Goal: Task Accomplishment & Management: Manage account settings

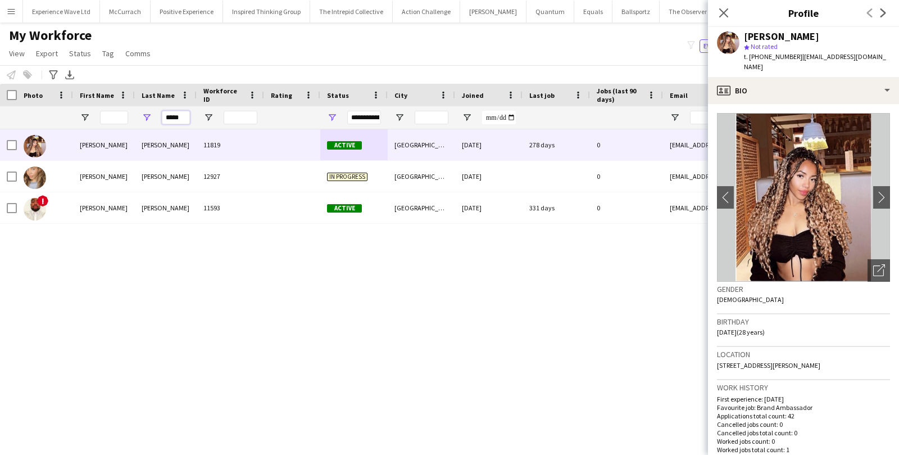
drag, startPoint x: 181, startPoint y: 118, endPoint x: 156, endPoint y: 115, distance: 24.9
click at [157, 116] on div "*****" at bounding box center [166, 117] width 62 height 22
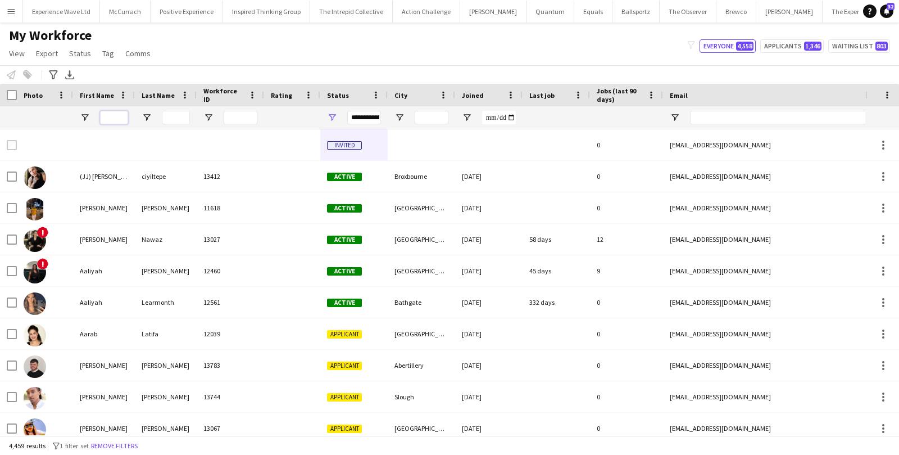
click at [110, 115] on input "First Name Filter Input" at bounding box center [114, 117] width 28 height 13
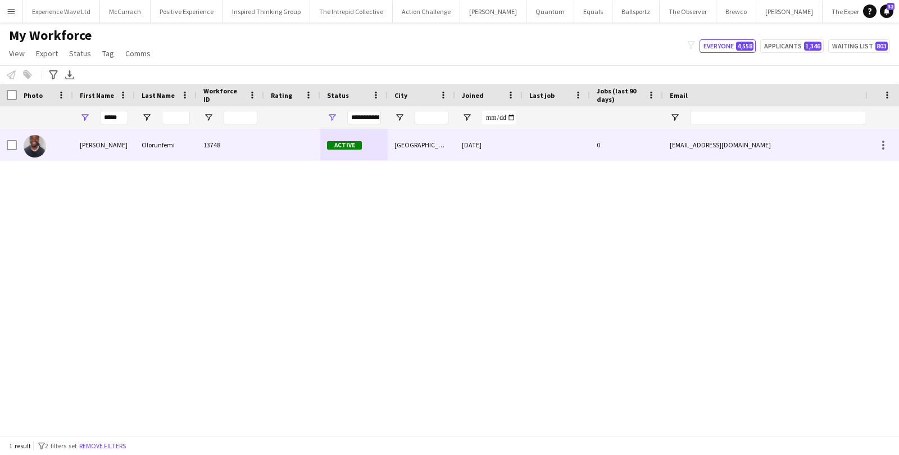
click at [177, 133] on div "Olorunfemi" at bounding box center [166, 144] width 62 height 31
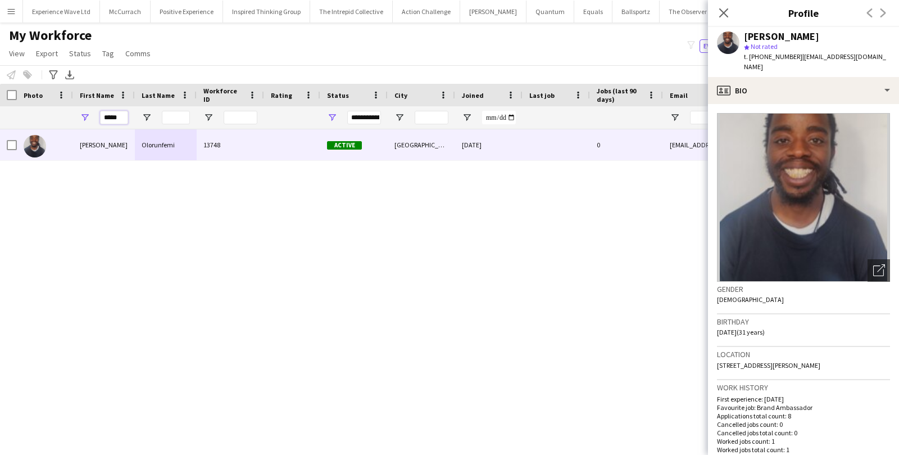
drag, startPoint x: 120, startPoint y: 116, endPoint x: 59, endPoint y: 117, distance: 61.3
click at [59, 117] on div "*****" at bounding box center [609, 117] width 1218 height 22
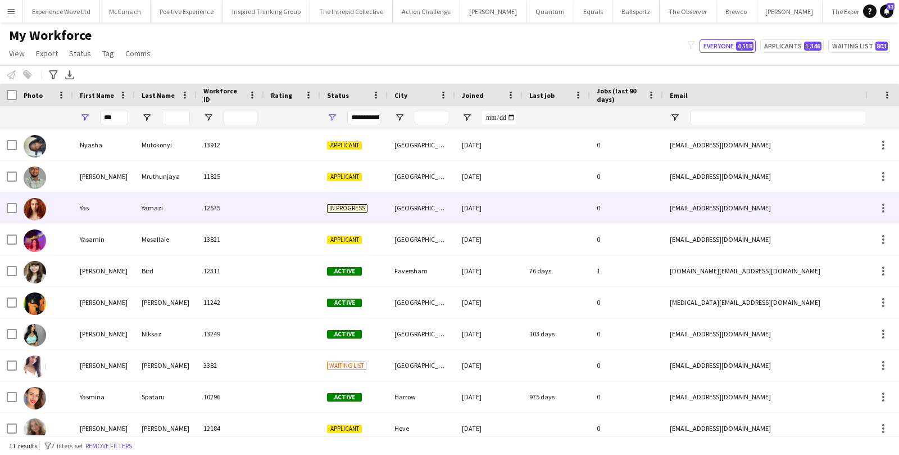
click at [77, 206] on div "Yas" at bounding box center [104, 207] width 62 height 31
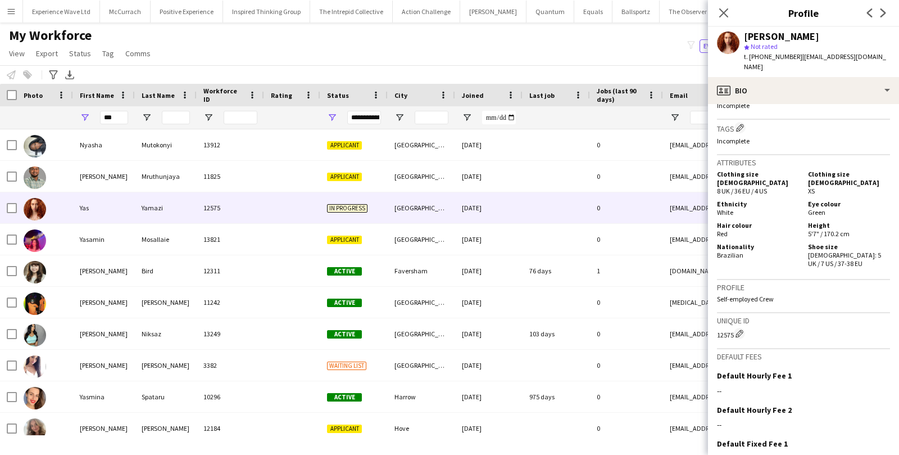
scroll to position [512, 0]
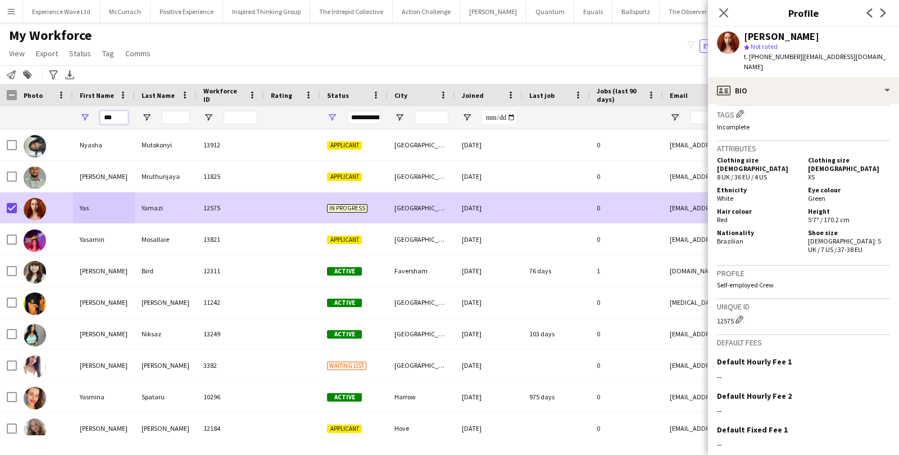
drag, startPoint x: 125, startPoint y: 115, endPoint x: 94, endPoint y: 113, distance: 30.4
click at [94, 113] on div "***" at bounding box center [104, 117] width 62 height 22
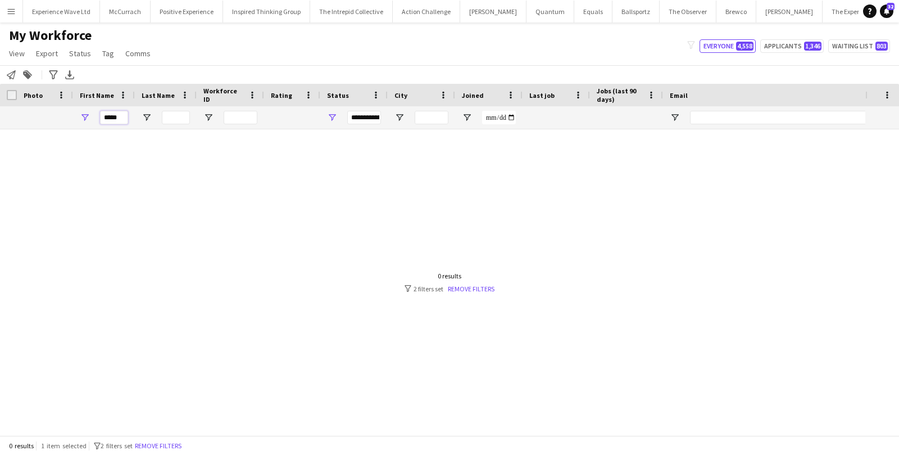
drag, startPoint x: 119, startPoint y: 115, endPoint x: 88, endPoint y: 112, distance: 30.5
click at [88, 112] on div "*****" at bounding box center [104, 117] width 62 height 22
paste input "**"
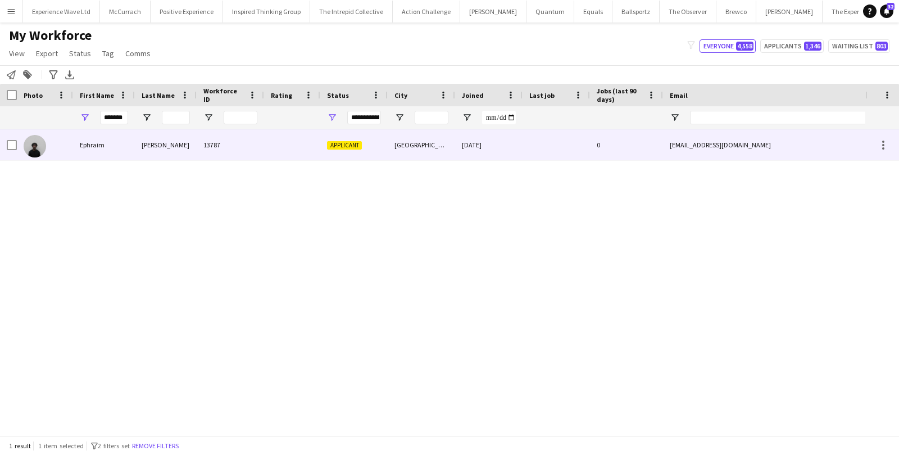
scroll to position [0, 0]
click at [101, 148] on div "Ephraim" at bounding box center [104, 144] width 62 height 31
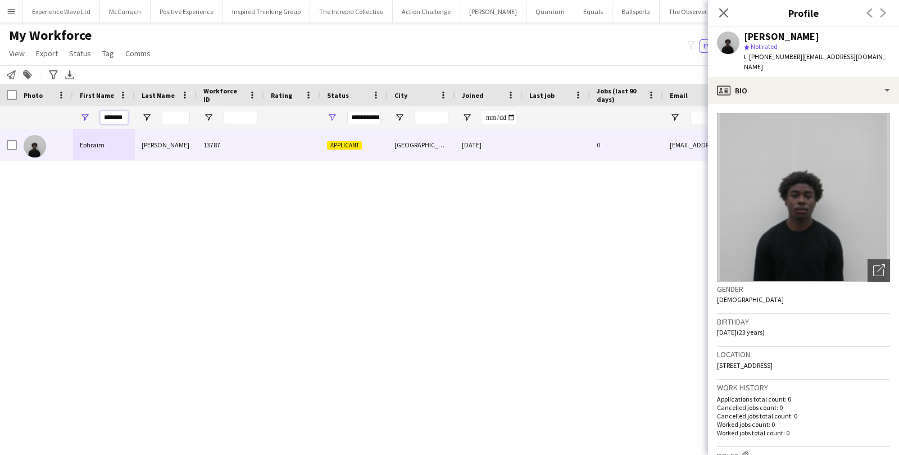
click at [124, 119] on input "*******" at bounding box center [114, 117] width 28 height 13
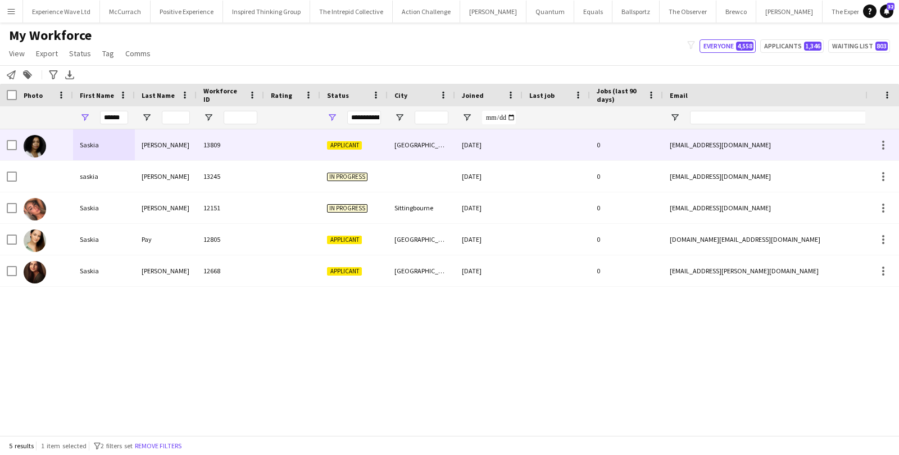
click at [113, 147] on div "Saskia" at bounding box center [104, 144] width 62 height 31
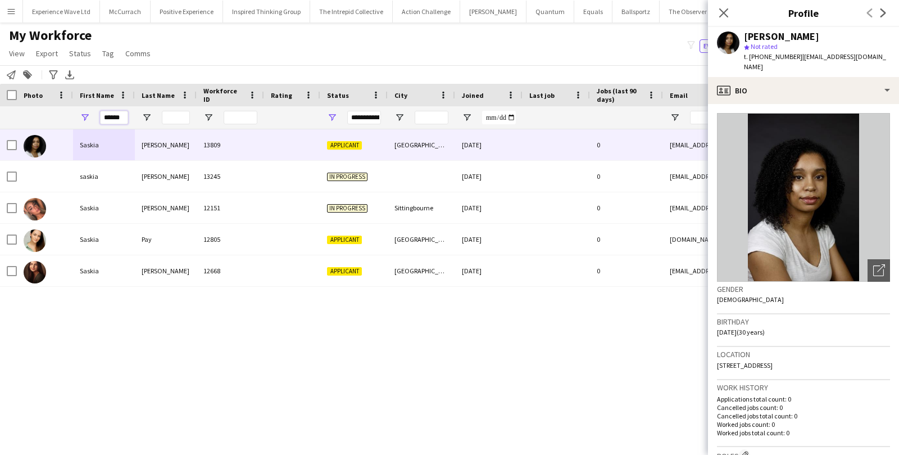
drag, startPoint x: 123, startPoint y: 112, endPoint x: 93, endPoint y: 110, distance: 29.3
click at [93, 110] on div "******" at bounding box center [104, 117] width 62 height 22
drag, startPoint x: 121, startPoint y: 119, endPoint x: 97, endPoint y: 118, distance: 24.8
click at [97, 118] on div "******" at bounding box center [104, 117] width 62 height 22
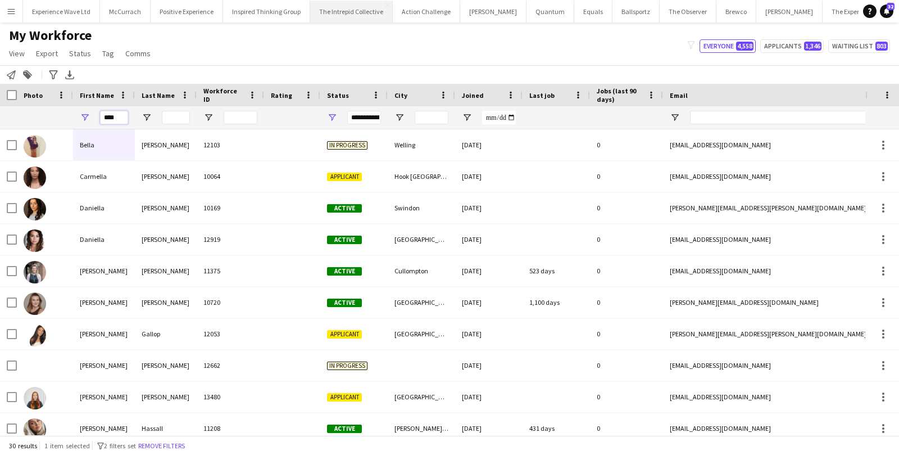
type input "****"
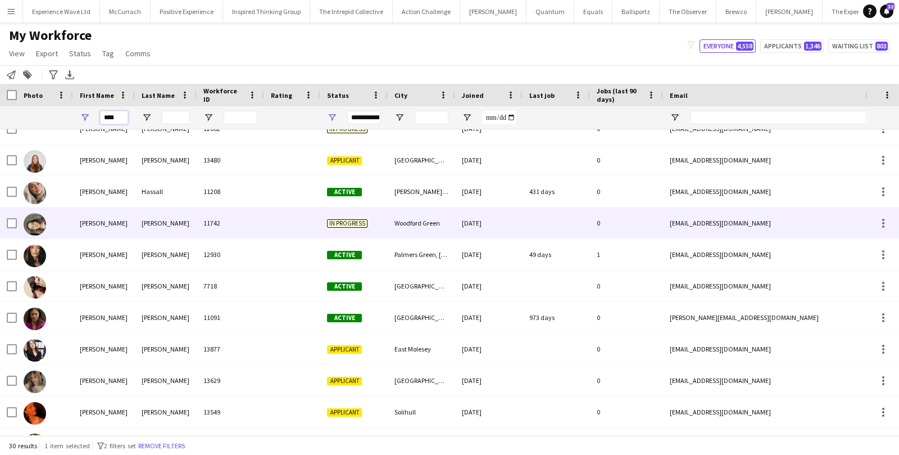
scroll to position [264, 0]
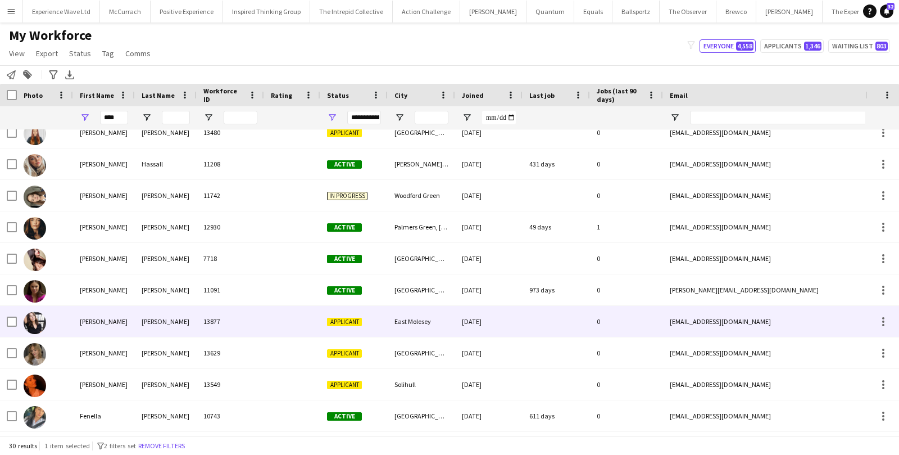
click at [131, 327] on div "[PERSON_NAME]" at bounding box center [104, 321] width 62 height 31
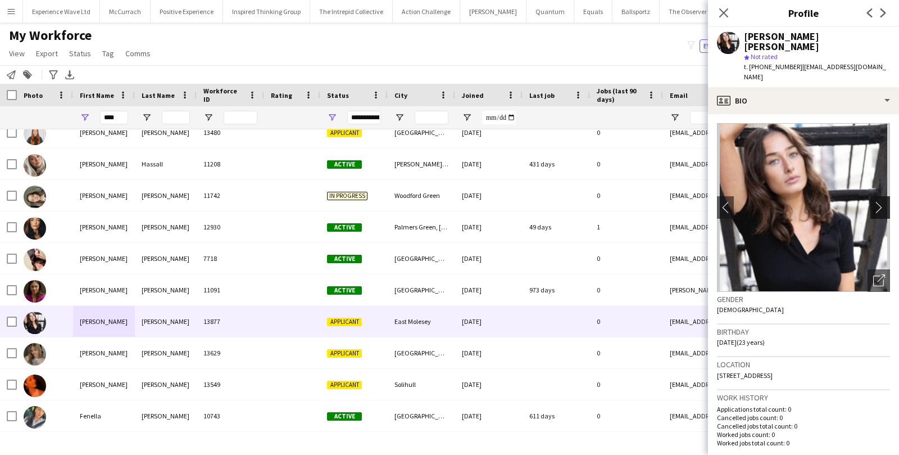
click at [876, 201] on app-icon "chevron-right" at bounding box center [881, 207] width 17 height 12
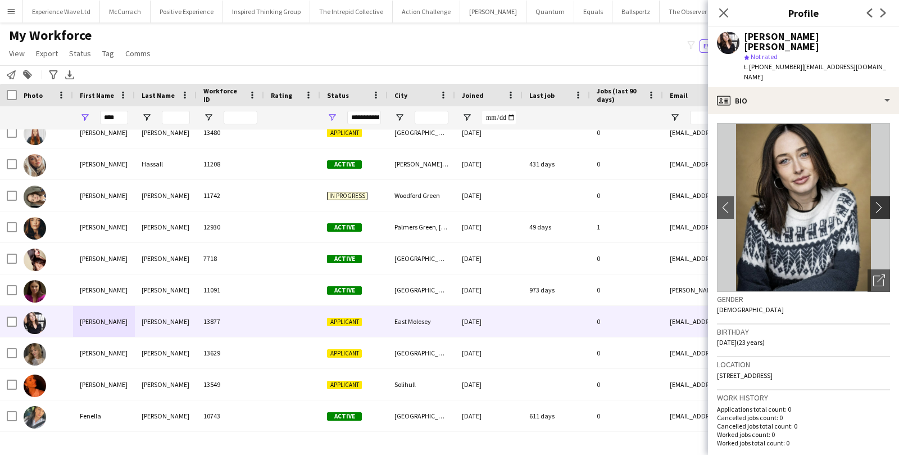
click at [876, 201] on app-icon "chevron-right" at bounding box center [881, 207] width 17 height 12
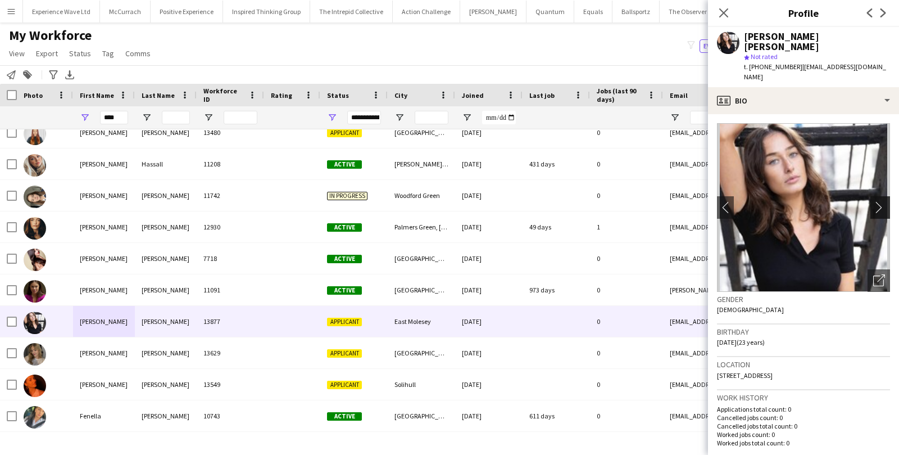
click at [876, 201] on app-icon "chevron-right" at bounding box center [881, 207] width 17 height 12
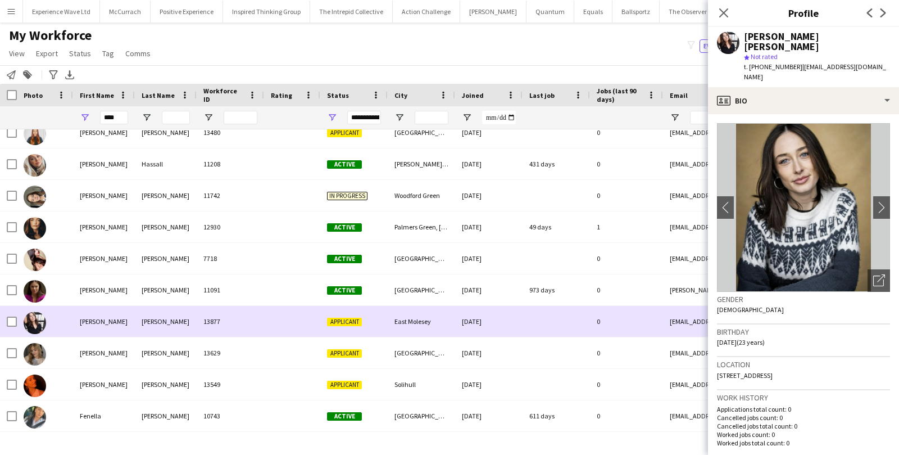
click at [6, 323] on div at bounding box center [8, 321] width 17 height 31
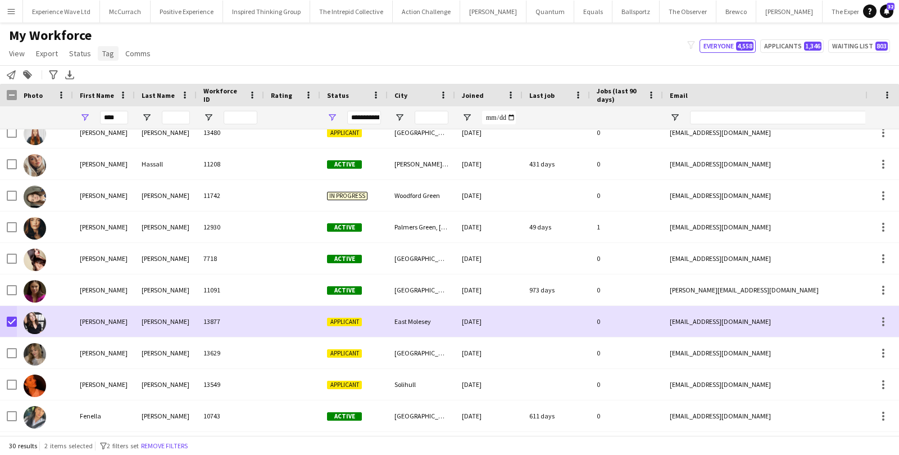
click at [104, 52] on span "Tag" at bounding box center [108, 53] width 12 height 10
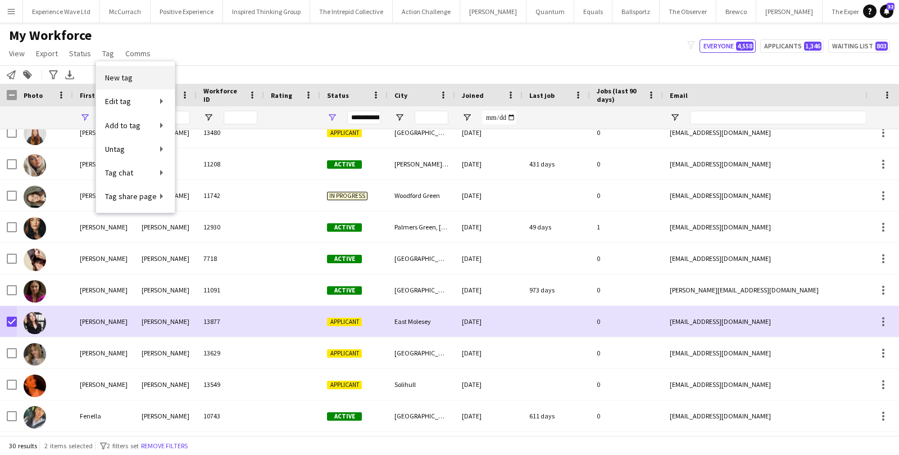
click at [118, 79] on span "New tag" at bounding box center [119, 77] width 28 height 10
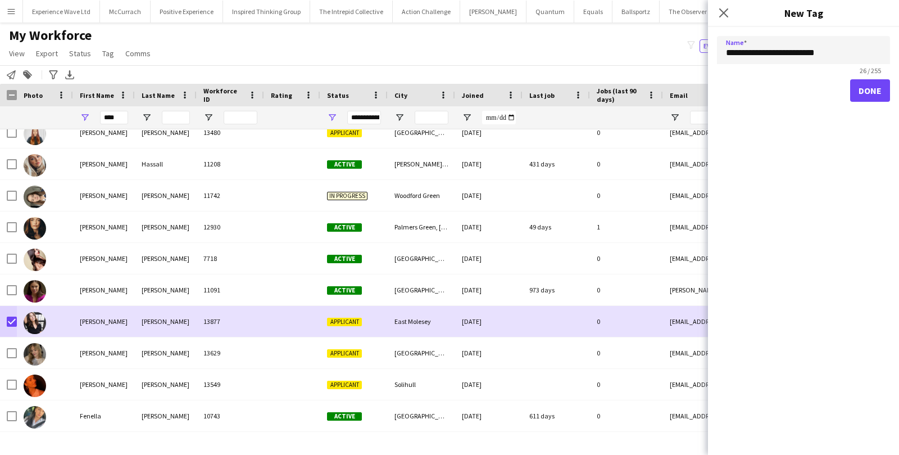
type input "**********"
click at [870, 92] on button "Done" at bounding box center [870, 90] width 40 height 22
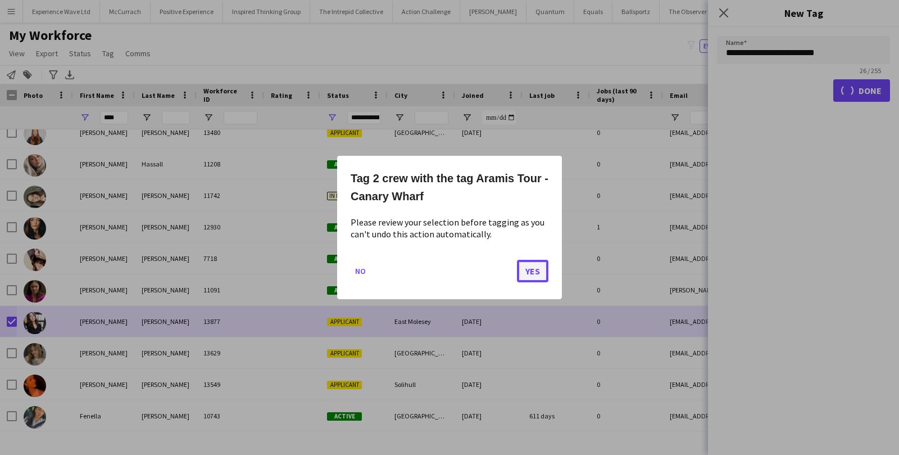
click at [530, 269] on button "Yes" at bounding box center [532, 271] width 31 height 22
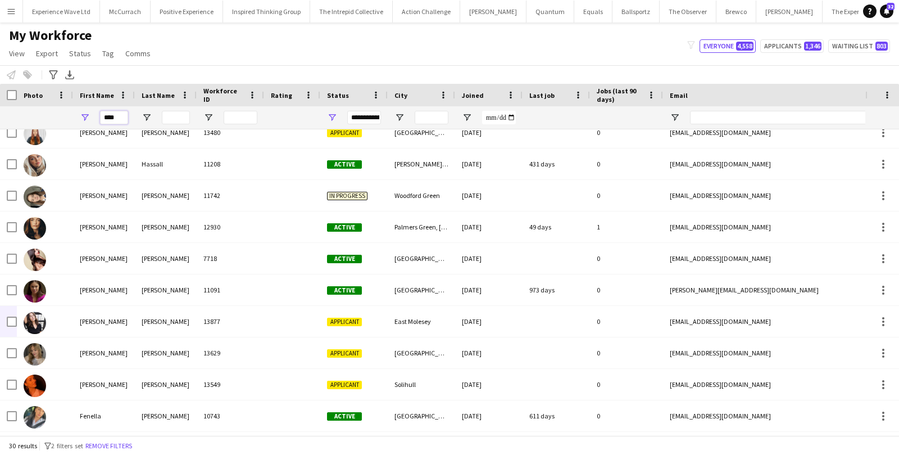
drag, startPoint x: 124, startPoint y: 118, endPoint x: 95, endPoint y: 119, distance: 29.2
click at [95, 119] on div "****" at bounding box center [104, 117] width 62 height 22
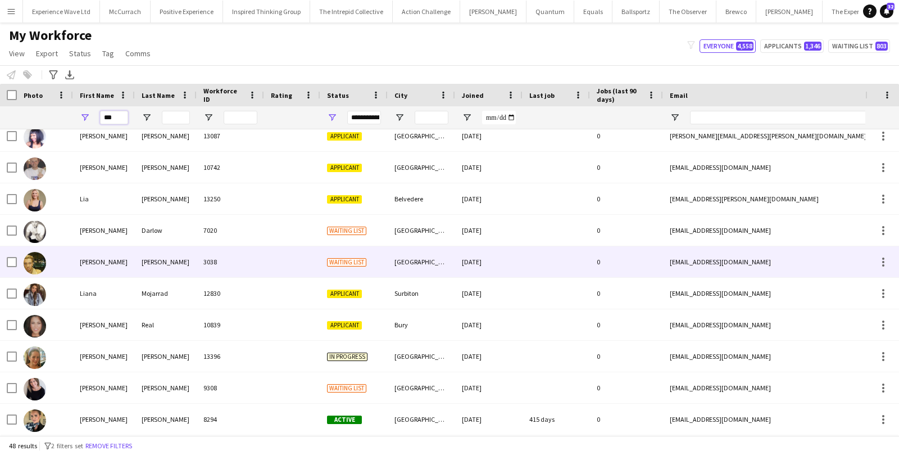
scroll to position [759, 0]
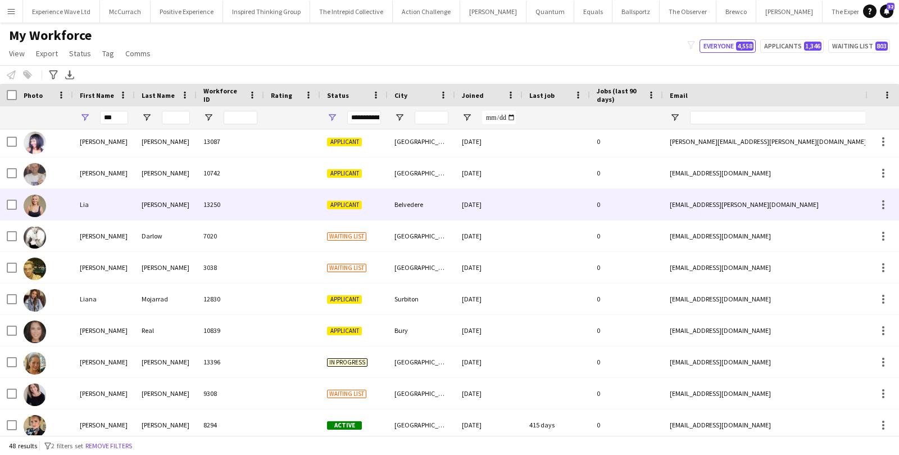
click at [90, 210] on div "Lia" at bounding box center [104, 204] width 62 height 31
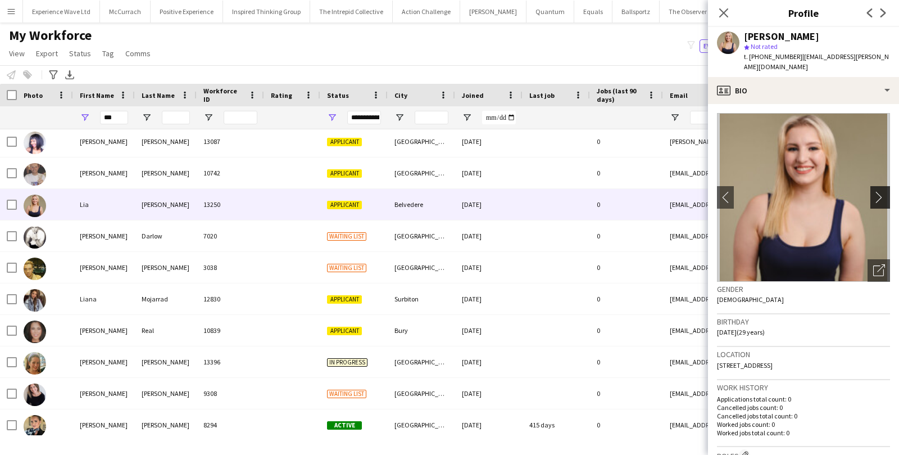
click at [880, 191] on app-icon "chevron-right" at bounding box center [881, 197] width 17 height 12
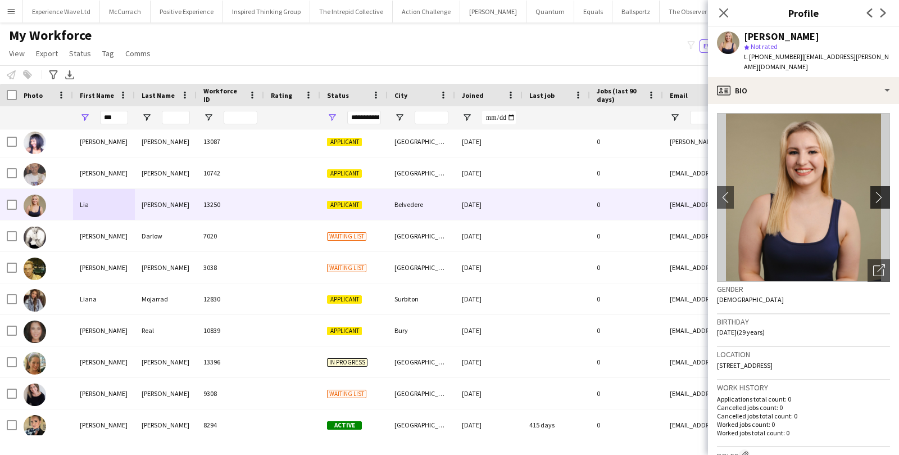
click at [880, 191] on app-icon "chevron-right" at bounding box center [881, 197] width 17 height 12
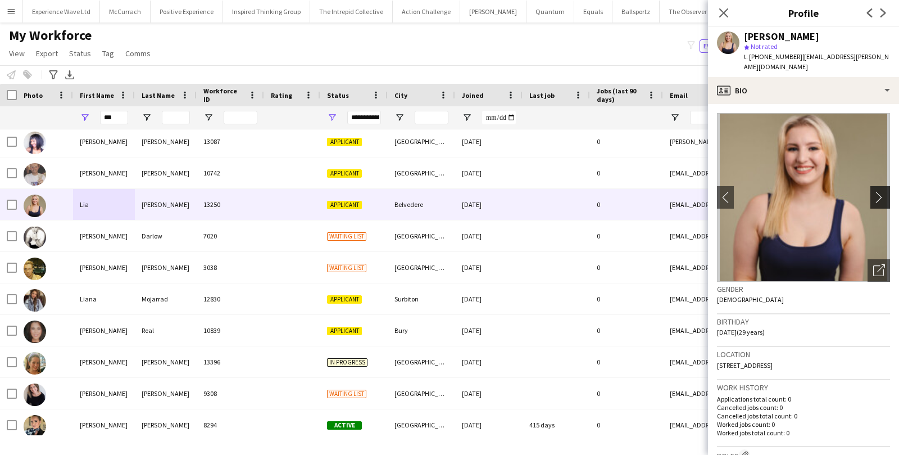
click at [880, 191] on app-icon "chevron-right" at bounding box center [881, 197] width 17 height 12
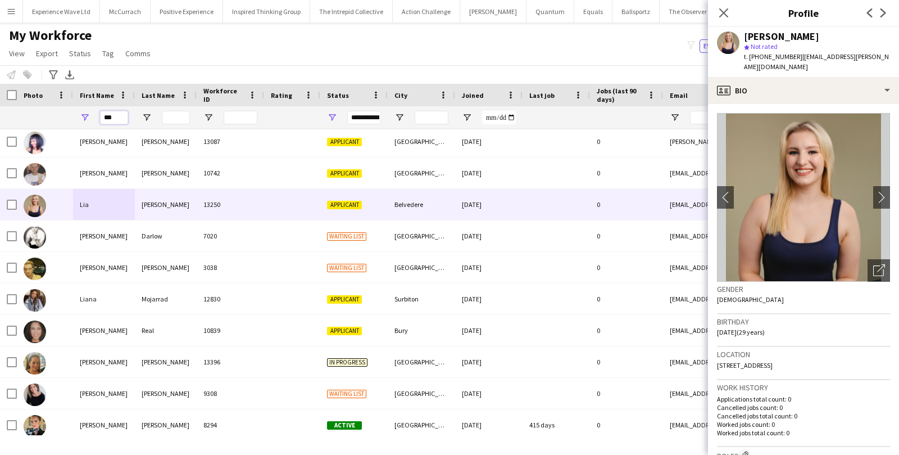
drag, startPoint x: 117, startPoint y: 121, endPoint x: 100, endPoint y: 119, distance: 17.6
click at [101, 119] on input "***" at bounding box center [114, 117] width 28 height 13
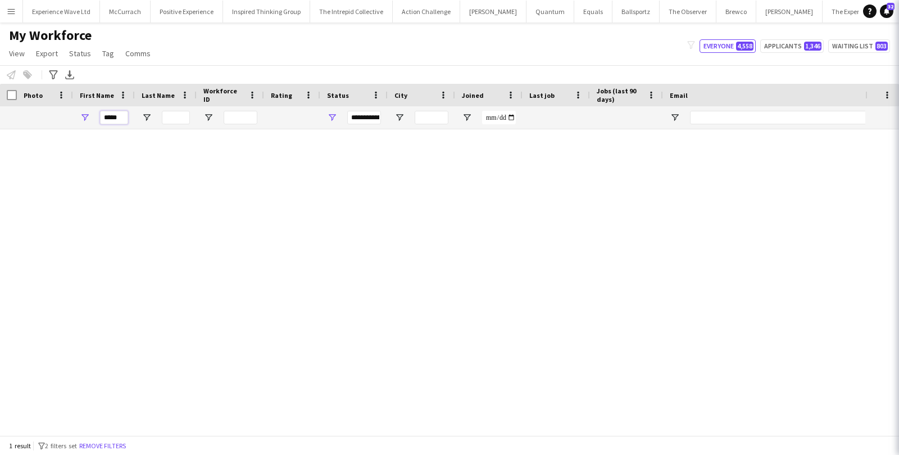
scroll to position [0, 0]
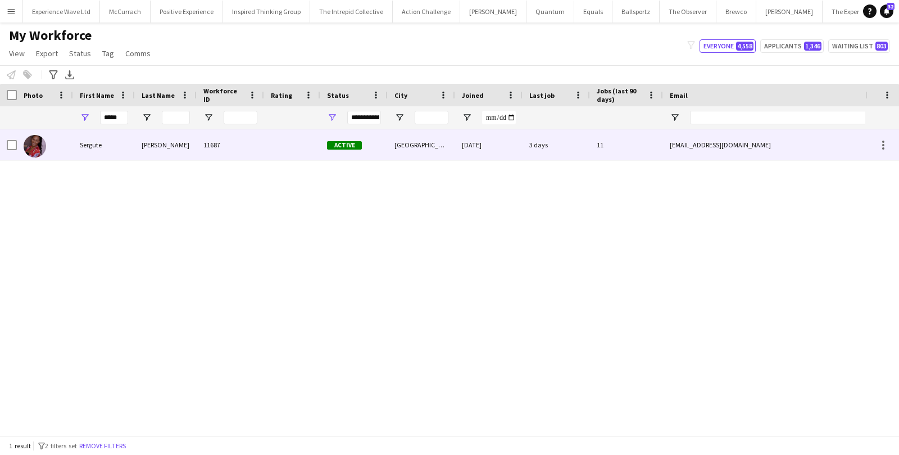
click at [75, 154] on div "Sergute" at bounding box center [104, 144] width 62 height 31
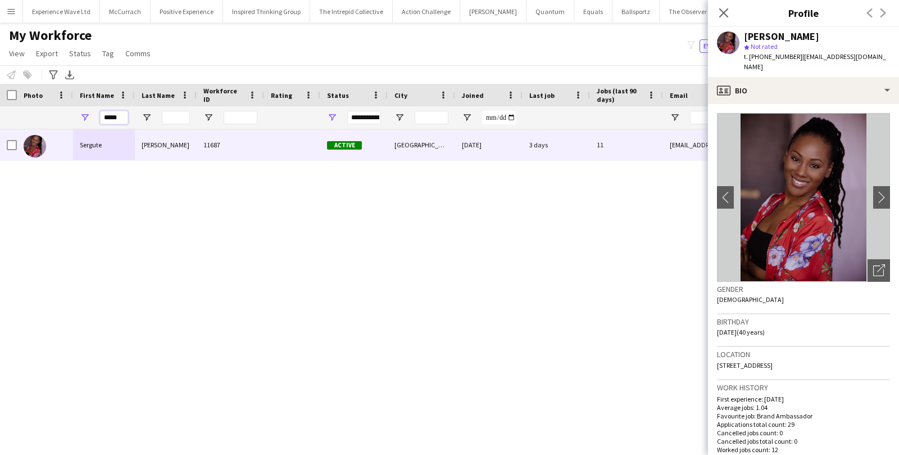
drag, startPoint x: 121, startPoint y: 118, endPoint x: 94, endPoint y: 118, distance: 27.0
click at [94, 118] on div "*****" at bounding box center [104, 117] width 62 height 22
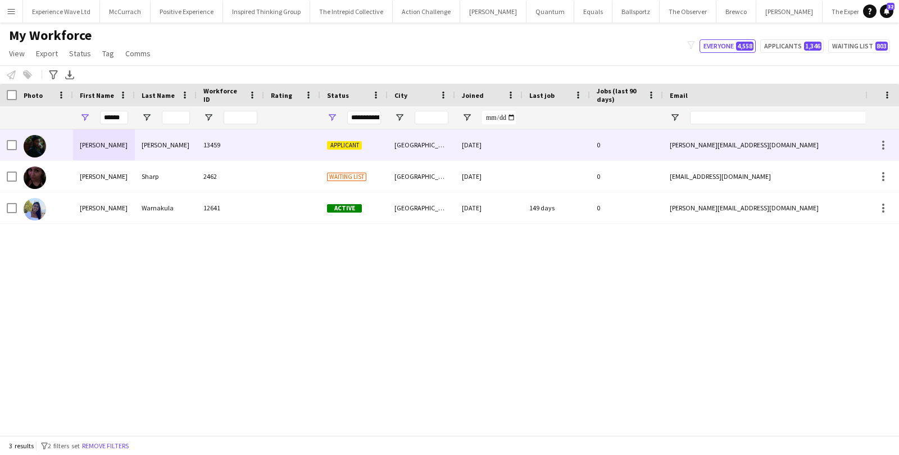
click at [138, 148] on div "[PERSON_NAME]" at bounding box center [166, 144] width 62 height 31
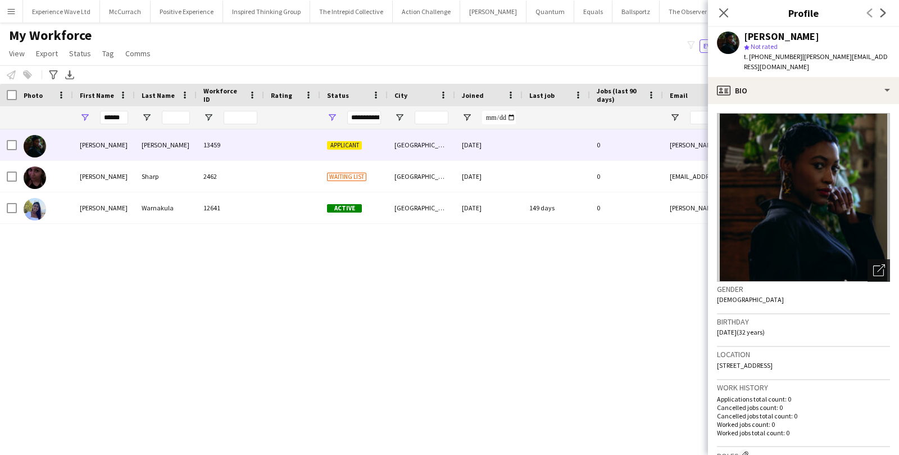
click at [881, 264] on icon "Open photos pop-in" at bounding box center [879, 270] width 12 height 12
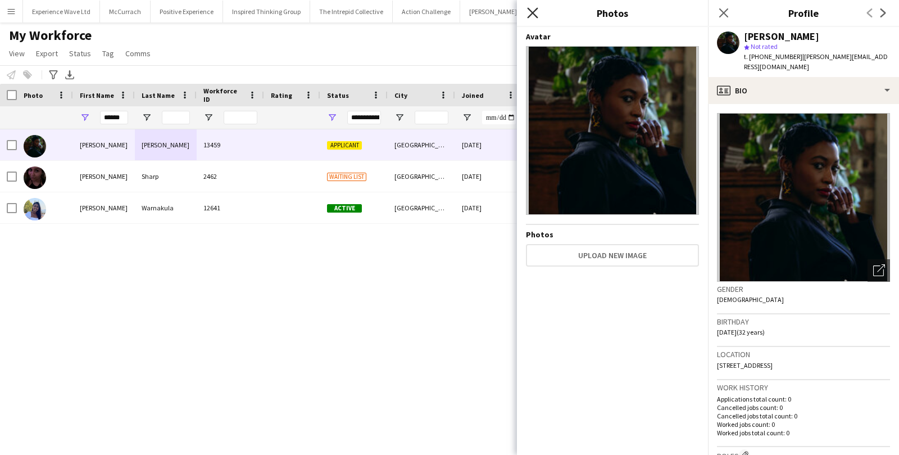
click at [534, 11] on icon at bounding box center [532, 12] width 11 height 11
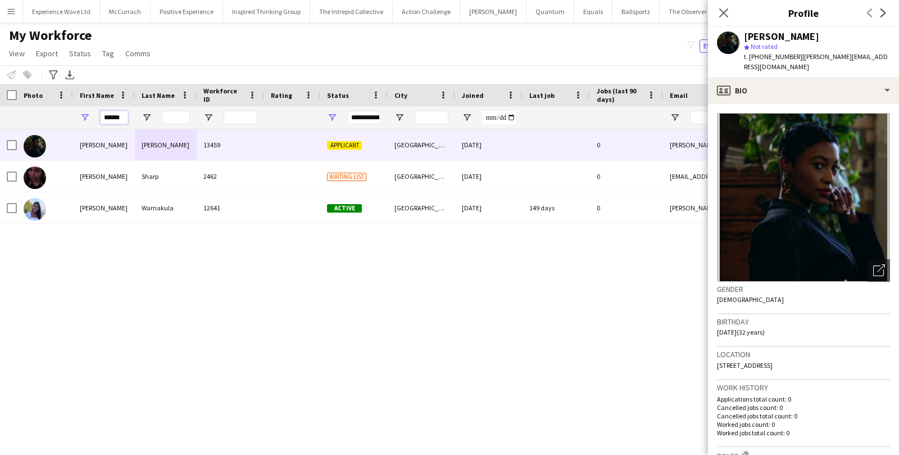
drag, startPoint x: 125, startPoint y: 116, endPoint x: 96, endPoint y: 116, distance: 29.2
click at [96, 116] on div "******" at bounding box center [104, 117] width 62 height 22
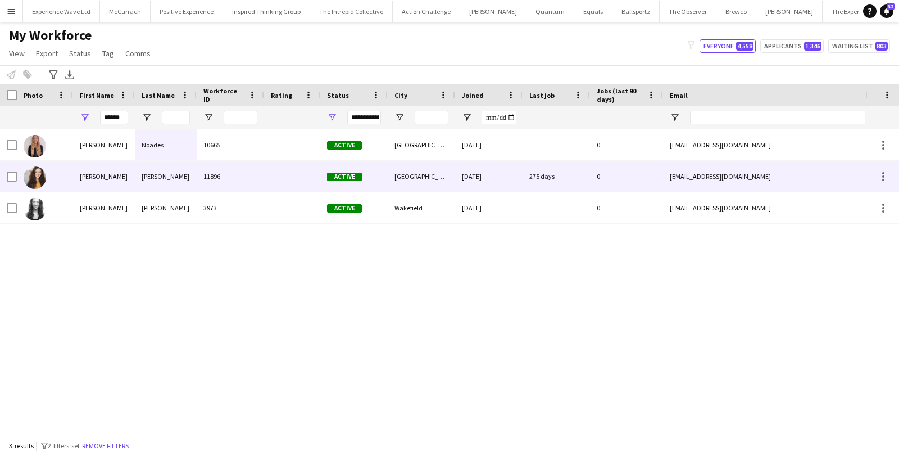
click at [87, 175] on div "[PERSON_NAME]" at bounding box center [104, 176] width 62 height 31
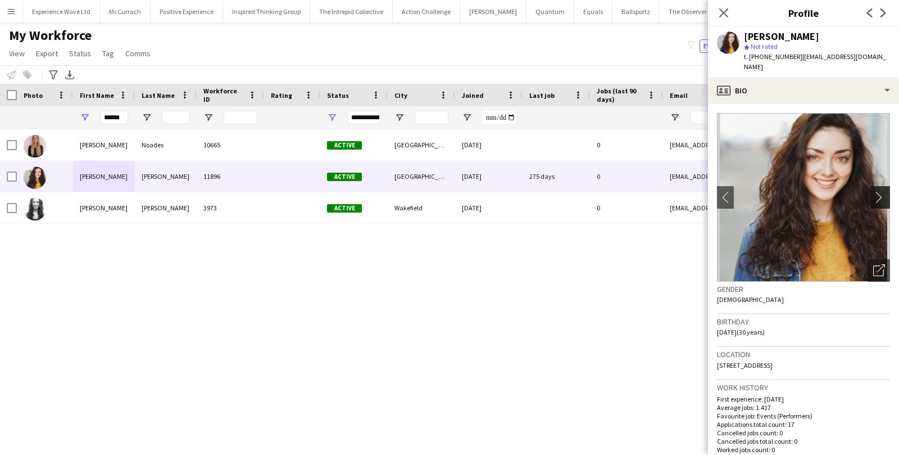
click at [876, 191] on app-icon "chevron-right" at bounding box center [881, 197] width 17 height 12
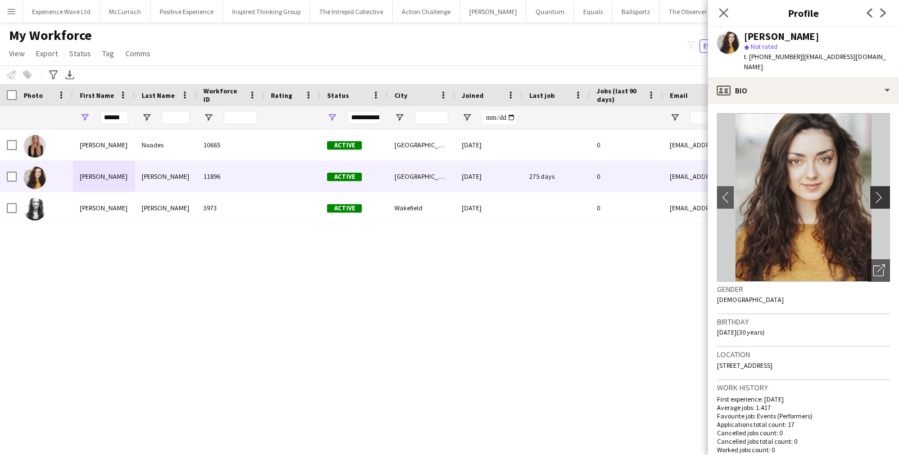
click at [876, 191] on app-icon "chevron-right" at bounding box center [881, 197] width 17 height 12
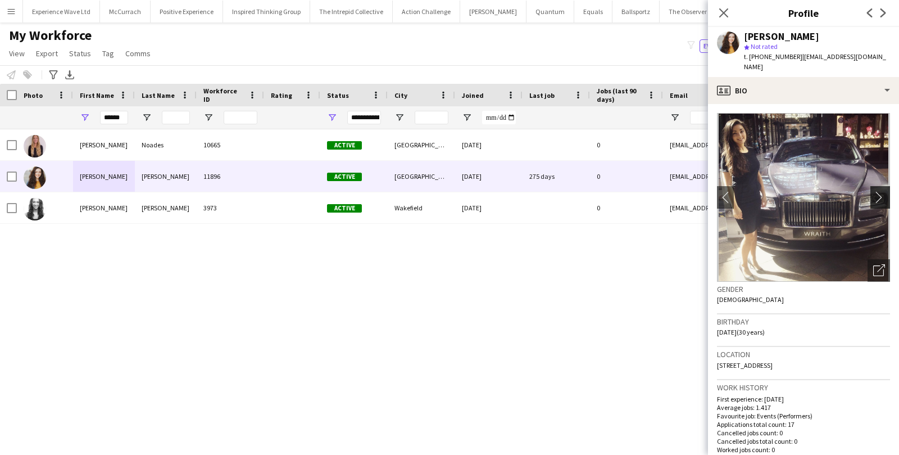
click at [876, 191] on app-icon "chevron-right" at bounding box center [881, 197] width 17 height 12
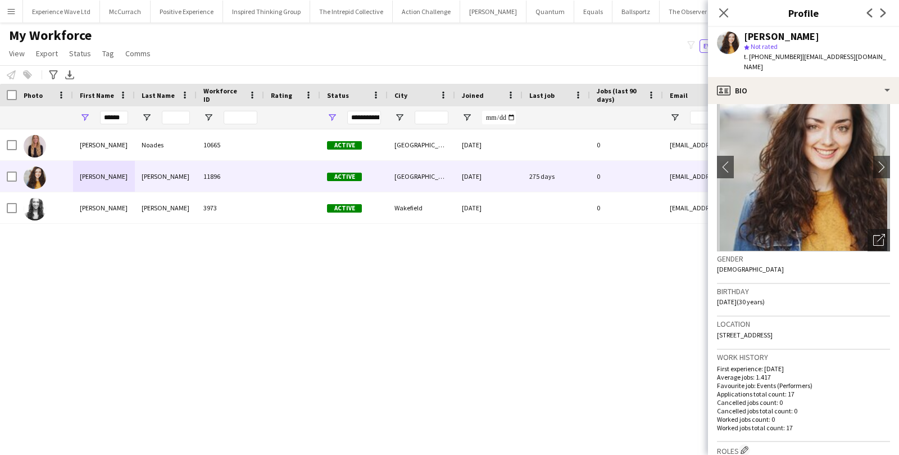
scroll to position [49, 0]
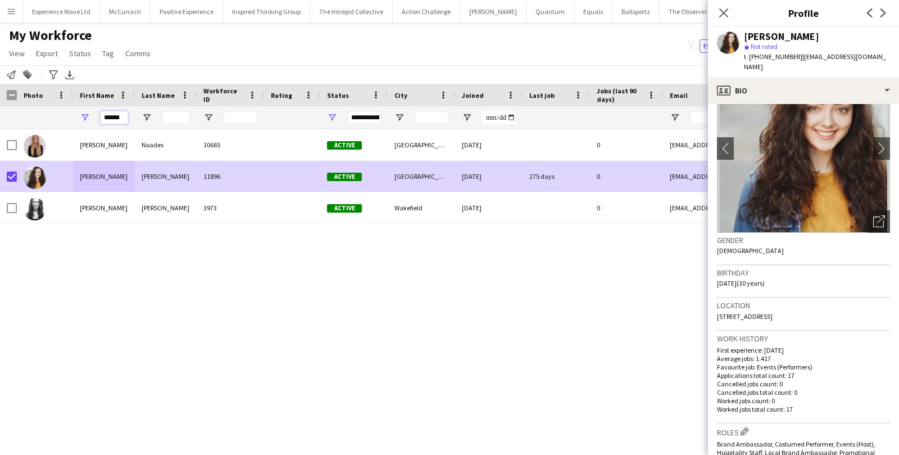
drag, startPoint x: 124, startPoint y: 114, endPoint x: 75, endPoint y: 113, distance: 48.3
click at [76, 114] on div "******" at bounding box center [104, 117] width 62 height 22
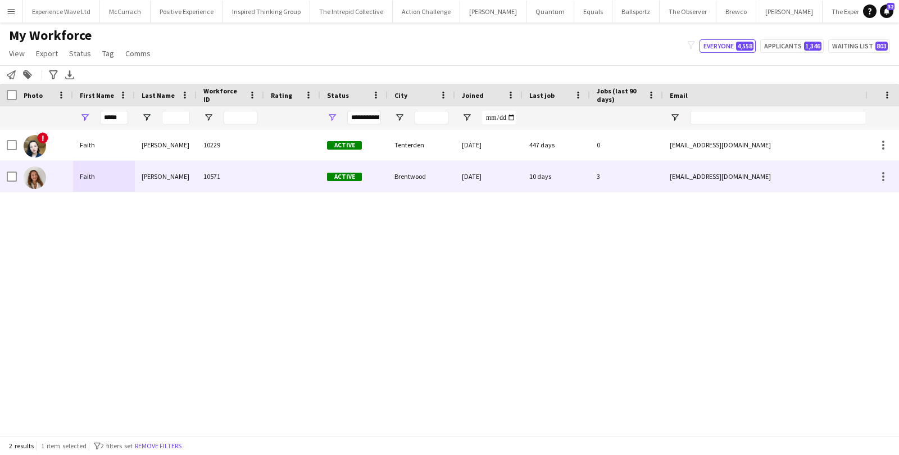
click at [124, 181] on div "Faith" at bounding box center [104, 176] width 62 height 31
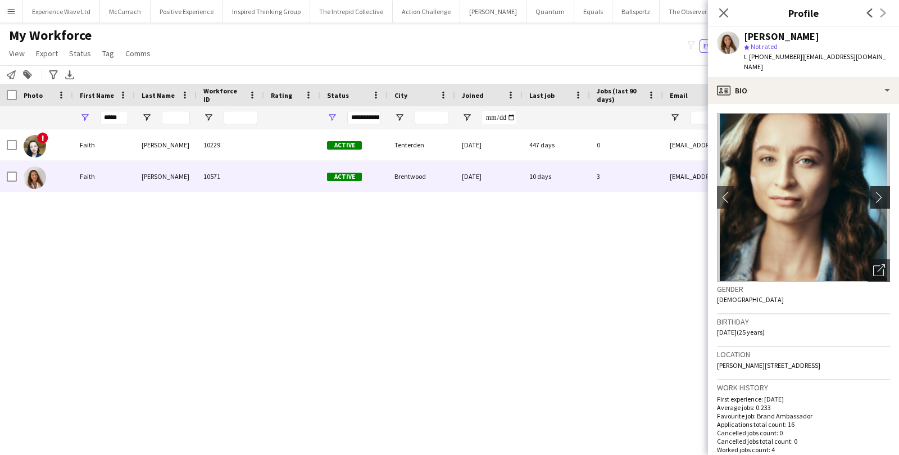
click at [884, 191] on app-icon "chevron-right" at bounding box center [881, 197] width 17 height 12
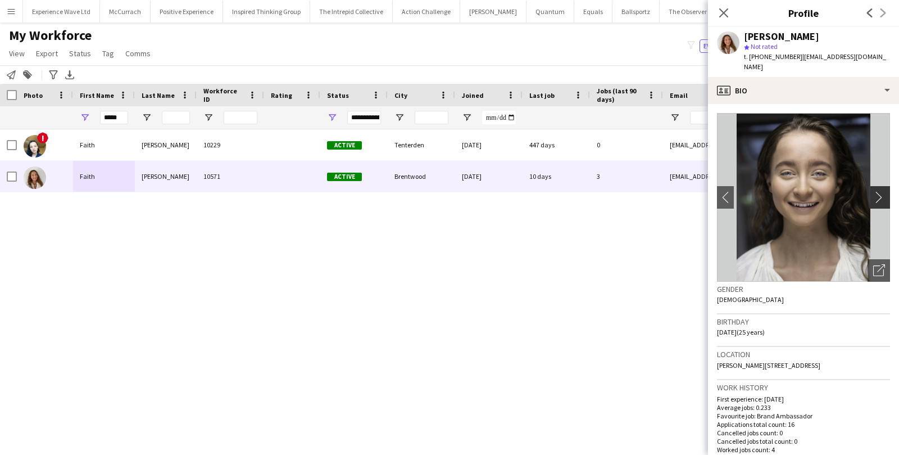
click at [884, 191] on app-icon "chevron-right" at bounding box center [881, 197] width 17 height 12
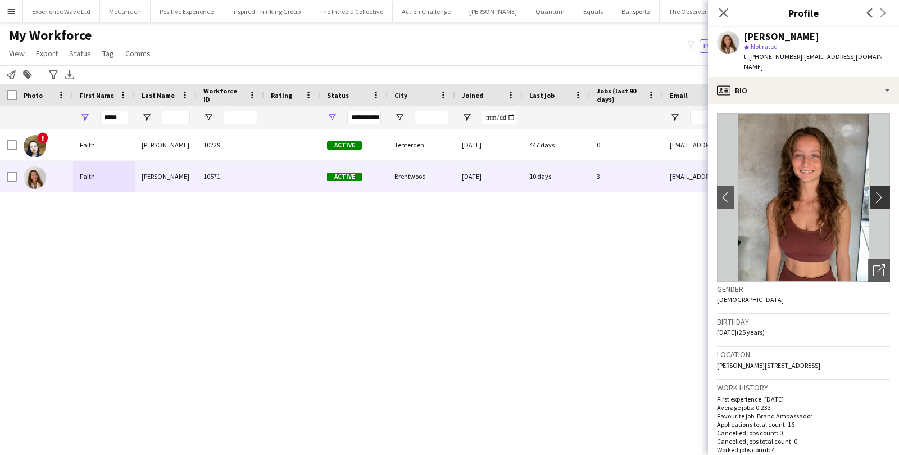
click at [883, 191] on app-icon "chevron-right" at bounding box center [881, 197] width 17 height 12
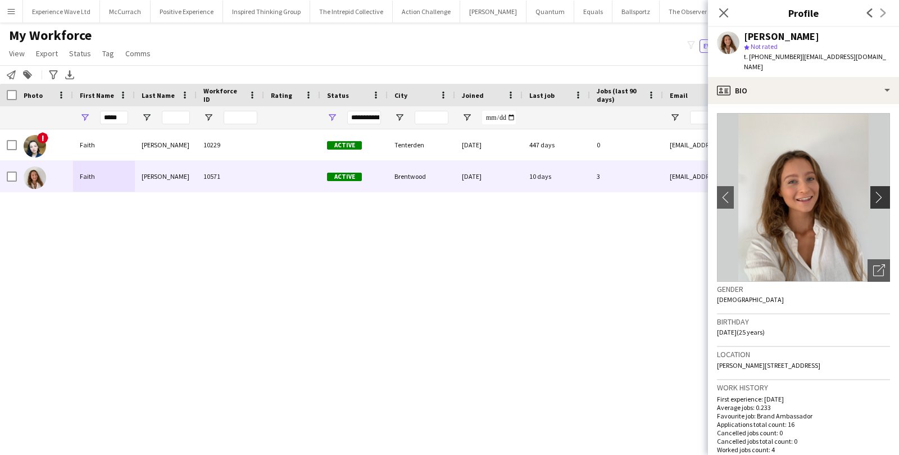
click at [883, 191] on app-icon "chevron-right" at bounding box center [881, 197] width 17 height 12
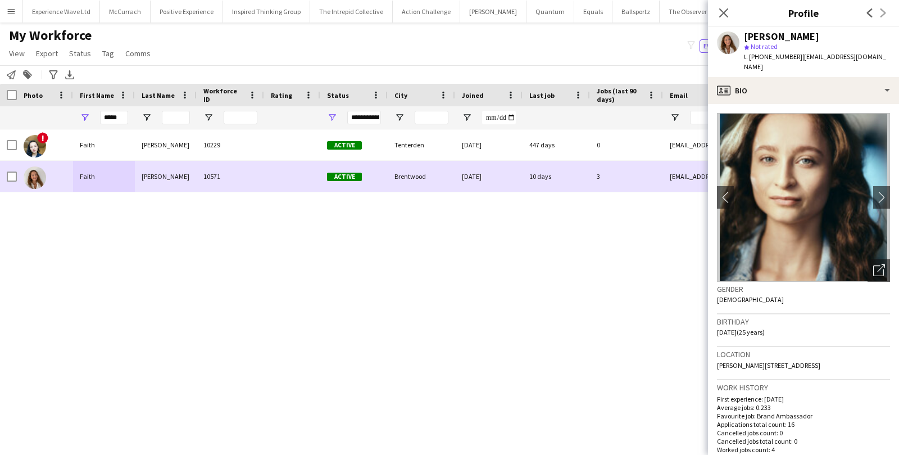
click at [16, 176] on div "[PERSON_NAME] 10571 Active [GEOGRAPHIC_DATA] [DATE] 10 days 3 [EMAIL_ADDRESS][D…" at bounding box center [609, 176] width 1218 height 31
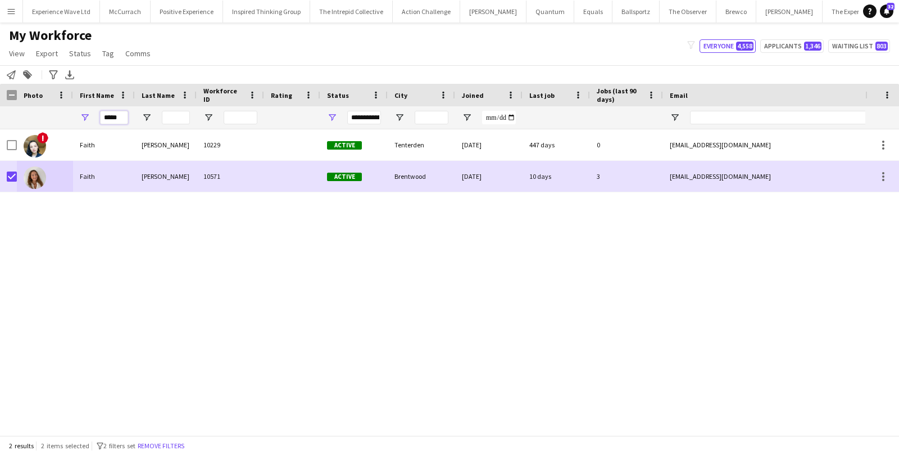
drag, startPoint x: 120, startPoint y: 117, endPoint x: 104, endPoint y: 117, distance: 15.7
click at [104, 117] on input "*****" at bounding box center [114, 117] width 28 height 13
paste input "*"
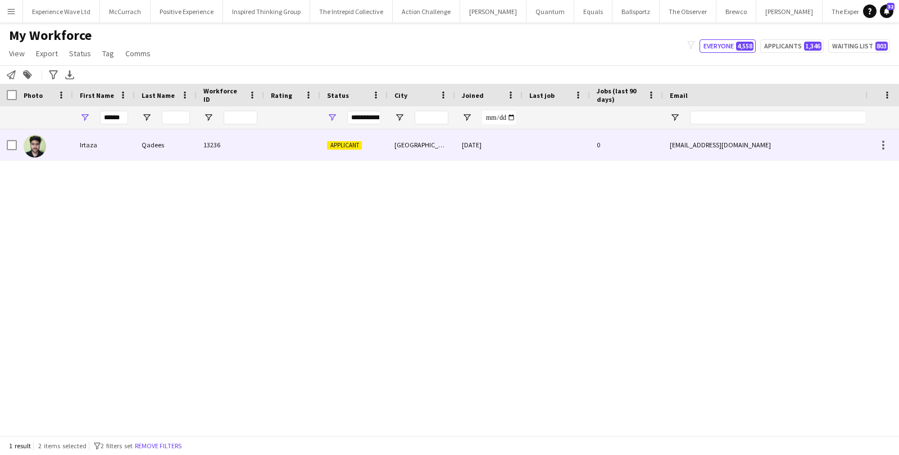
click at [92, 140] on div "Irtaza" at bounding box center [104, 144] width 62 height 31
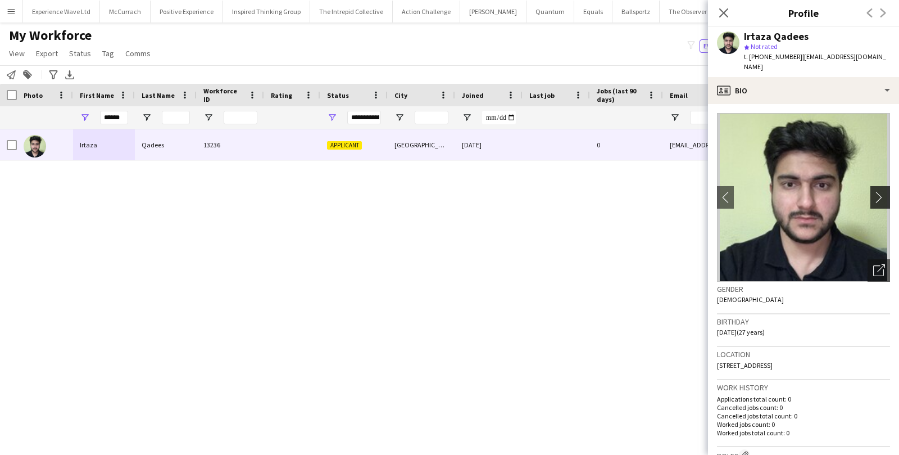
click at [888, 191] on app-icon "chevron-right" at bounding box center [881, 197] width 17 height 12
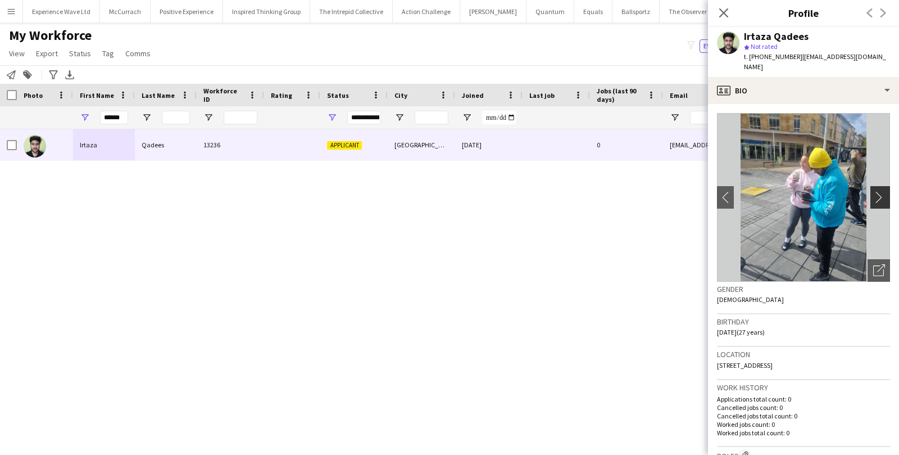
click at [887, 191] on app-icon "chevron-right" at bounding box center [881, 197] width 17 height 12
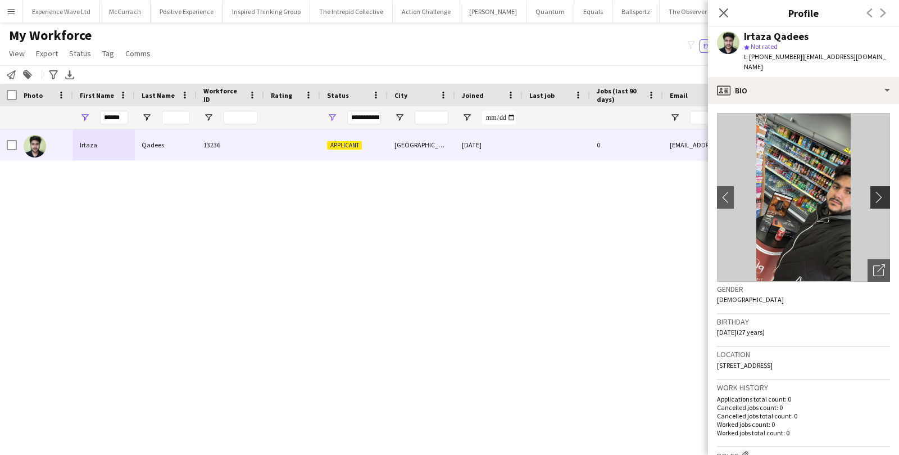
click at [887, 191] on app-icon "chevron-right" at bounding box center [881, 197] width 17 height 12
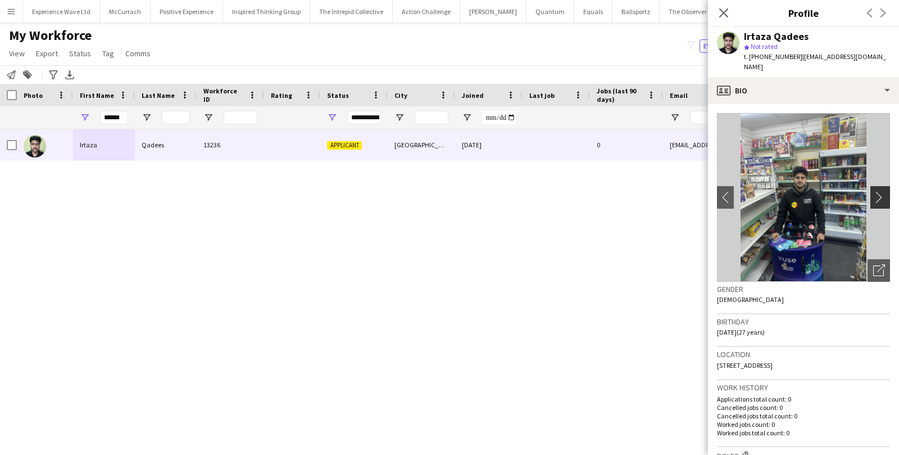
click at [887, 191] on app-icon "chevron-right" at bounding box center [881, 197] width 17 height 12
drag, startPoint x: 124, startPoint y: 115, endPoint x: 96, endPoint y: 111, distance: 27.8
click at [96, 111] on div "******" at bounding box center [104, 117] width 62 height 22
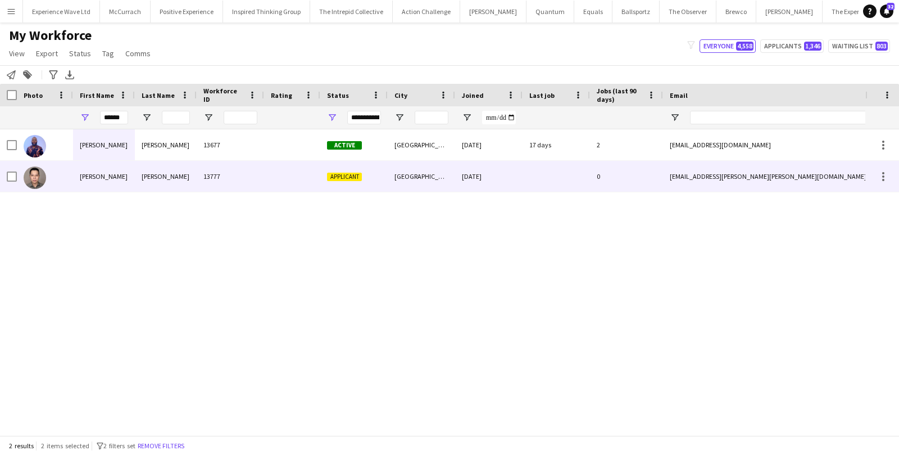
click at [89, 179] on div "[PERSON_NAME]" at bounding box center [104, 176] width 62 height 31
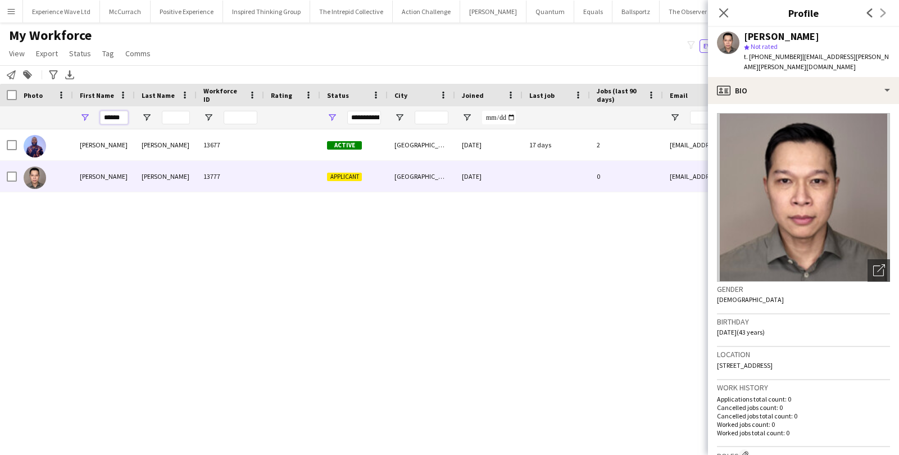
click at [119, 116] on input "******" at bounding box center [114, 117] width 28 height 13
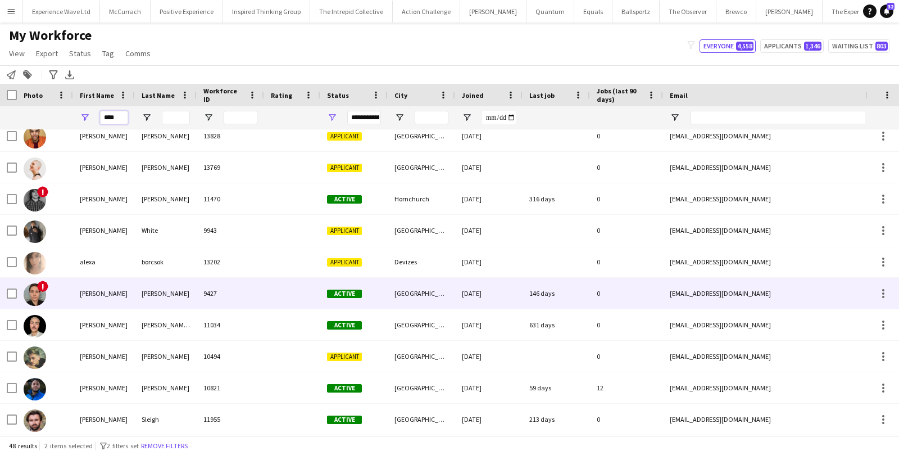
scroll to position [298, 0]
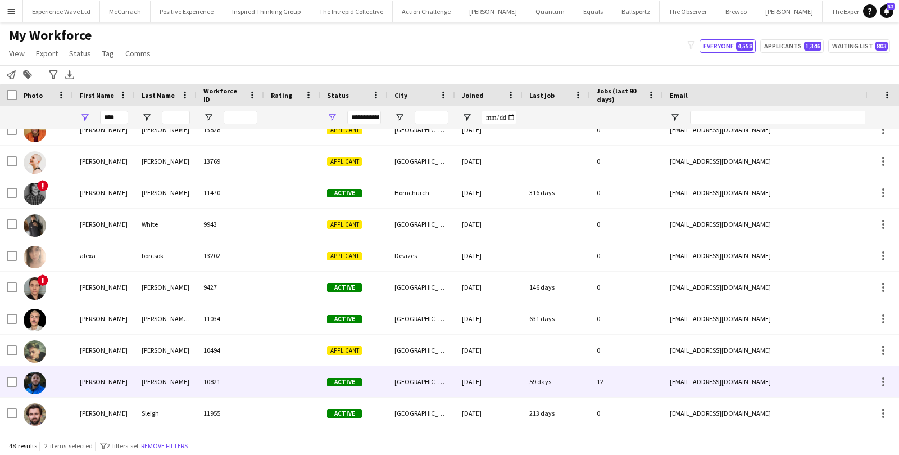
click at [75, 383] on div "[PERSON_NAME]" at bounding box center [104, 381] width 62 height 31
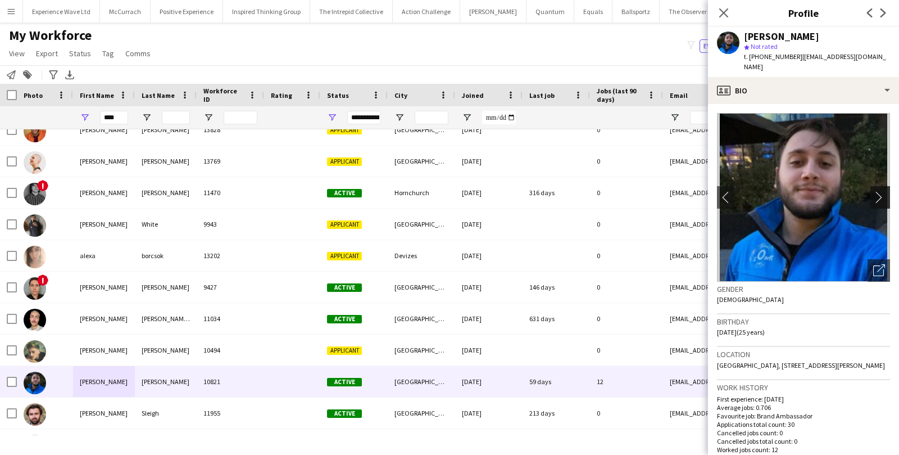
click at [879, 191] on app-icon "chevron-right" at bounding box center [881, 197] width 17 height 12
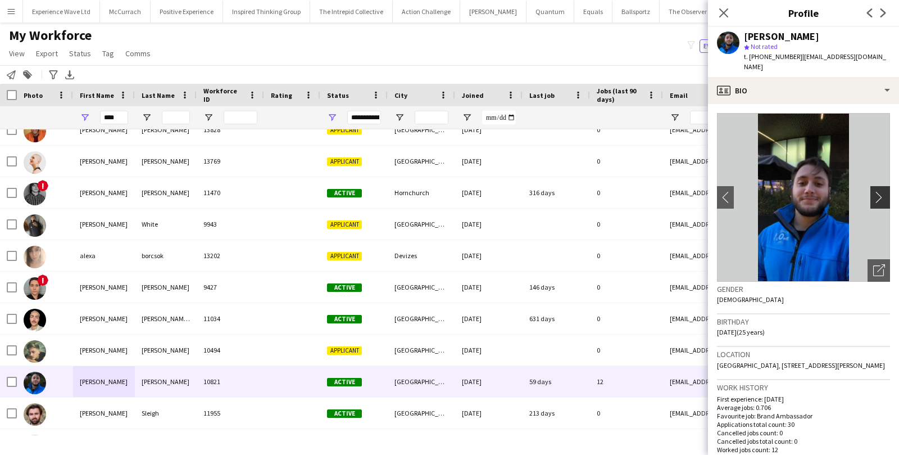
click at [879, 191] on app-icon "chevron-right" at bounding box center [881, 197] width 17 height 12
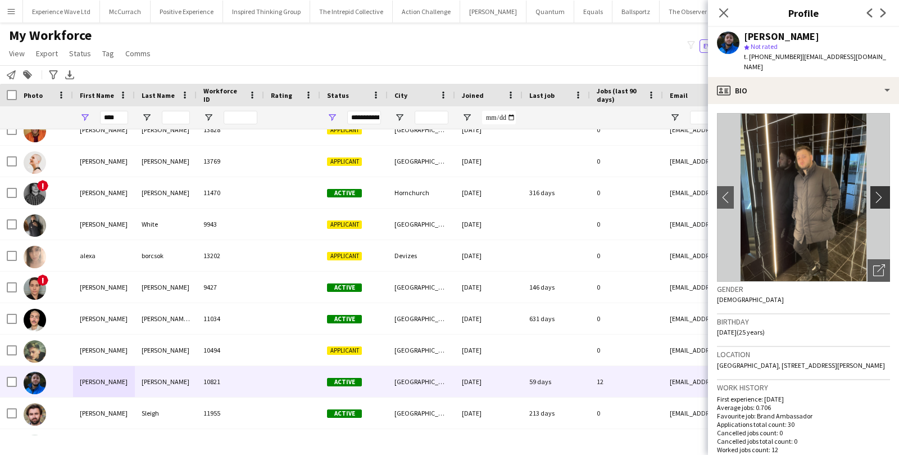
click at [879, 191] on app-icon "chevron-right" at bounding box center [881, 197] width 17 height 12
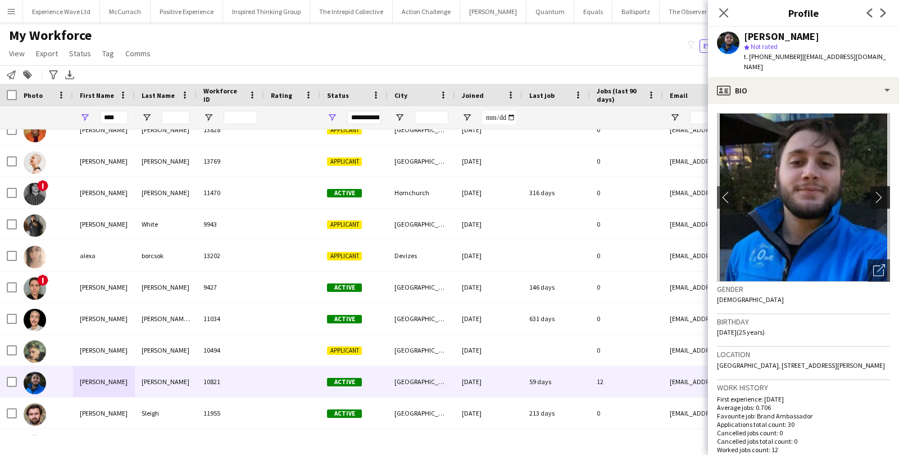
click at [879, 191] on app-icon "chevron-right" at bounding box center [881, 197] width 17 height 12
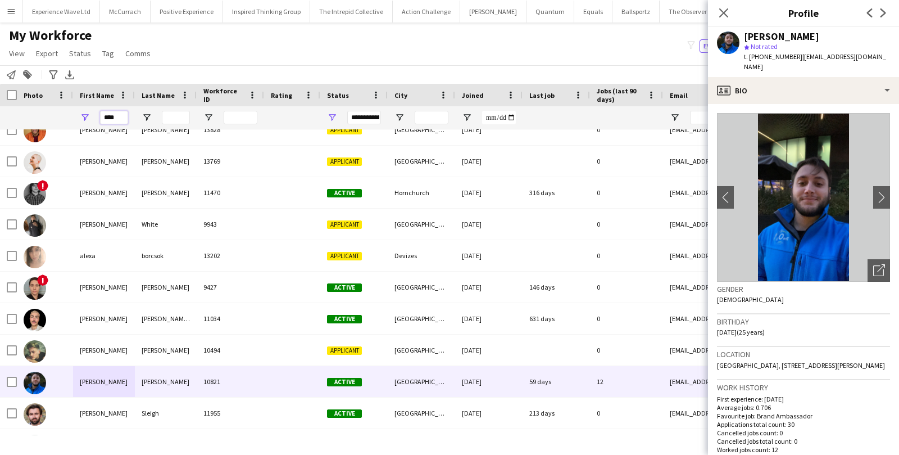
drag, startPoint x: 125, startPoint y: 115, endPoint x: 87, endPoint y: 114, distance: 38.3
click at [87, 114] on div "****" at bounding box center [104, 117] width 62 height 22
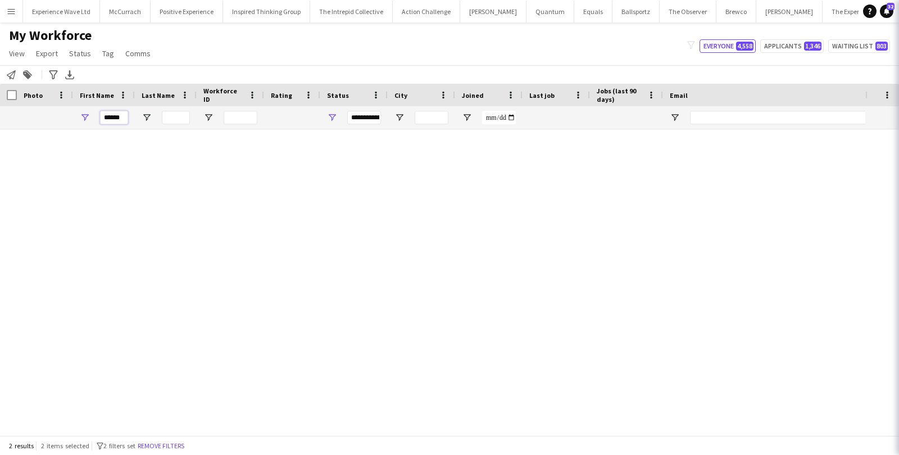
scroll to position [0, 0]
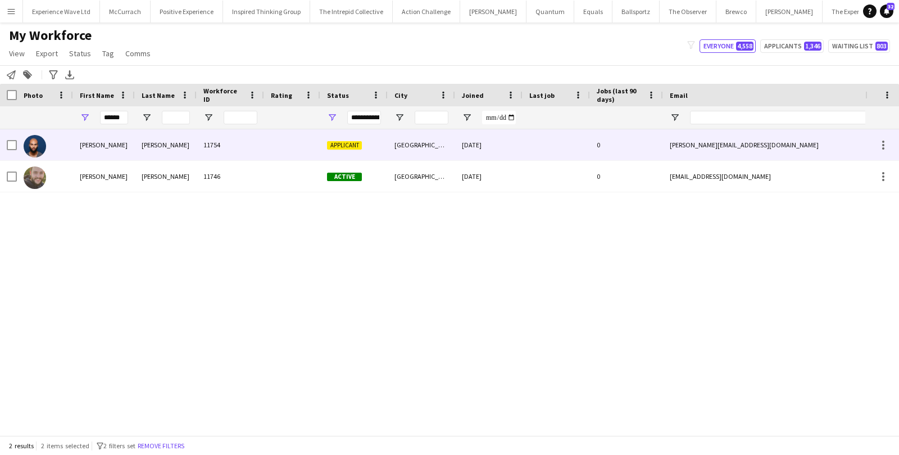
click at [74, 134] on div "[PERSON_NAME]" at bounding box center [104, 144] width 62 height 31
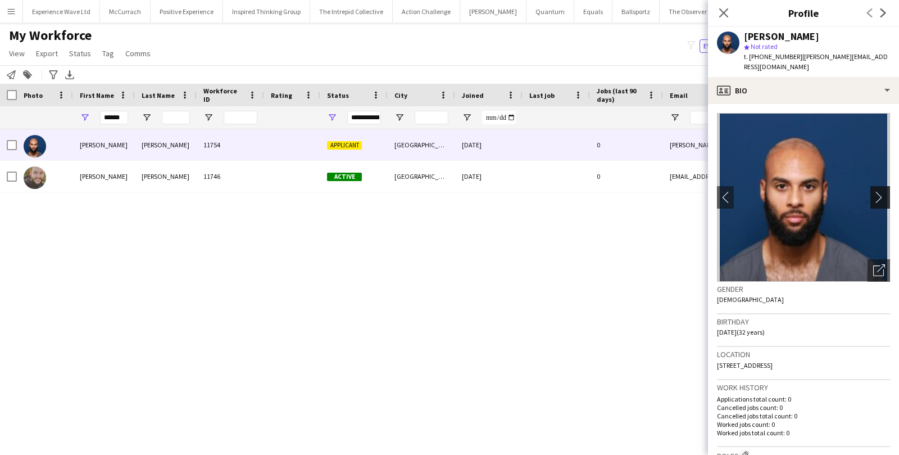
click at [883, 191] on app-icon "chevron-right" at bounding box center [881, 197] width 17 height 12
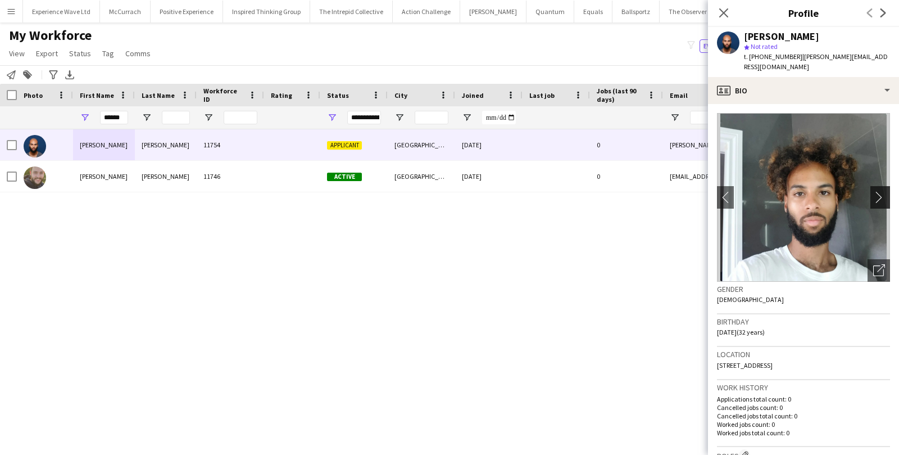
click at [883, 191] on app-icon "chevron-right" at bounding box center [881, 197] width 17 height 12
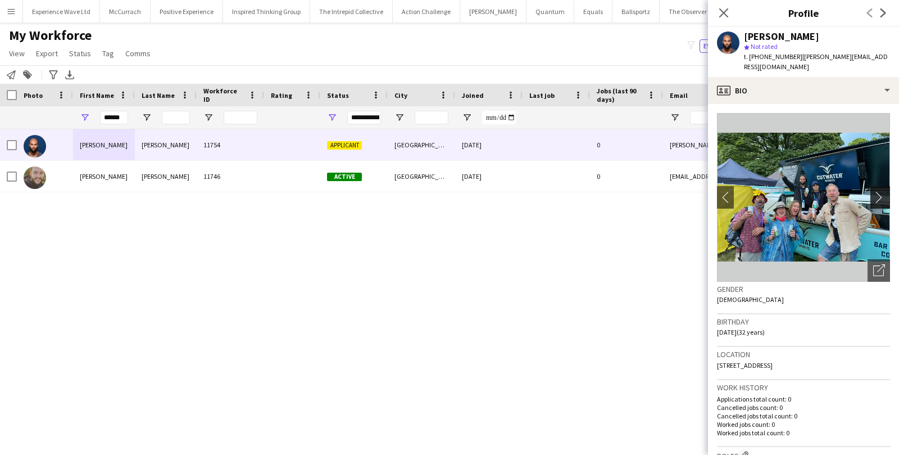
click at [883, 191] on app-icon "chevron-right" at bounding box center [881, 197] width 17 height 12
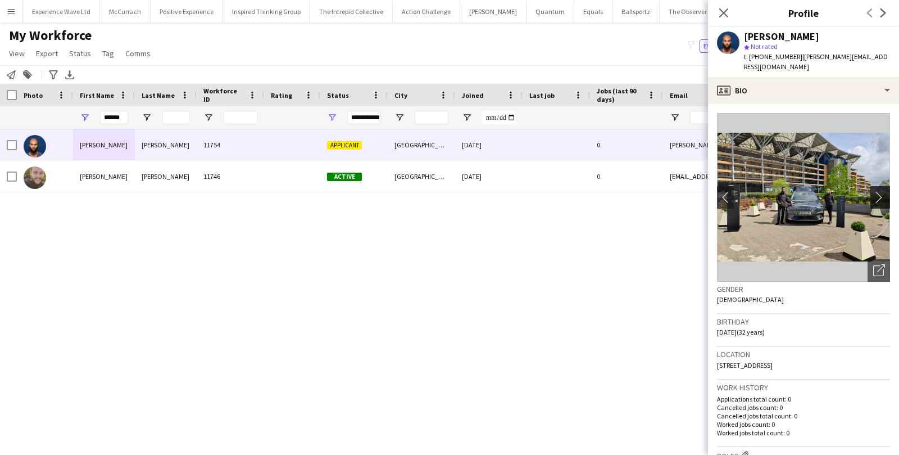
click at [883, 191] on app-icon "chevron-right" at bounding box center [881, 197] width 17 height 12
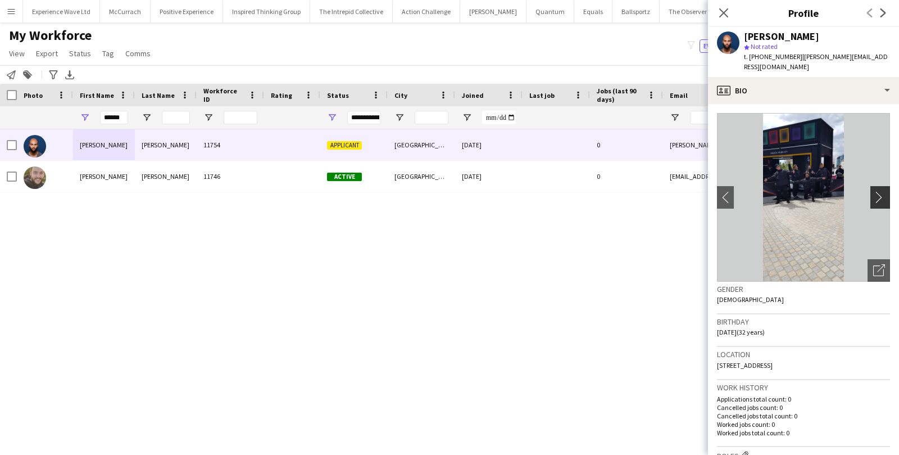
click at [883, 191] on app-icon "chevron-right" at bounding box center [881, 197] width 17 height 12
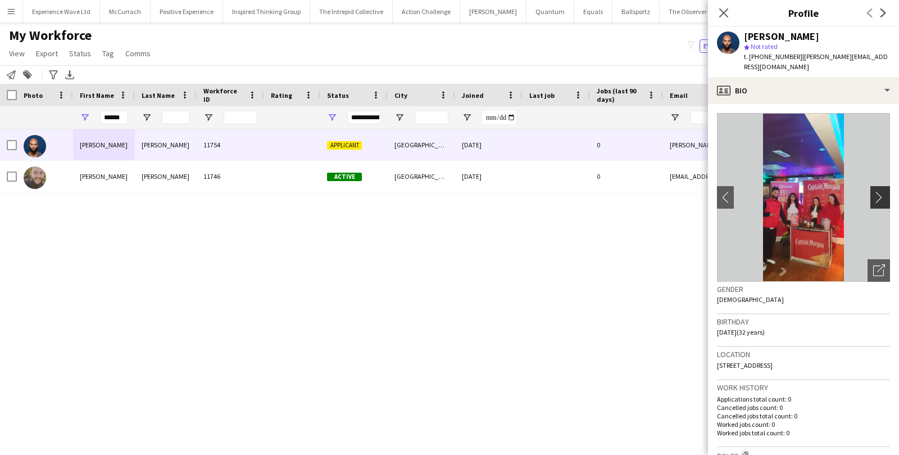
click at [878, 191] on app-icon "chevron-right" at bounding box center [881, 197] width 17 height 12
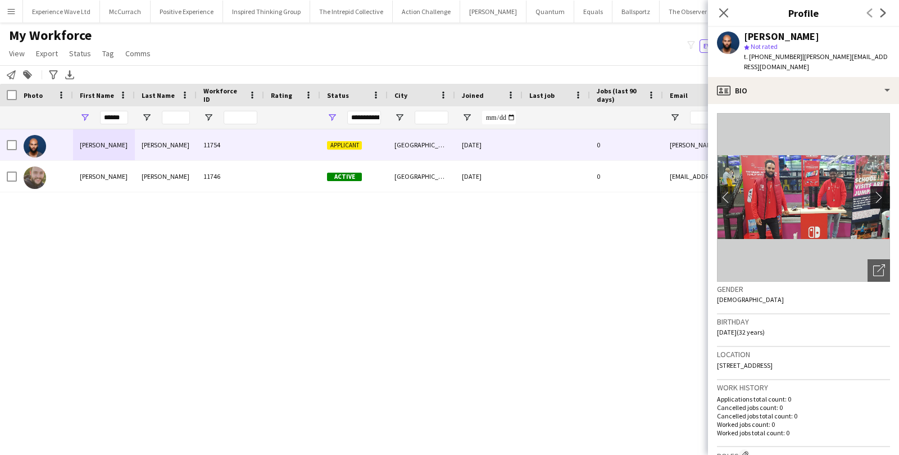
click at [878, 191] on app-icon "chevron-right" at bounding box center [881, 197] width 17 height 12
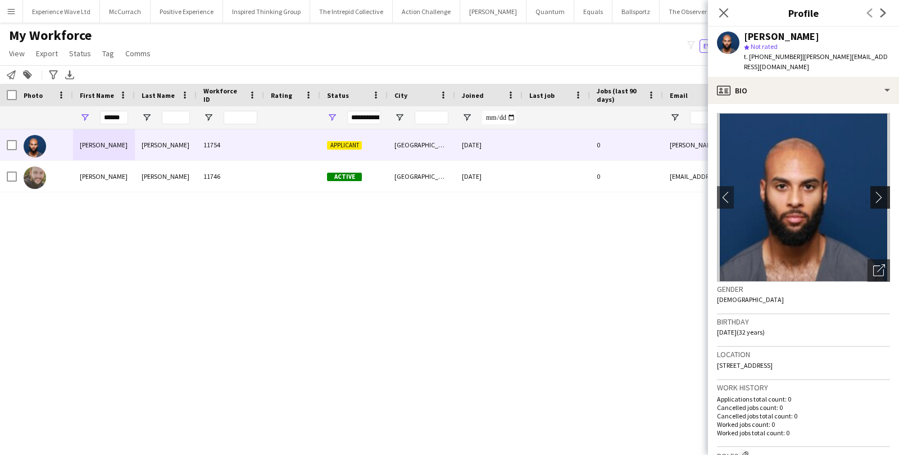
click at [878, 191] on app-icon "chevron-right" at bounding box center [881, 197] width 17 height 12
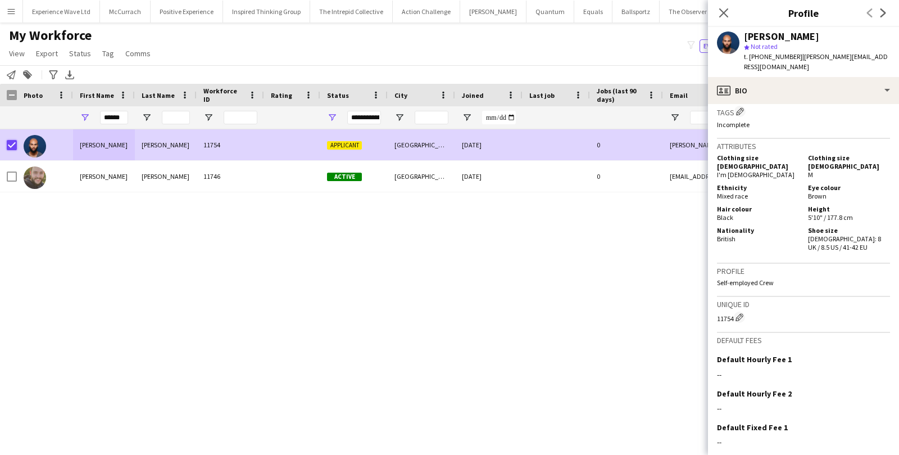
scroll to position [520, 0]
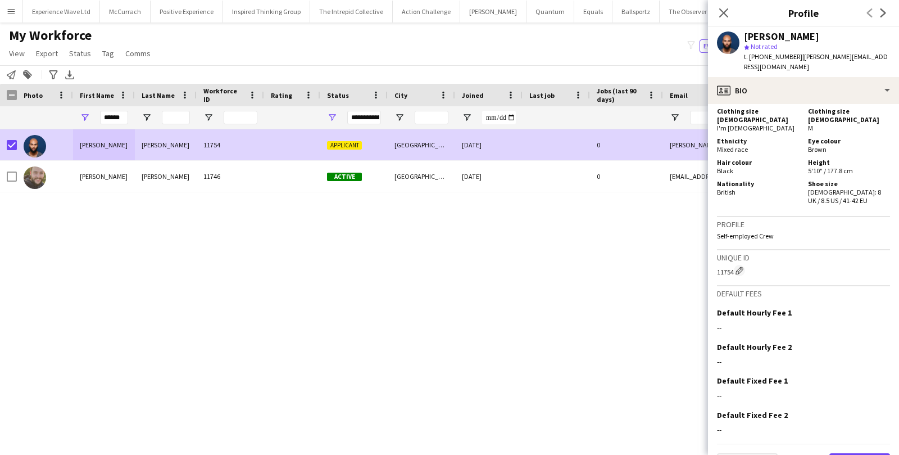
click at [867, 453] on button "Next" at bounding box center [859, 464] width 61 height 22
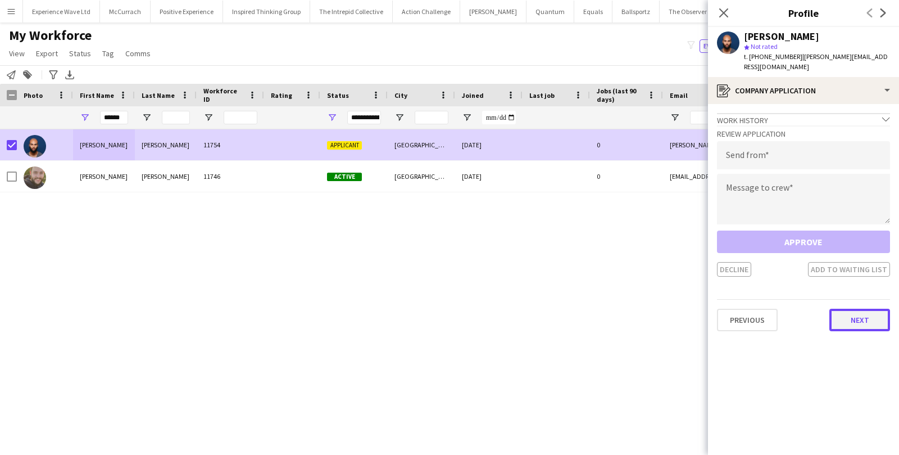
click at [850, 309] on button "Next" at bounding box center [859, 320] width 61 height 22
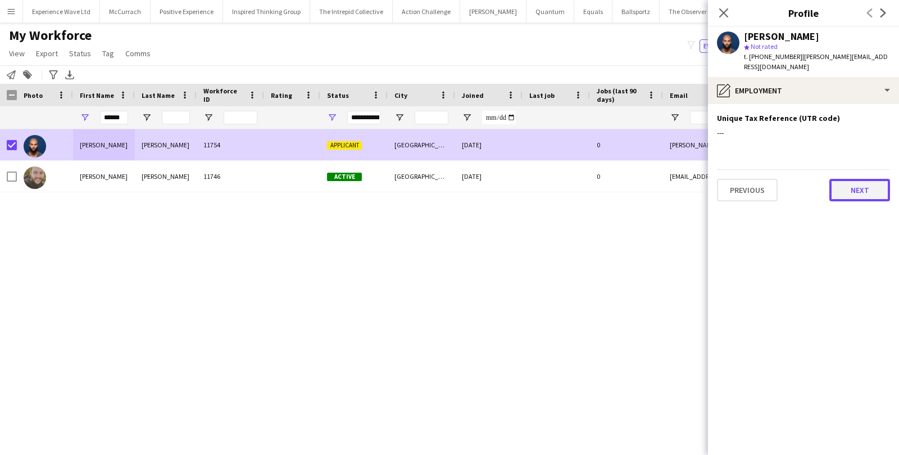
click at [839, 179] on button "Next" at bounding box center [859, 190] width 61 height 22
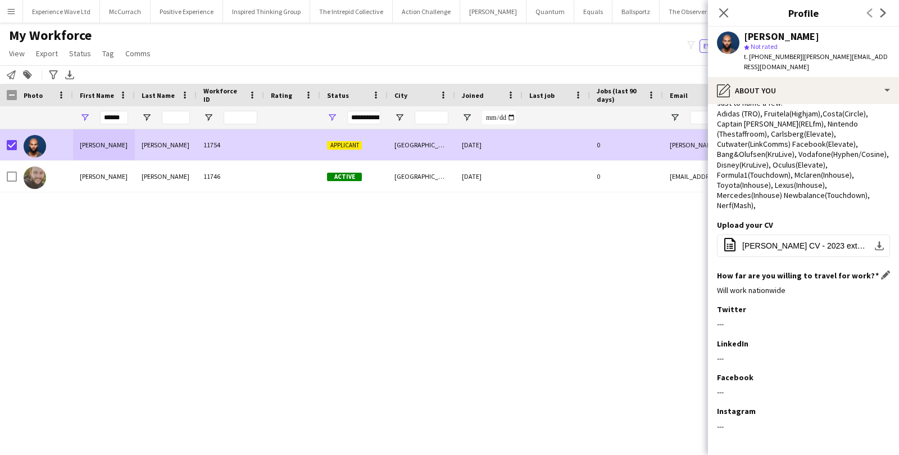
scroll to position [88, 0]
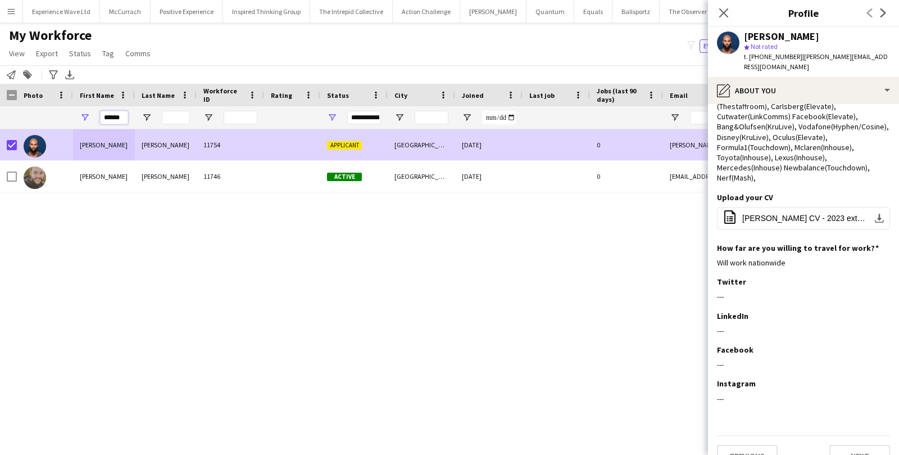
click at [121, 120] on input "******" at bounding box center [114, 117] width 28 height 13
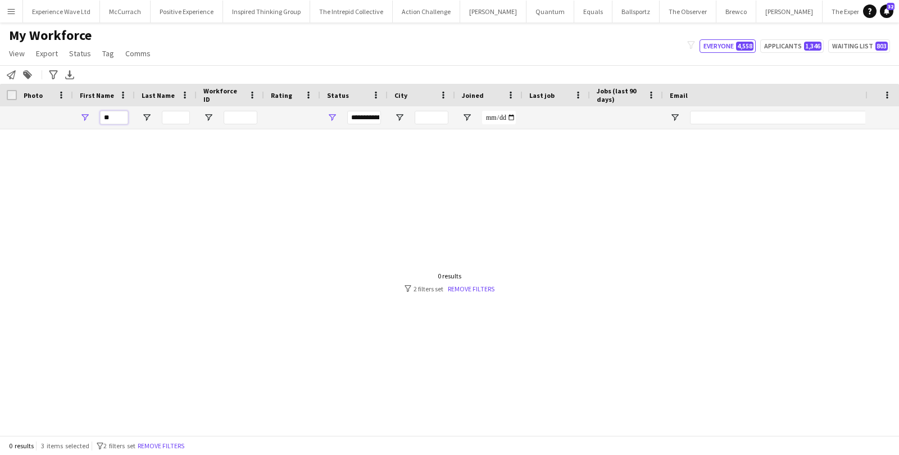
type input "*"
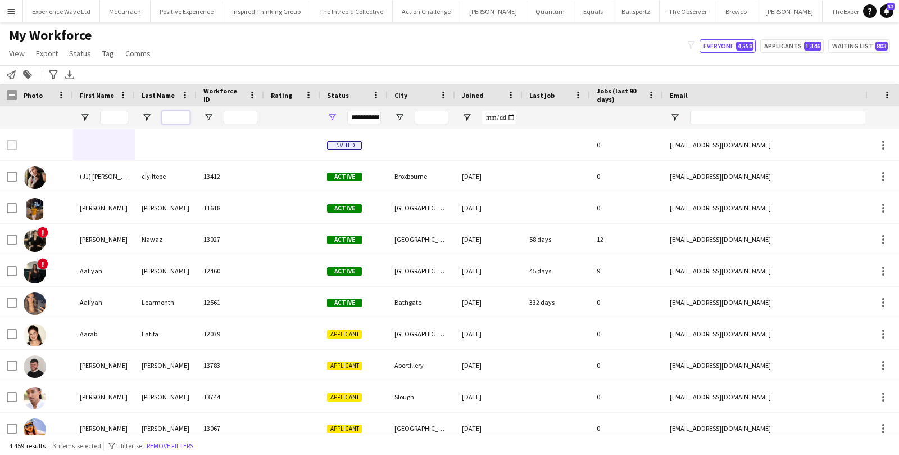
click at [184, 114] on input "Last Name Filter Input" at bounding box center [176, 117] width 28 height 13
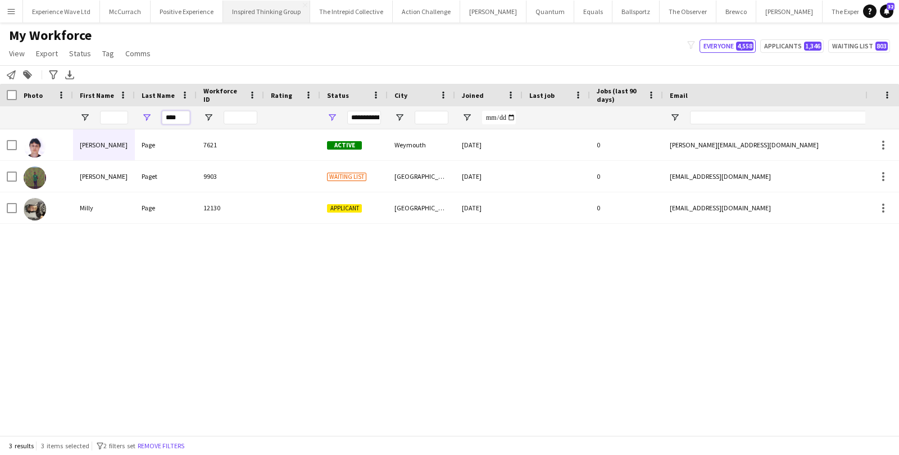
type input "****"
drag, startPoint x: 185, startPoint y: 117, endPoint x: 153, endPoint y: 116, distance: 32.6
click at [153, 117] on div "****" at bounding box center [166, 117] width 62 height 22
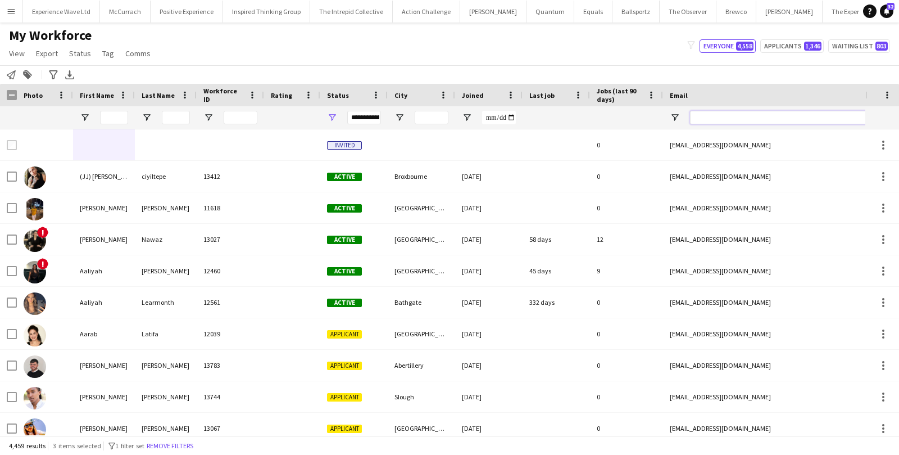
click at [751, 122] on input "Email Filter Input" at bounding box center [785, 117] width 191 height 13
paste input "**********"
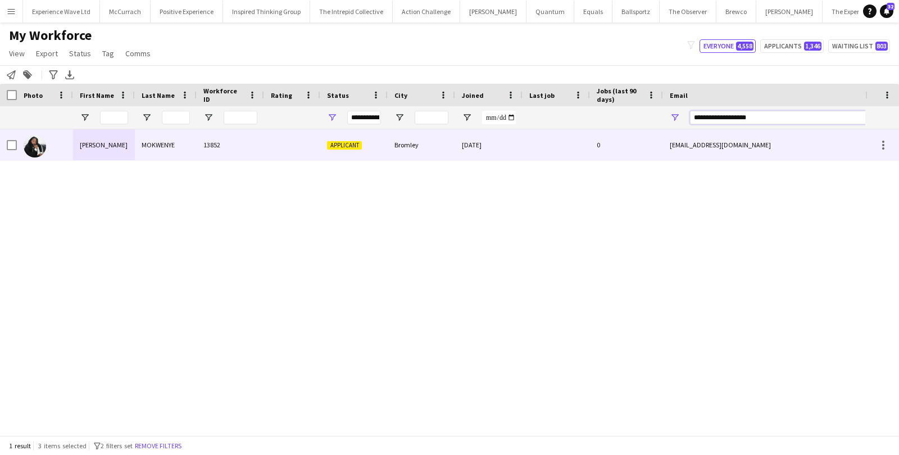
type input "**********"
click at [647, 133] on div "0" at bounding box center [626, 144] width 73 height 31
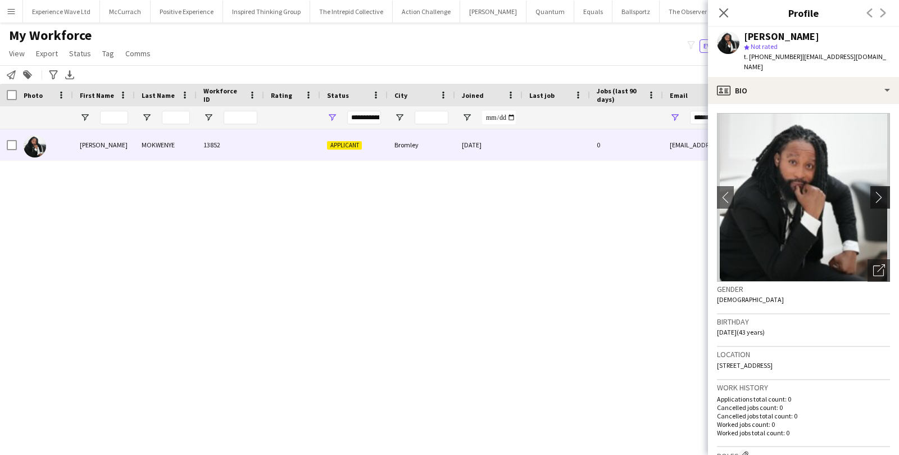
click at [881, 191] on app-icon "chevron-right" at bounding box center [881, 197] width 17 height 12
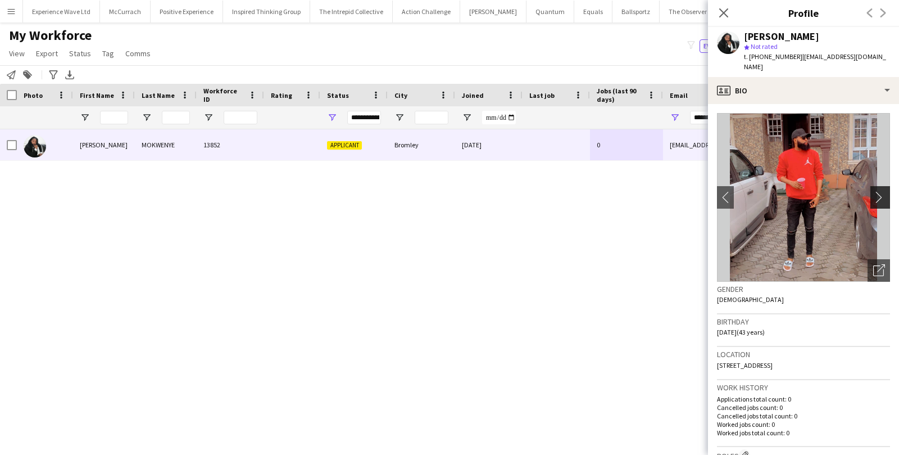
click at [881, 191] on app-icon "chevron-right" at bounding box center [881, 197] width 17 height 12
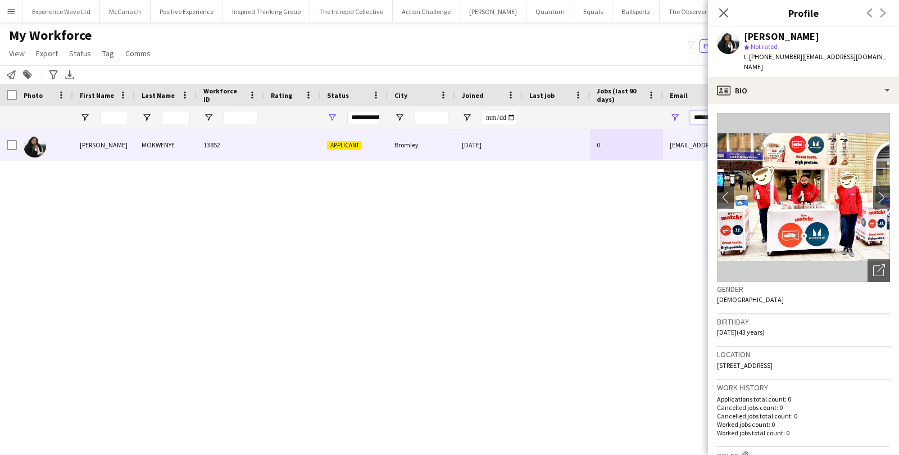
click at [697, 112] on input "**********" at bounding box center [785, 117] width 191 height 13
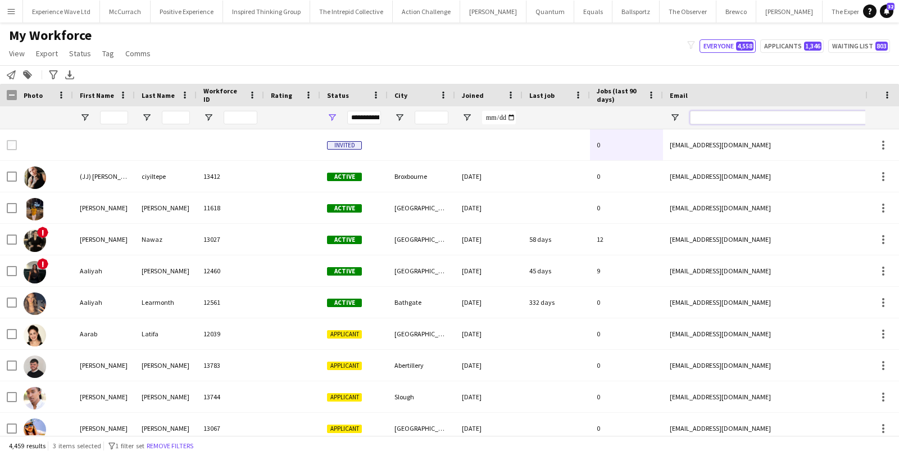
paste input "**********"
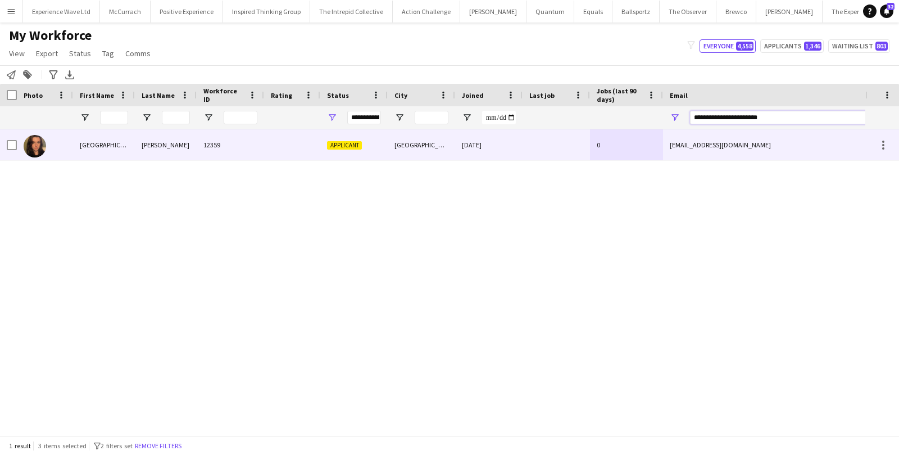
type input "**********"
click at [445, 137] on div "[GEOGRAPHIC_DATA]" at bounding box center [421, 144] width 67 height 31
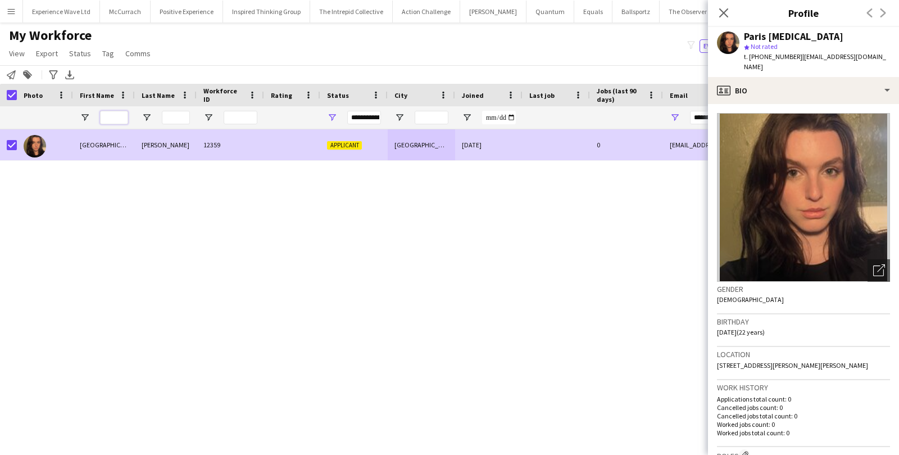
click at [110, 117] on input "First Name Filter Input" at bounding box center [114, 117] width 28 height 13
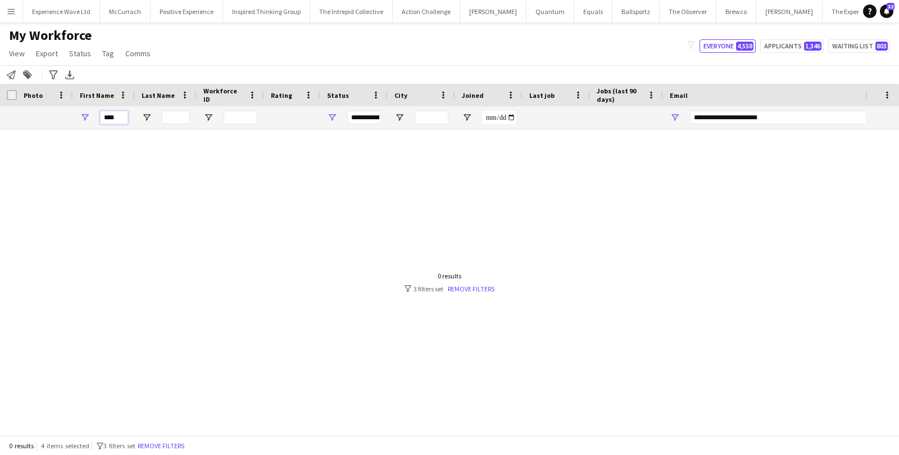
type input "****"
drag, startPoint x: 807, startPoint y: 115, endPoint x: 659, endPoint y: 112, distance: 148.4
click at [659, 112] on div "****" at bounding box center [609, 117] width 1218 height 22
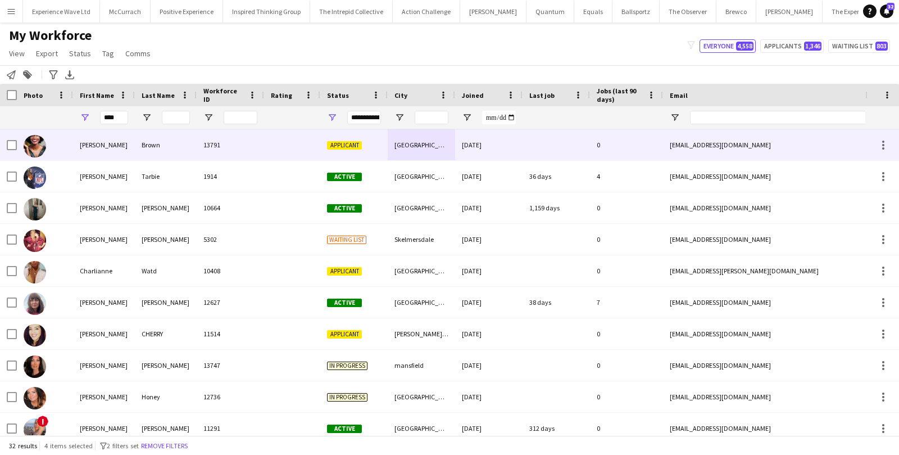
click at [225, 140] on div "13791" at bounding box center [230, 144] width 67 height 31
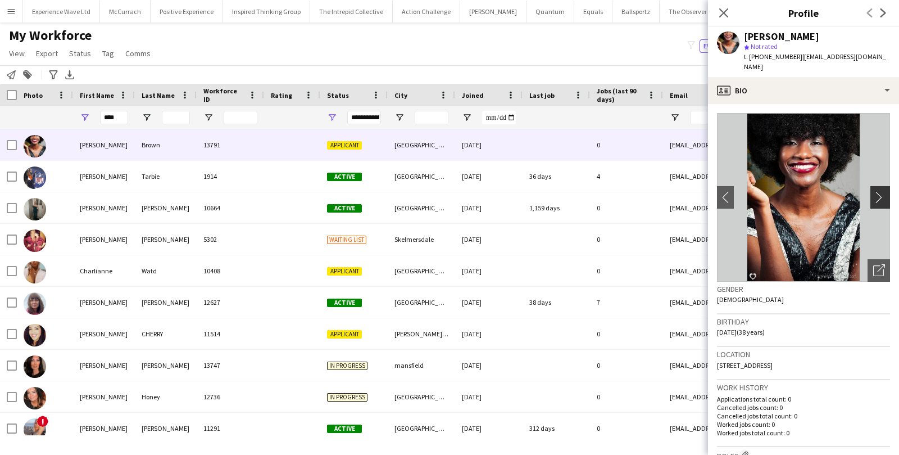
click at [885, 198] on app-icon "chevron-right" at bounding box center [881, 197] width 17 height 12
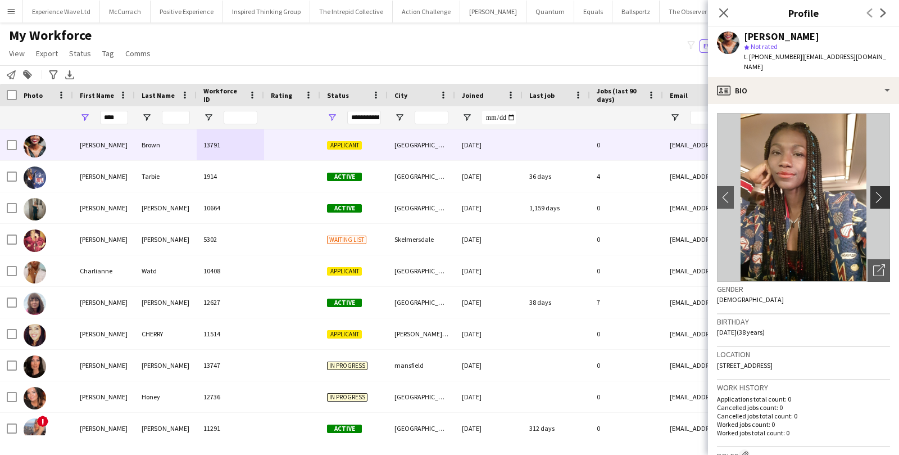
click at [883, 199] on app-icon "chevron-right" at bounding box center [881, 197] width 17 height 12
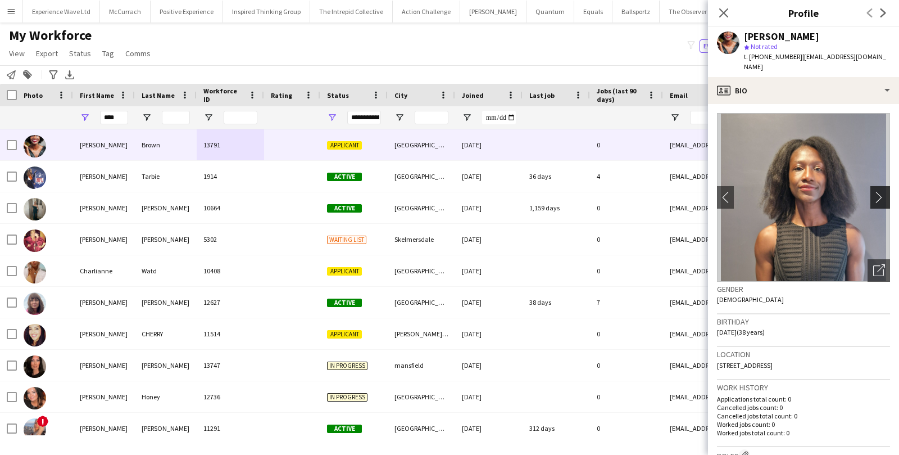
click at [881, 199] on app-icon "chevron-right" at bounding box center [881, 197] width 17 height 12
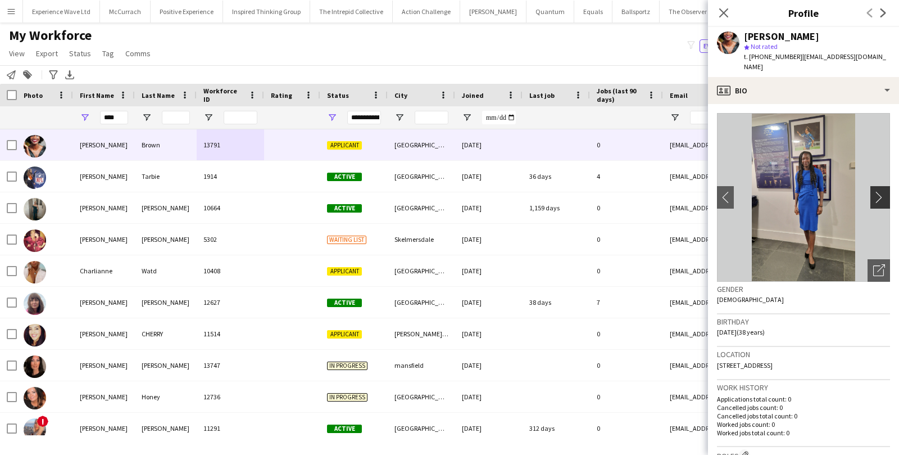
click at [881, 198] on app-icon "chevron-right" at bounding box center [881, 197] width 17 height 12
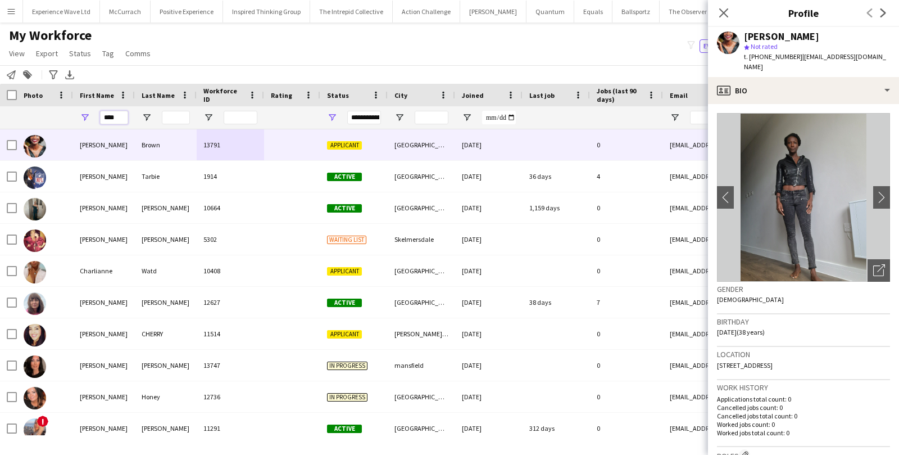
drag, startPoint x: 123, startPoint y: 121, endPoint x: 93, endPoint y: 120, distance: 29.2
click at [93, 121] on div "****" at bounding box center [104, 117] width 62 height 22
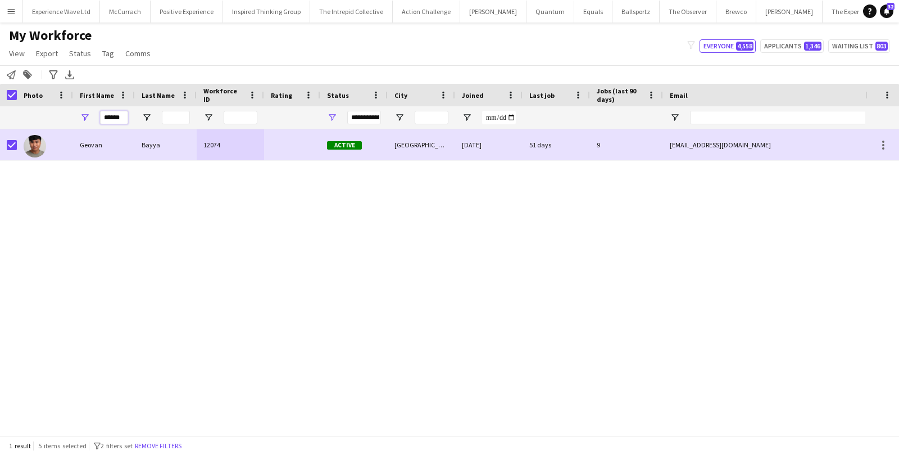
drag, startPoint x: 124, startPoint y: 117, endPoint x: 98, endPoint y: 117, distance: 25.8
click at [98, 117] on div "******" at bounding box center [104, 117] width 62 height 22
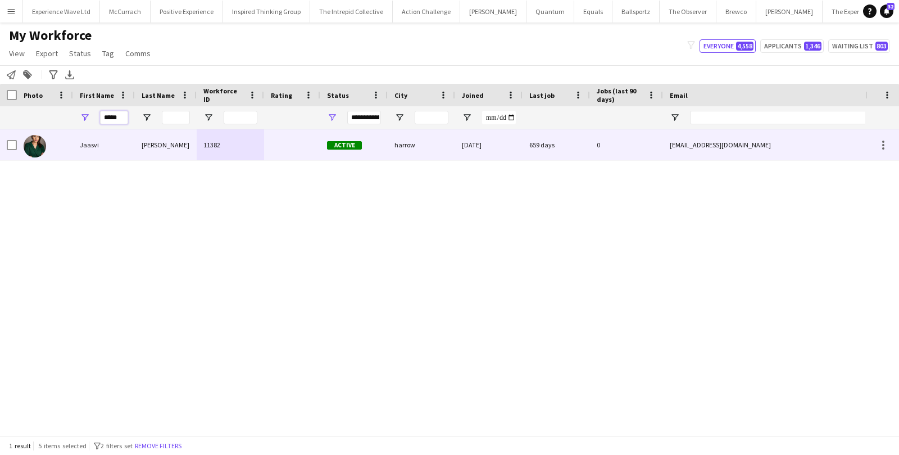
type input "*****"
click at [67, 148] on div at bounding box center [45, 144] width 56 height 31
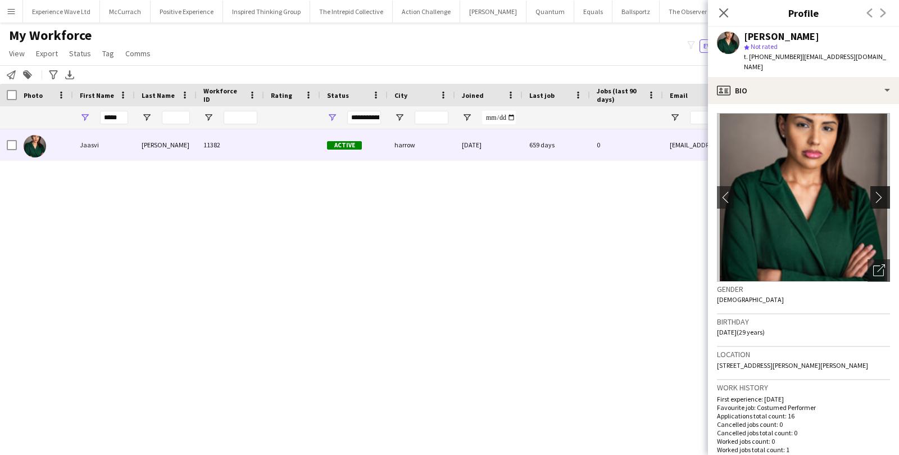
click at [884, 191] on app-icon "chevron-right" at bounding box center [881, 197] width 17 height 12
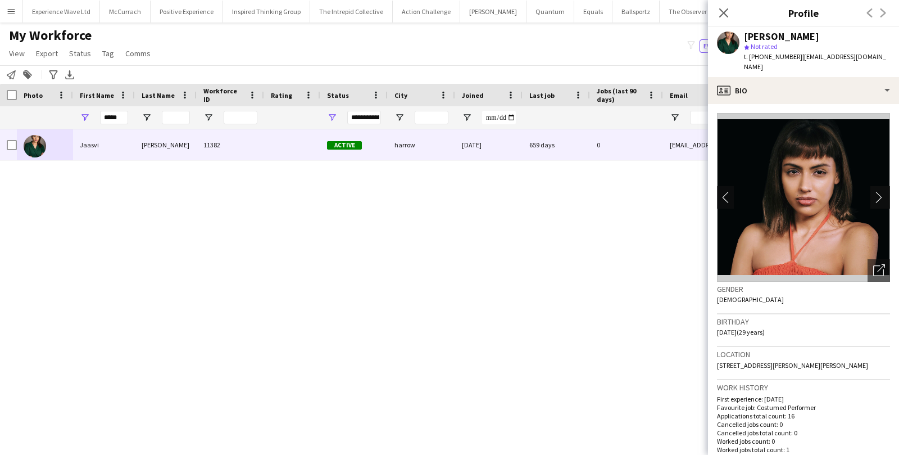
click at [881, 191] on app-icon "chevron-right" at bounding box center [881, 197] width 17 height 12
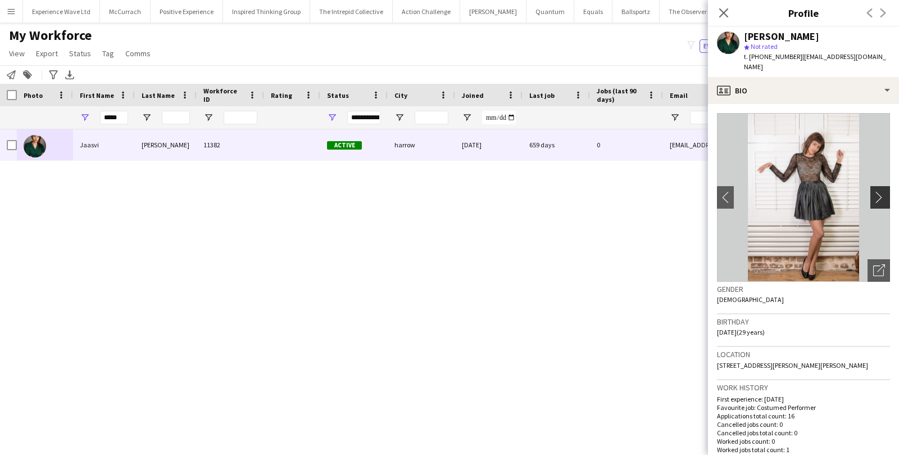
click at [881, 191] on app-icon "chevron-right" at bounding box center [881, 197] width 17 height 12
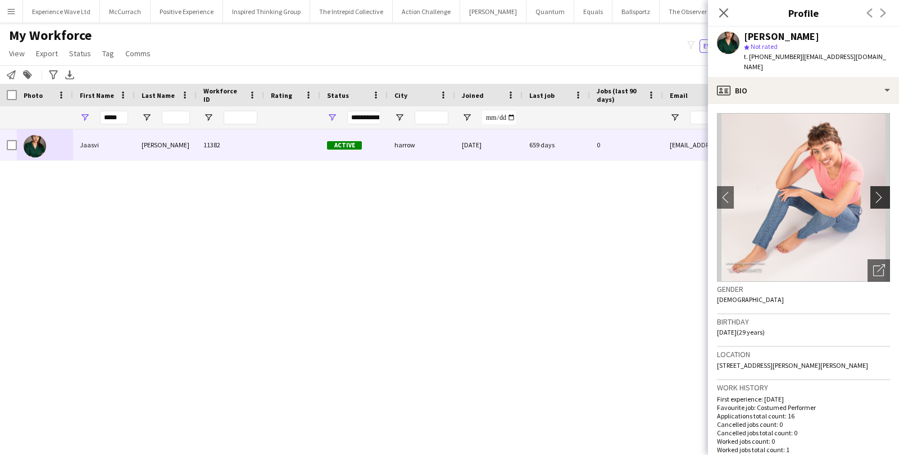
click at [881, 191] on app-icon "chevron-right" at bounding box center [881, 197] width 17 height 12
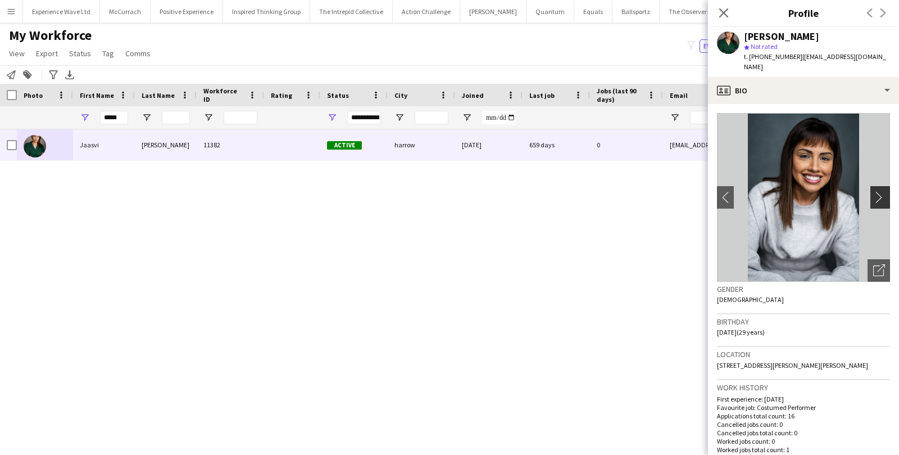
click at [881, 191] on app-icon "chevron-right" at bounding box center [881, 197] width 17 height 12
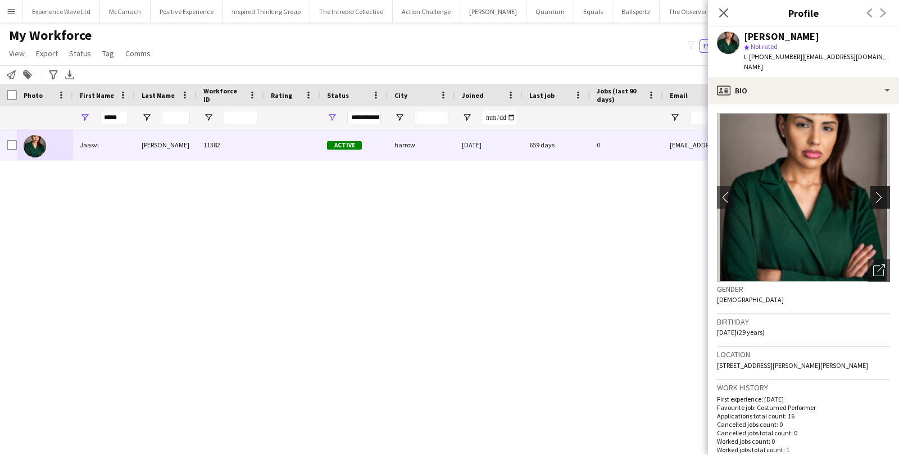
click at [881, 191] on app-icon "chevron-right" at bounding box center [881, 197] width 17 height 12
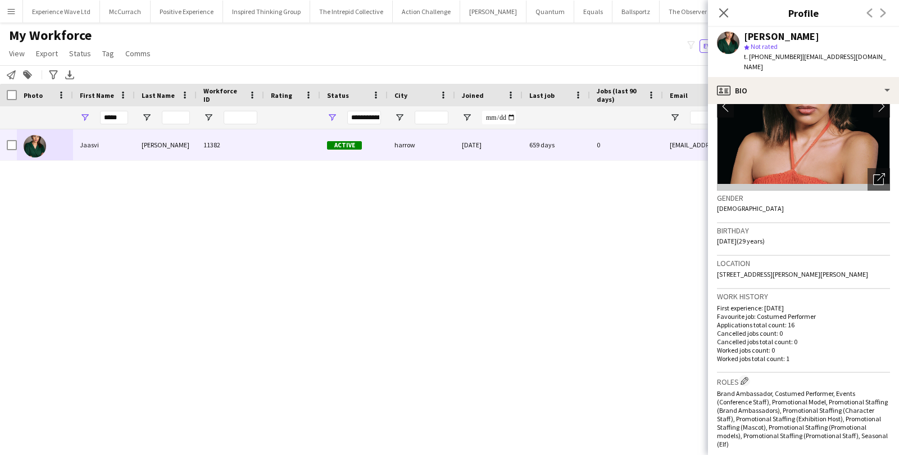
scroll to position [101, 0]
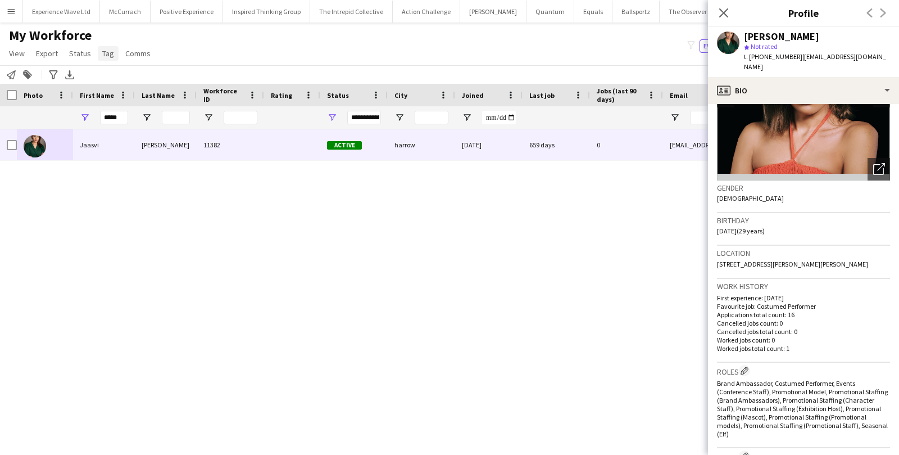
click at [104, 51] on span "Tag" at bounding box center [108, 53] width 12 height 10
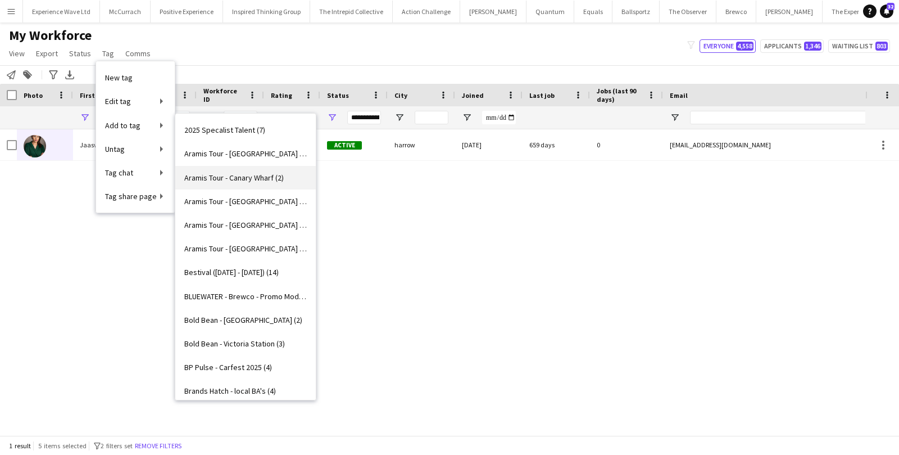
click at [234, 174] on span "Aramis Tour - Canary Wharf (2)" at bounding box center [233, 178] width 99 height 10
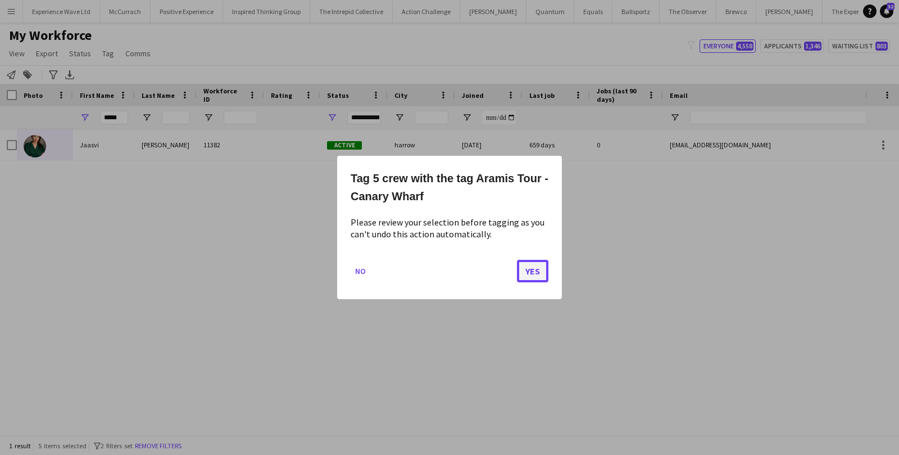
click at [535, 261] on button "Yes" at bounding box center [532, 271] width 31 height 22
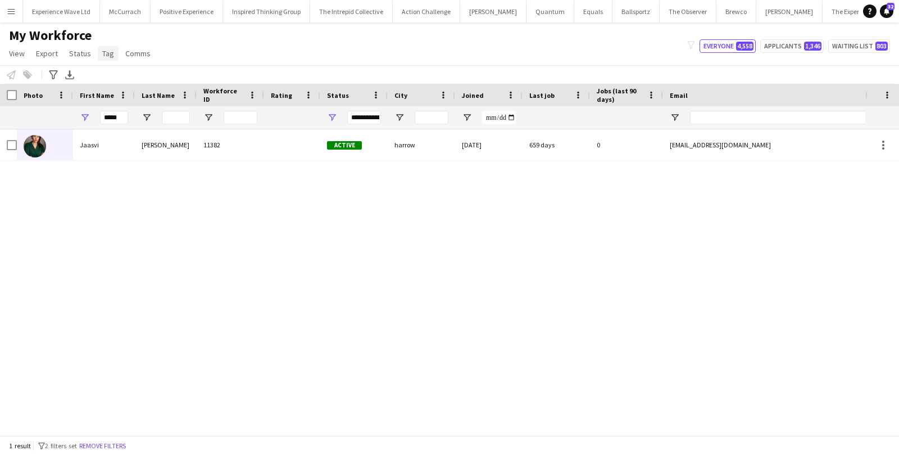
click at [113, 55] on link "Tag" at bounding box center [108, 53] width 21 height 15
click at [129, 72] on span "New tag" at bounding box center [119, 77] width 28 height 10
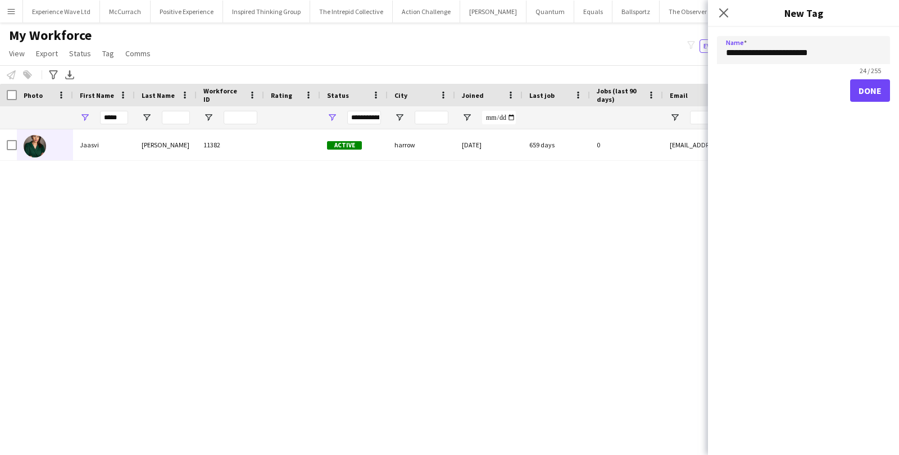
type input "**********"
click at [873, 88] on button "Done" at bounding box center [870, 90] width 40 height 22
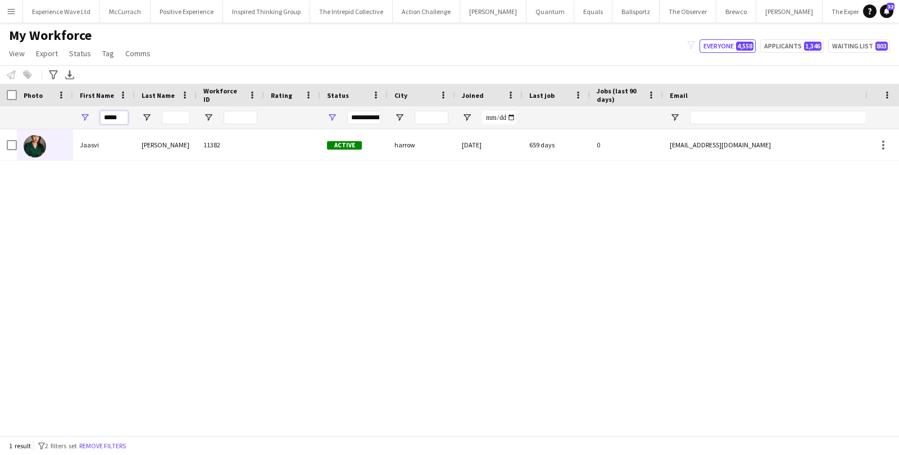
drag, startPoint x: 120, startPoint y: 117, endPoint x: 85, endPoint y: 118, distance: 34.8
click at [85, 118] on div "*****" at bounding box center [104, 117] width 62 height 22
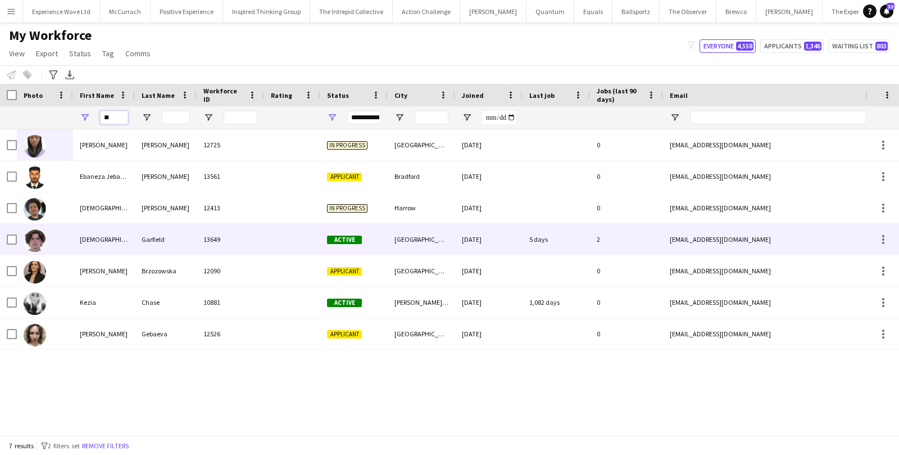
type input "**"
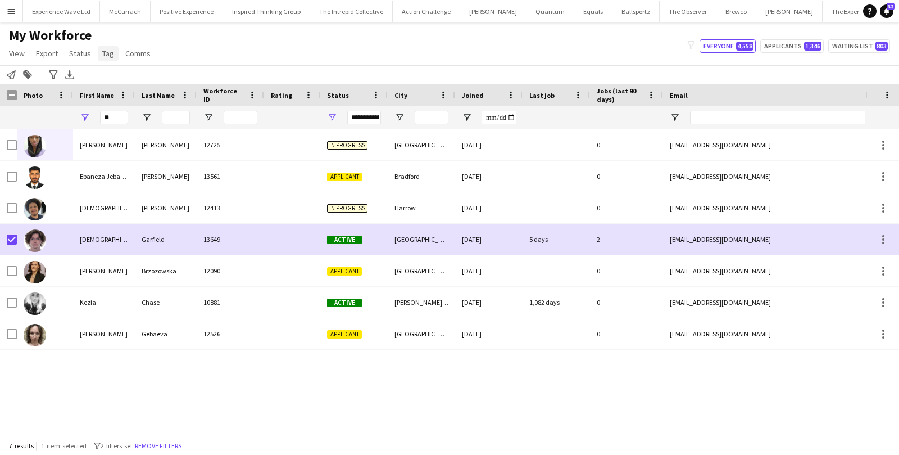
click at [107, 51] on span "Tag" at bounding box center [108, 53] width 12 height 10
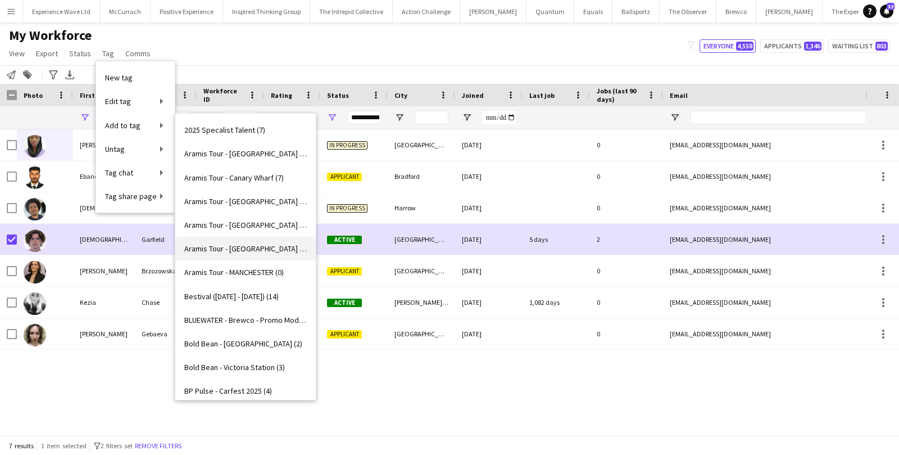
click at [214, 248] on span "Aramis Tour - [GEOGRAPHIC_DATA] (3)" at bounding box center [245, 248] width 123 height 10
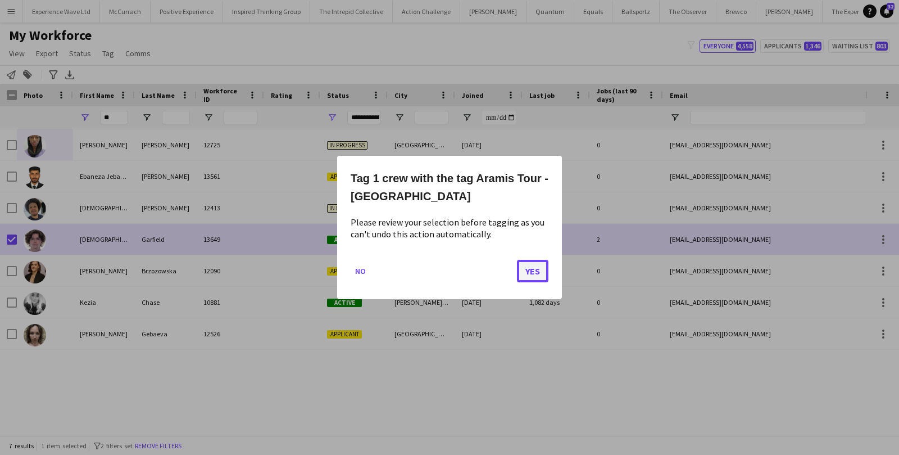
click at [530, 261] on button "Yes" at bounding box center [532, 271] width 31 height 22
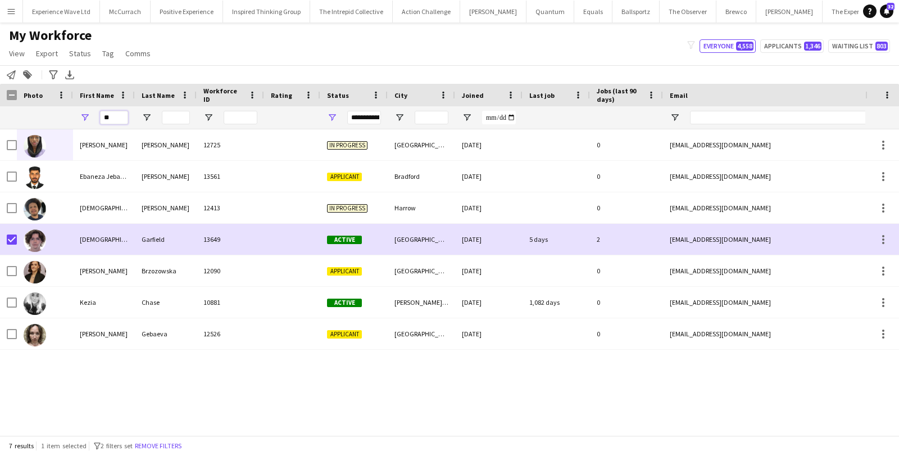
drag, startPoint x: 120, startPoint y: 121, endPoint x: 92, endPoint y: 118, distance: 27.7
click at [92, 118] on div "**" at bounding box center [104, 117] width 62 height 22
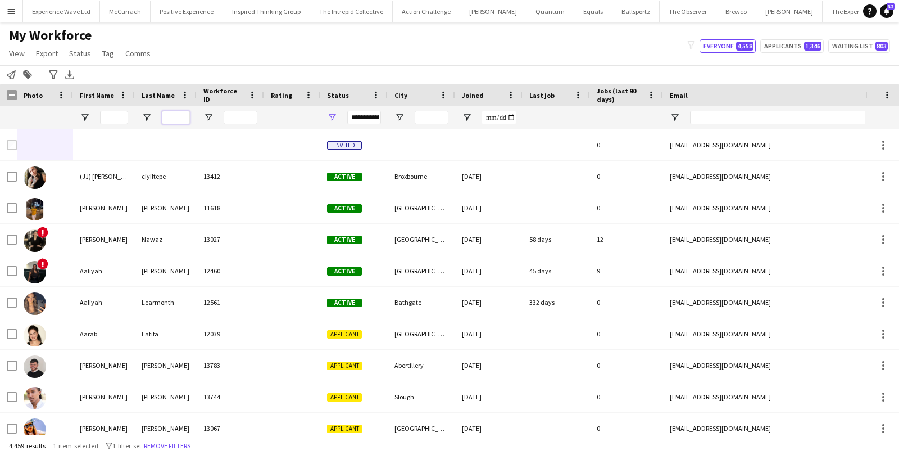
click at [175, 114] on input "Last Name Filter Input" at bounding box center [176, 117] width 28 height 13
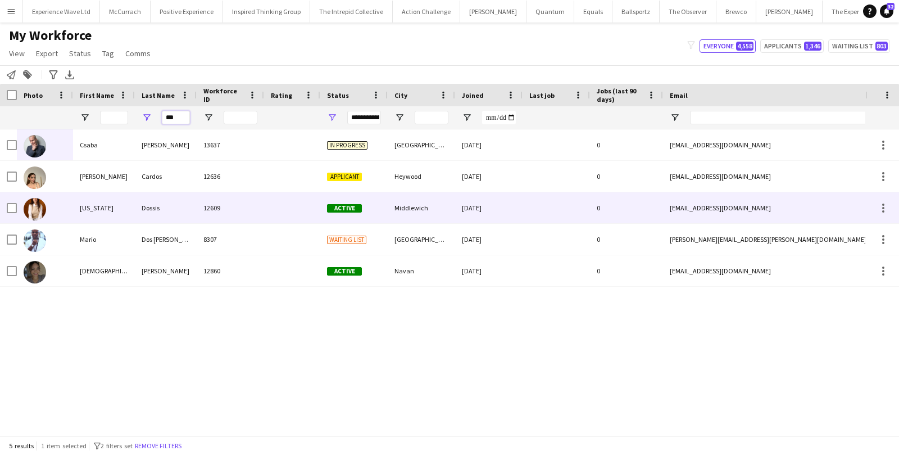
type input "***"
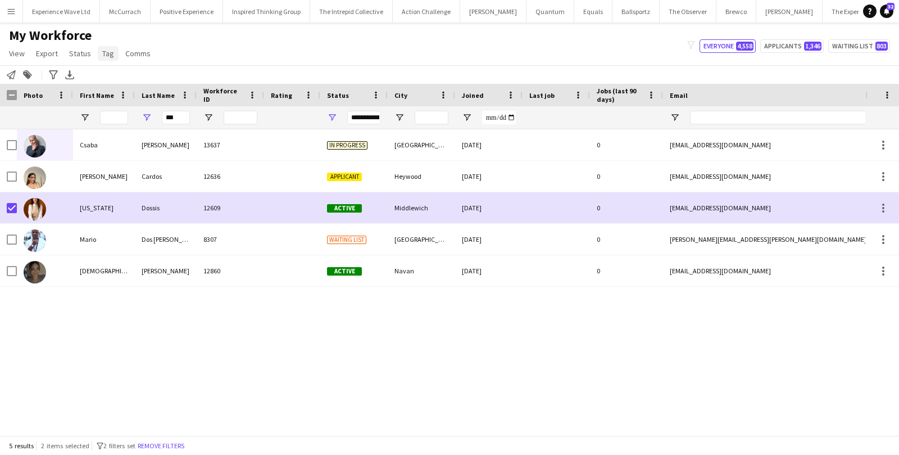
click at [114, 52] on link "Tag" at bounding box center [108, 53] width 21 height 15
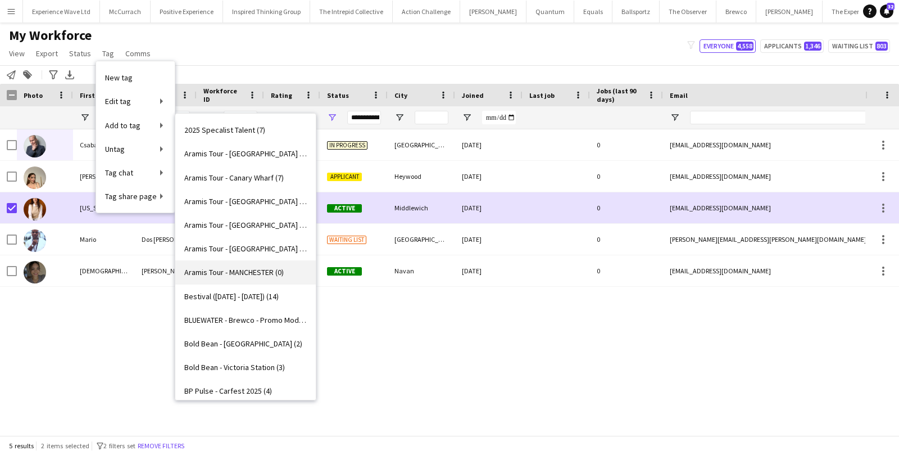
click at [224, 270] on span "Aramis Tour - MANCHESTER (0)" at bounding box center [233, 272] width 99 height 10
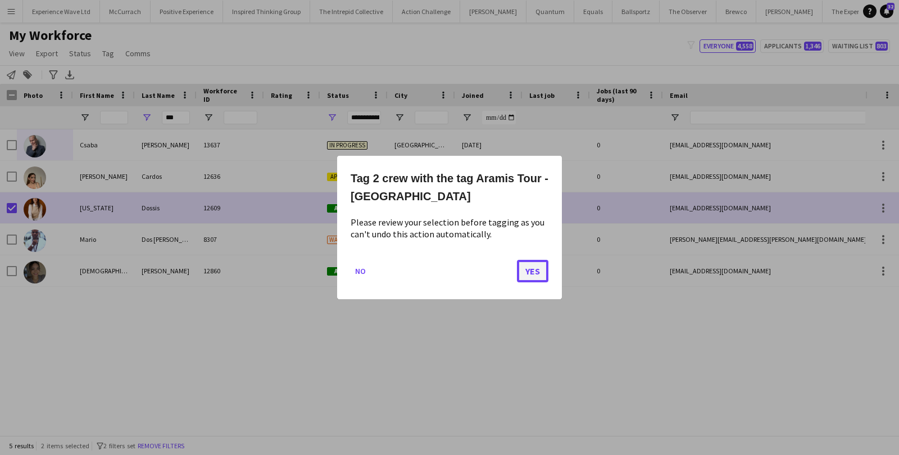
click at [543, 266] on button "Yes" at bounding box center [532, 271] width 31 height 22
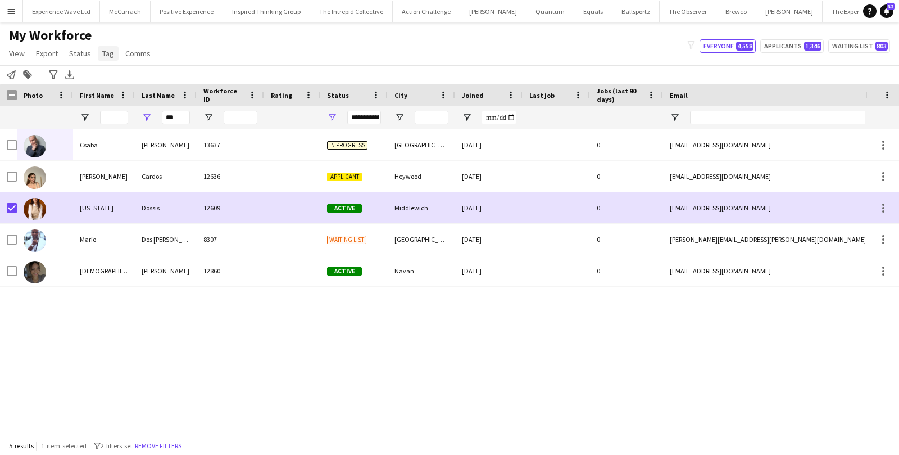
click at [110, 53] on span "Tag" at bounding box center [108, 53] width 12 height 10
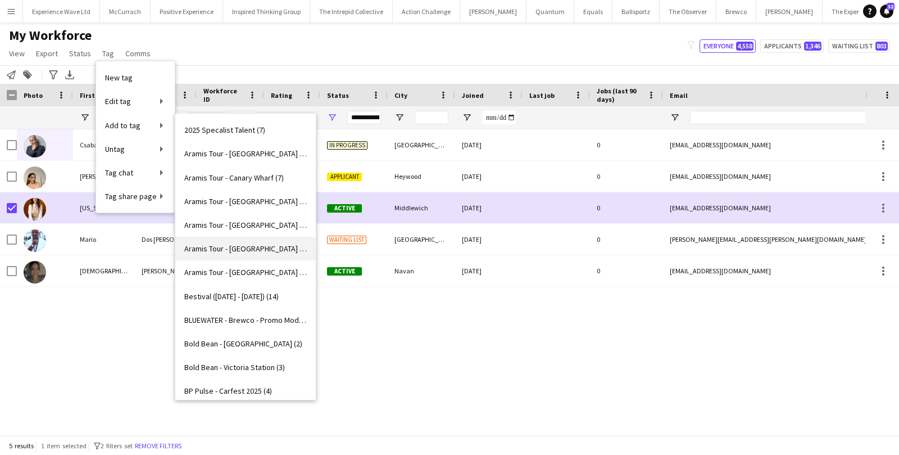
click at [223, 251] on span "Aramis Tour - [GEOGRAPHIC_DATA] (4)" at bounding box center [245, 248] width 123 height 10
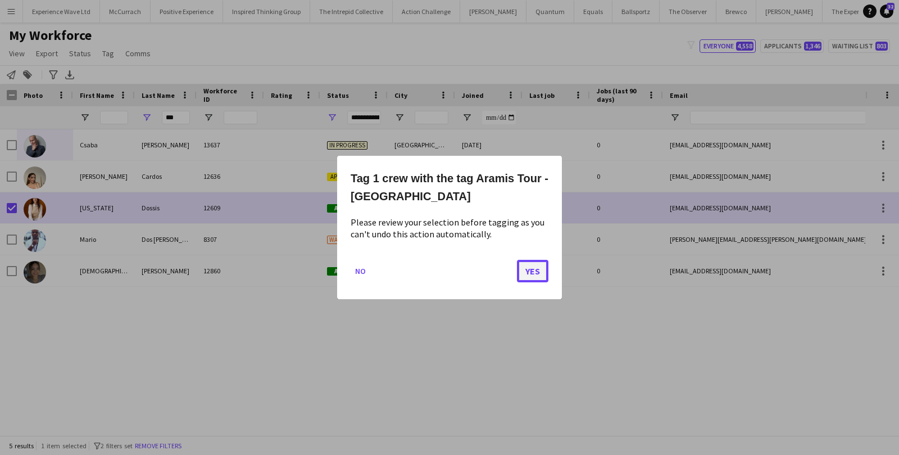
click at [536, 267] on button "Yes" at bounding box center [532, 271] width 31 height 22
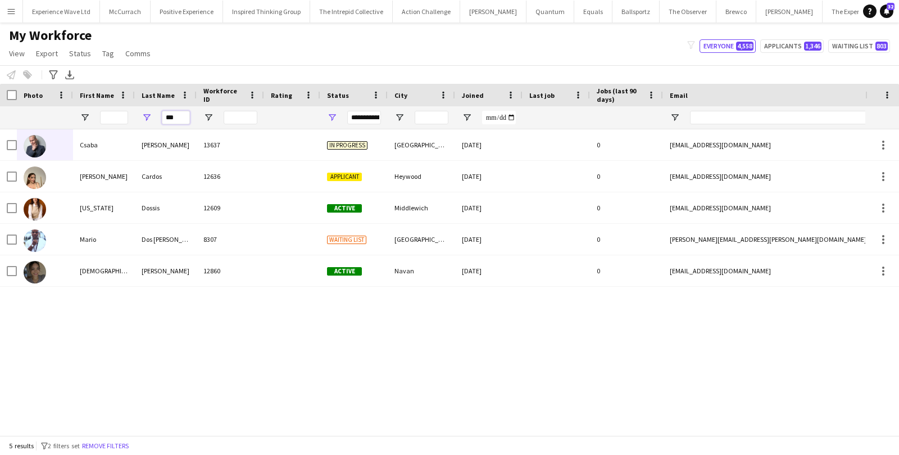
drag, startPoint x: 183, startPoint y: 118, endPoint x: 143, endPoint y: 118, distance: 40.5
click at [144, 118] on div "***" at bounding box center [166, 117] width 62 height 22
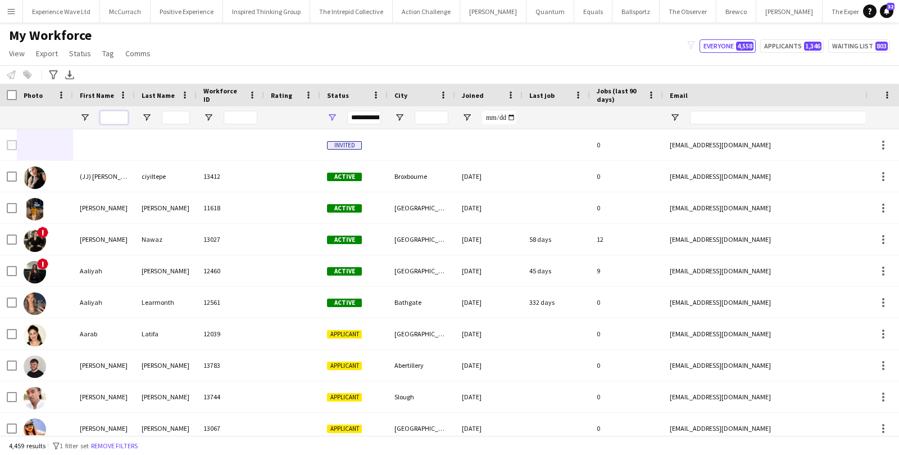
click at [114, 119] on input "First Name Filter Input" at bounding box center [114, 117] width 28 height 13
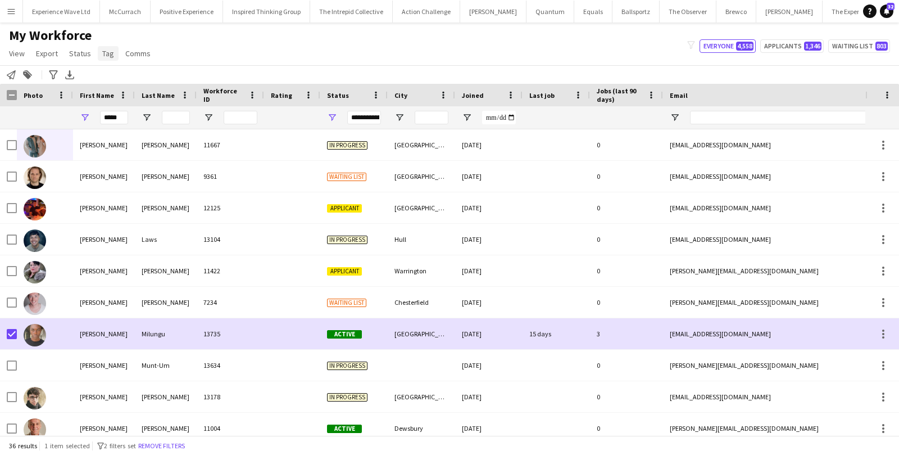
click at [111, 51] on span "Tag" at bounding box center [108, 53] width 12 height 10
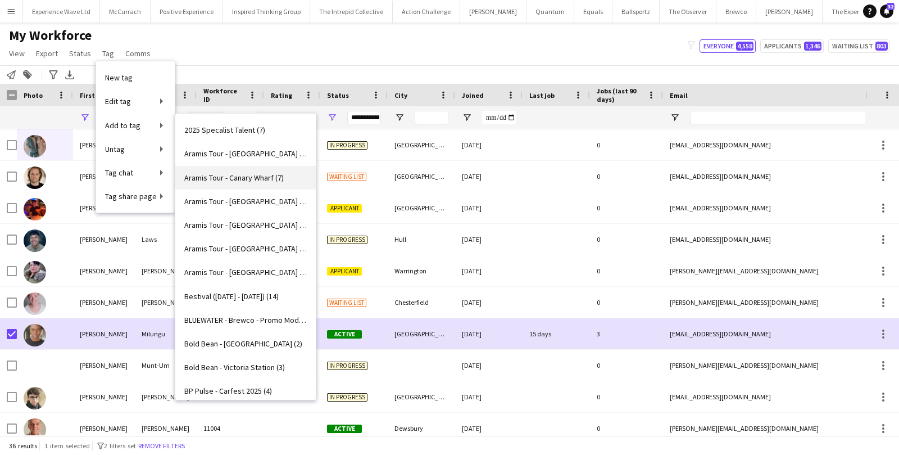
click at [252, 176] on span "Aramis Tour - Canary Wharf (7)" at bounding box center [233, 178] width 99 height 10
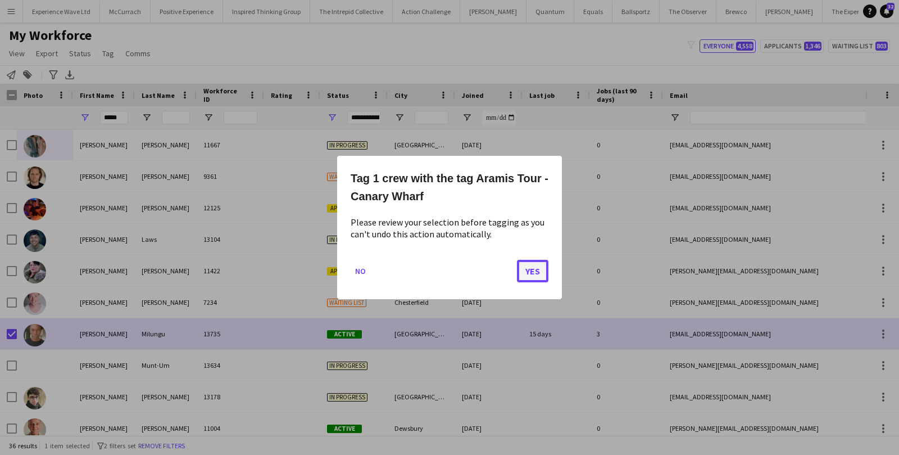
click at [531, 269] on button "Yes" at bounding box center [532, 271] width 31 height 22
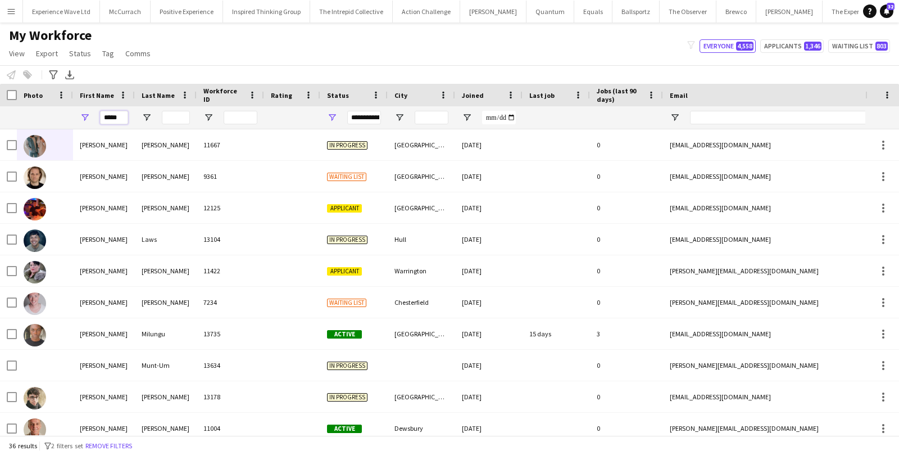
click at [126, 115] on input "*****" at bounding box center [114, 117] width 28 height 13
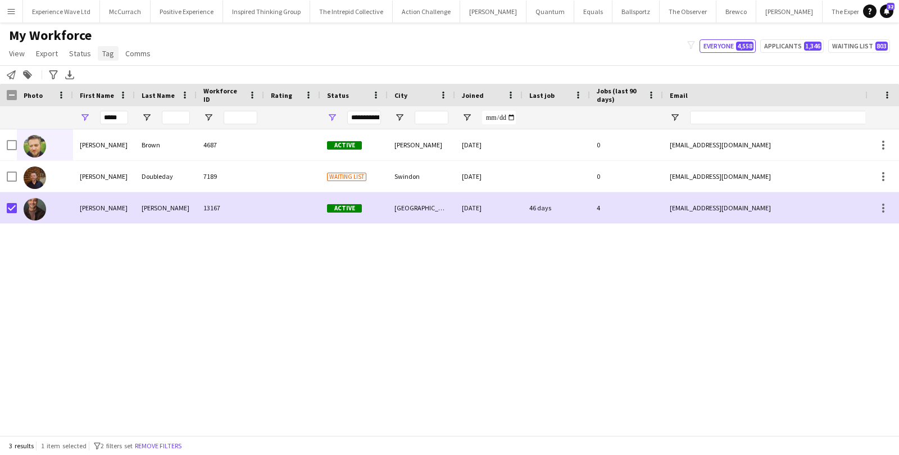
click at [107, 54] on span "Tag" at bounding box center [108, 53] width 12 height 10
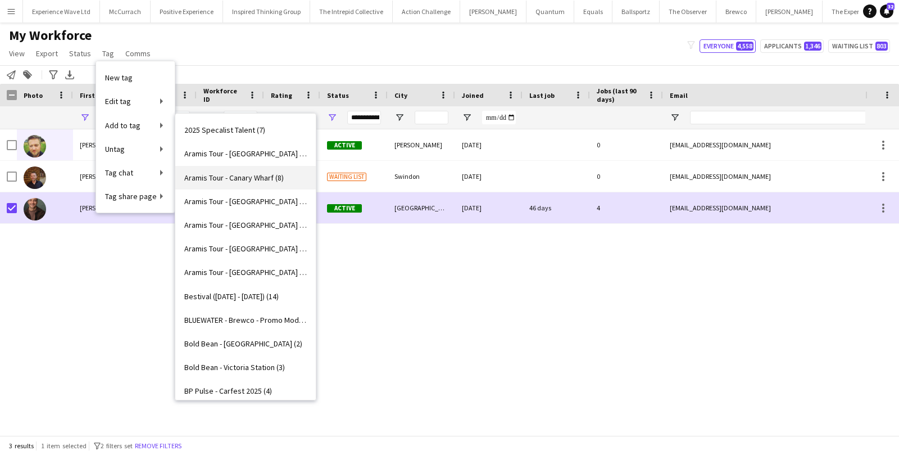
click at [241, 180] on span "Aramis Tour - Canary Wharf (8)" at bounding box center [233, 178] width 99 height 10
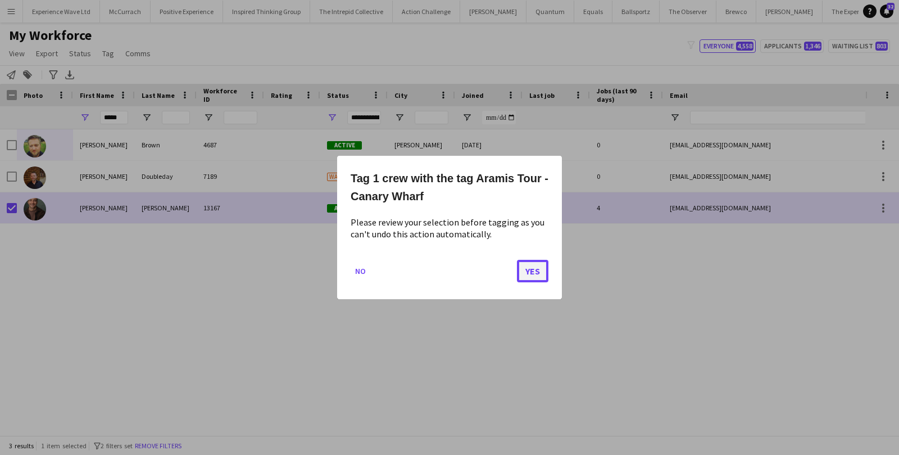
click at [528, 264] on button "Yes" at bounding box center [532, 271] width 31 height 22
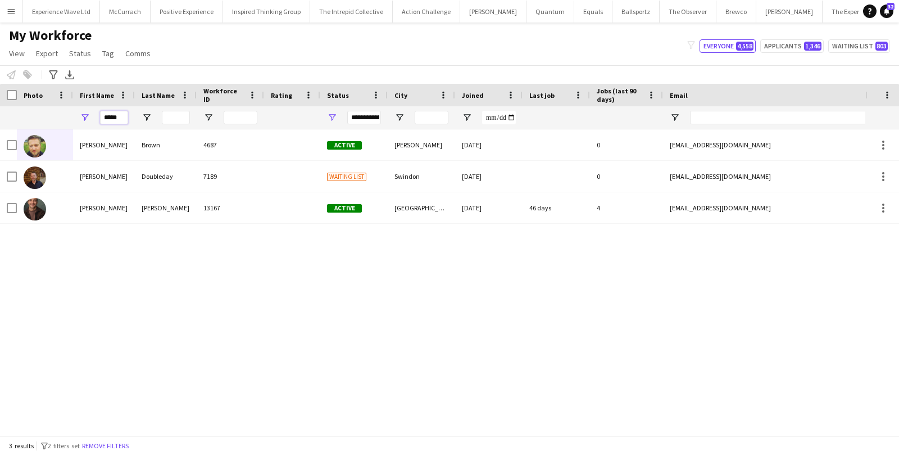
click at [123, 118] on input "*****" at bounding box center [114, 117] width 28 height 13
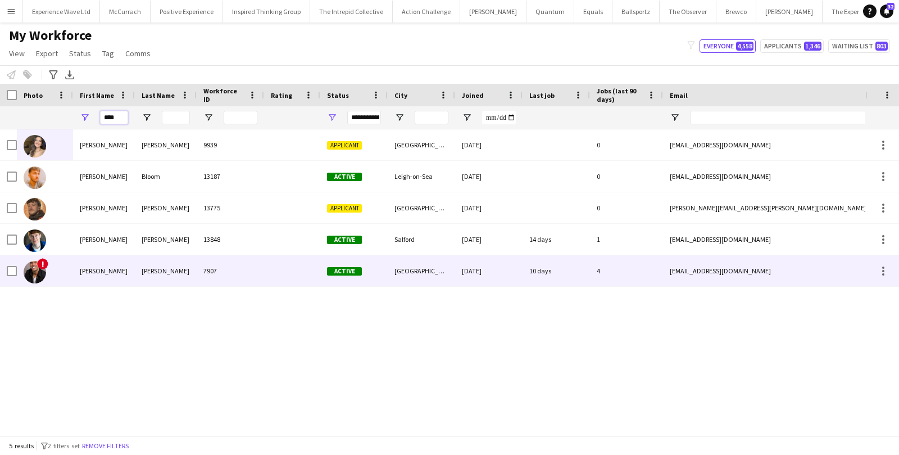
type input "****"
click at [121, 270] on div "[PERSON_NAME]" at bounding box center [104, 270] width 62 height 31
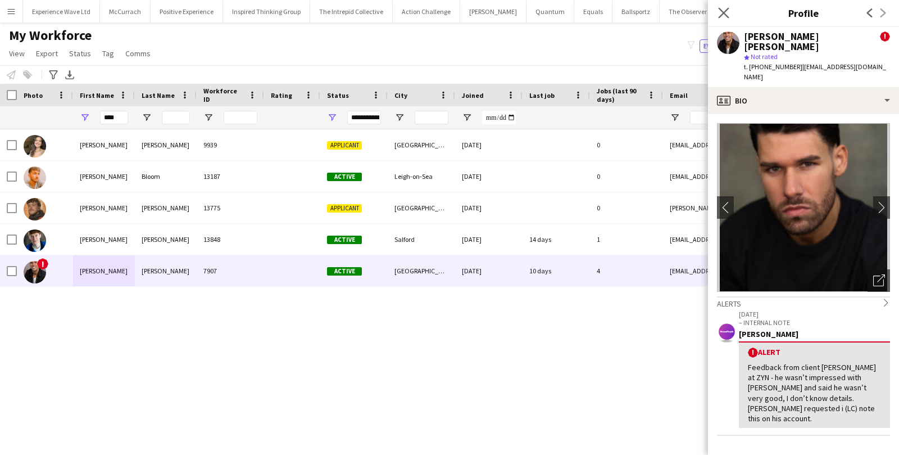
click at [729, 12] on app-icon "Close pop-in" at bounding box center [724, 13] width 16 height 16
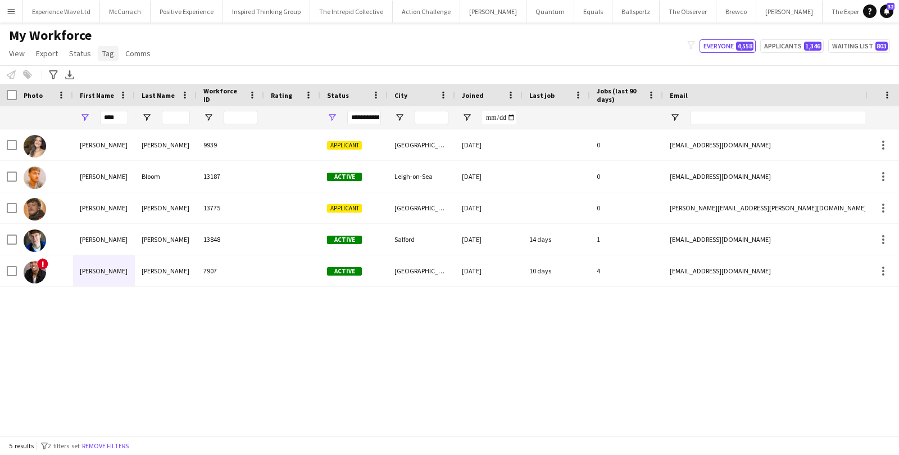
click at [99, 57] on link "Tag" at bounding box center [108, 53] width 21 height 15
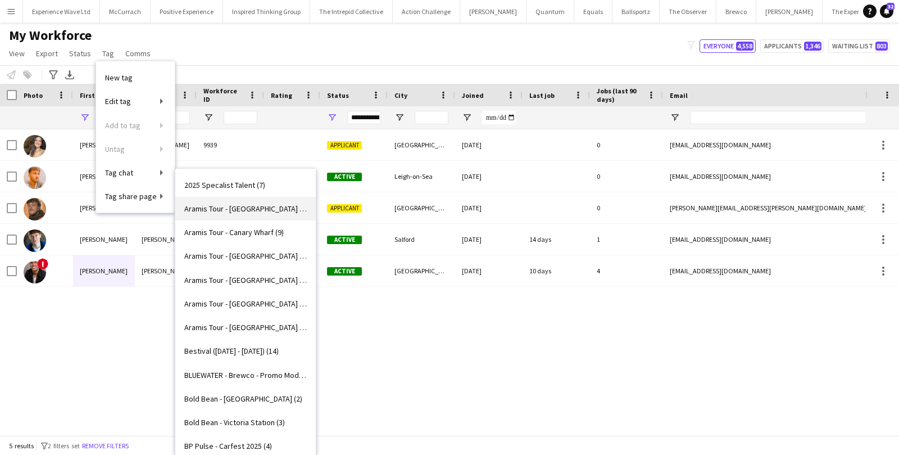
click at [218, 209] on span "Aramis Tour - [GEOGRAPHIC_DATA] (7)" at bounding box center [245, 208] width 123 height 10
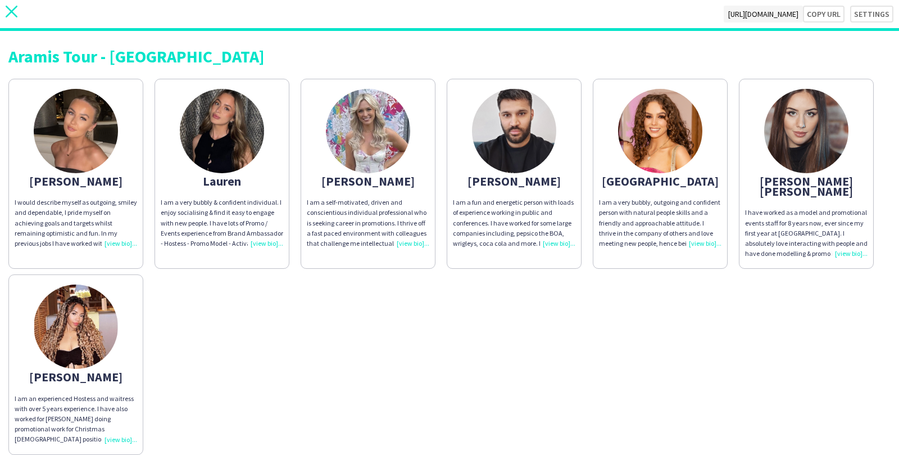
click at [8, 15] on icon at bounding box center [12, 12] width 12 height 12
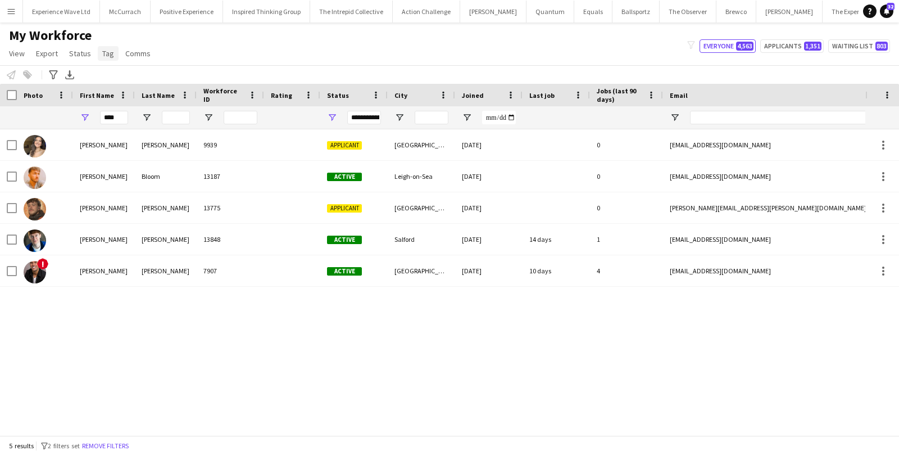
click at [107, 56] on span "Tag" at bounding box center [108, 53] width 12 height 10
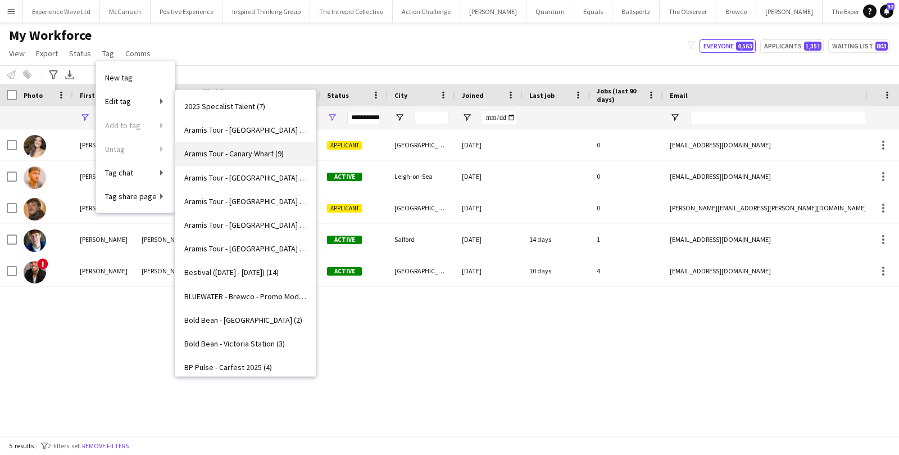
click at [232, 146] on link "Aramis Tour - Canary Wharf (9)" at bounding box center [245, 154] width 140 height 24
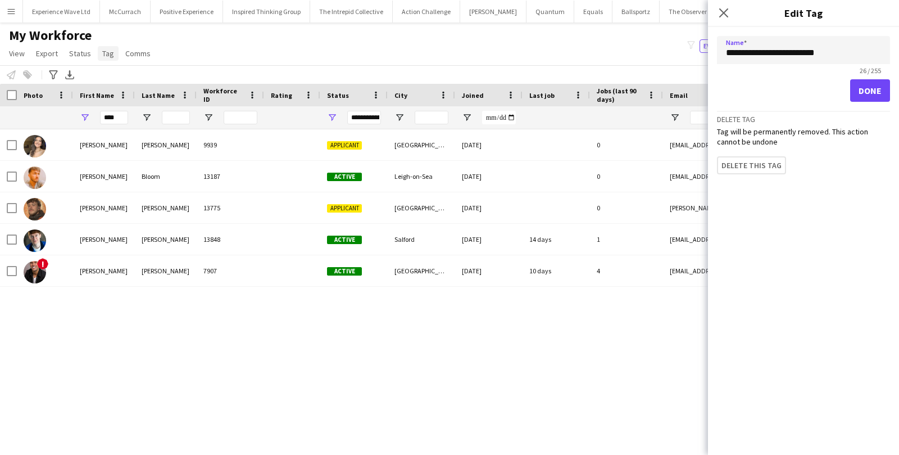
click at [112, 54] on link "Tag" at bounding box center [108, 53] width 21 height 15
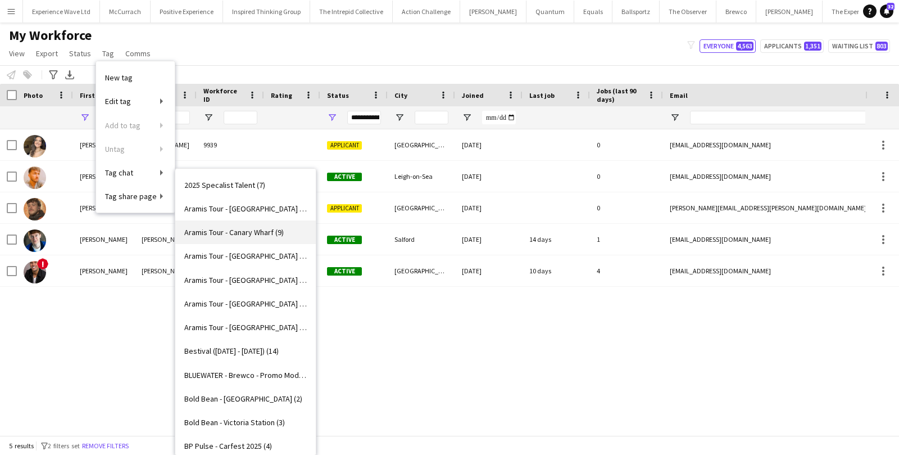
click at [233, 235] on span "Aramis Tour - Canary Wharf (9)" at bounding box center [233, 232] width 99 height 10
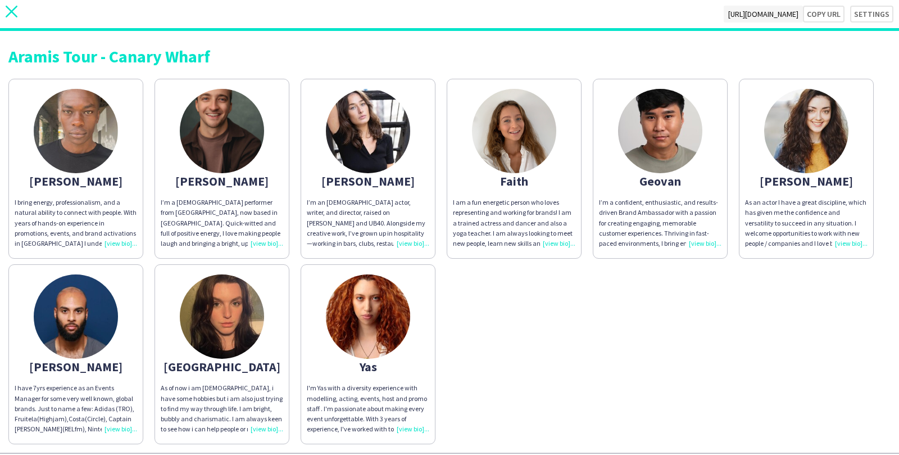
click at [11, 16] on icon "close" at bounding box center [12, 12] width 12 height 12
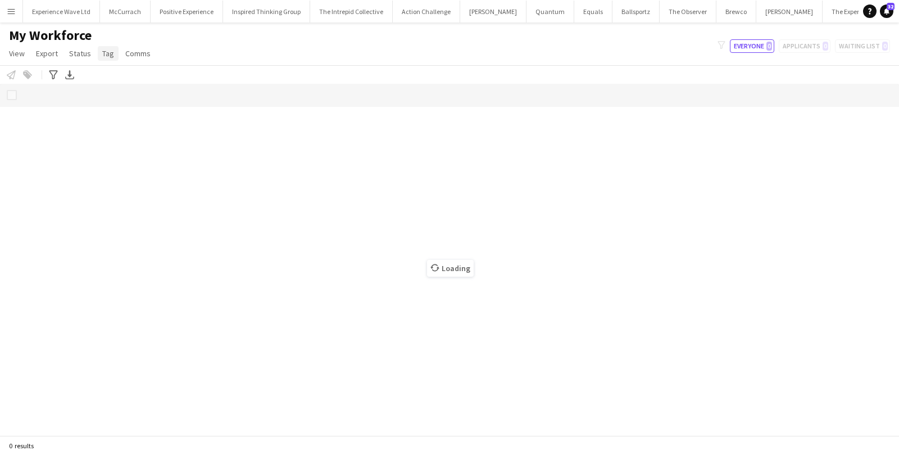
click at [110, 54] on span "Tag" at bounding box center [108, 53] width 12 height 10
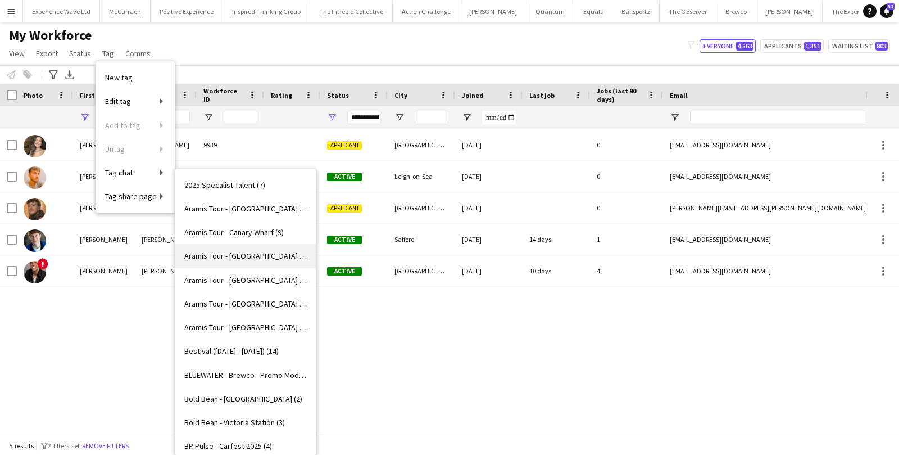
click at [229, 251] on span "Aramis Tour - [GEOGRAPHIC_DATA] (3)" at bounding box center [245, 256] width 123 height 10
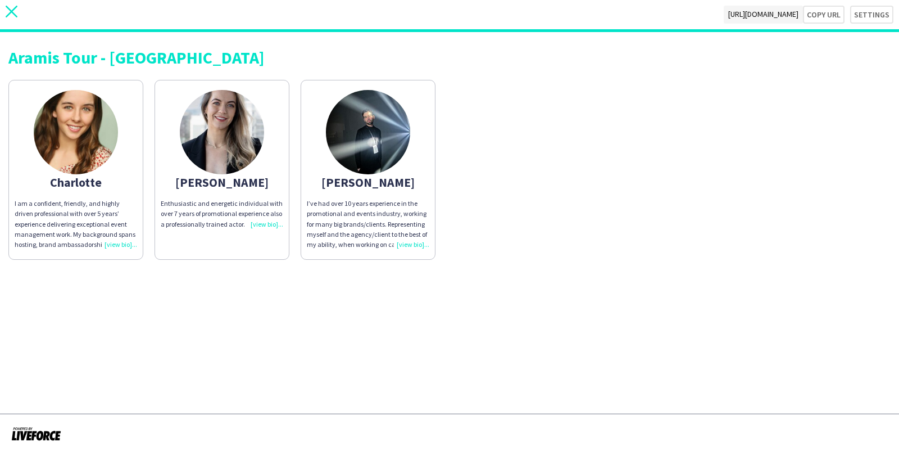
click at [10, 12] on icon at bounding box center [12, 12] width 12 height 12
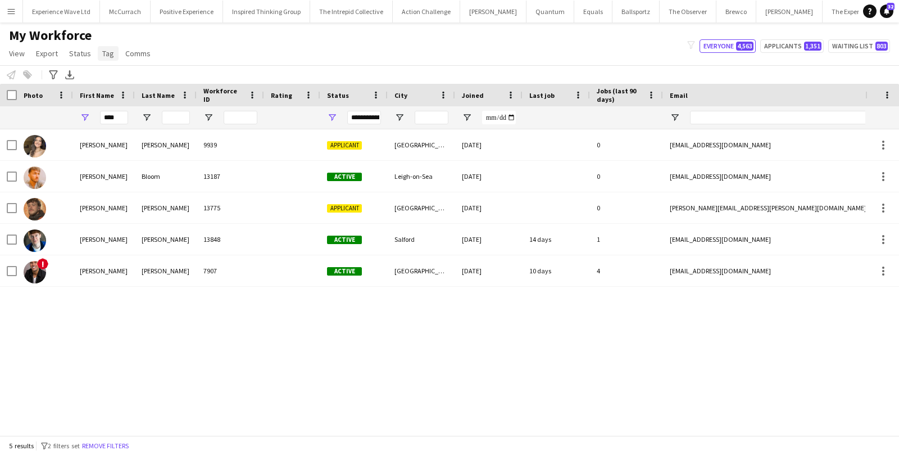
click at [108, 52] on span "Tag" at bounding box center [108, 53] width 12 height 10
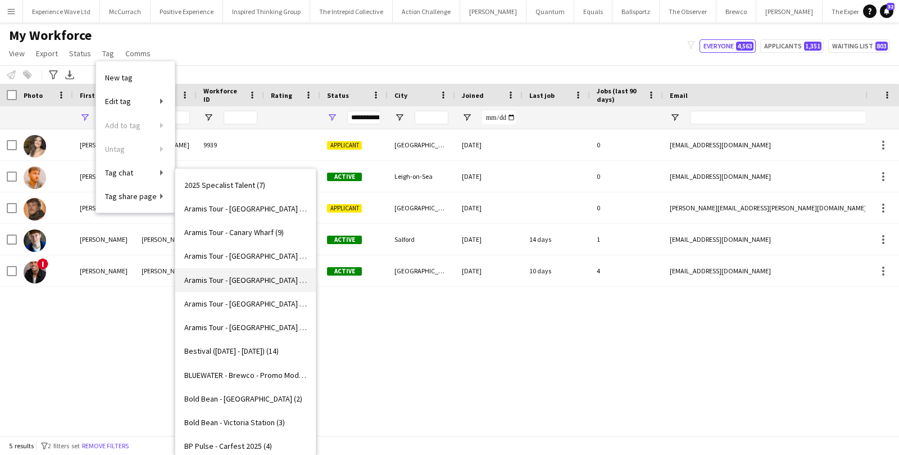
click at [235, 284] on span "Aramis Tour - [GEOGRAPHIC_DATA] (1)" at bounding box center [245, 280] width 123 height 10
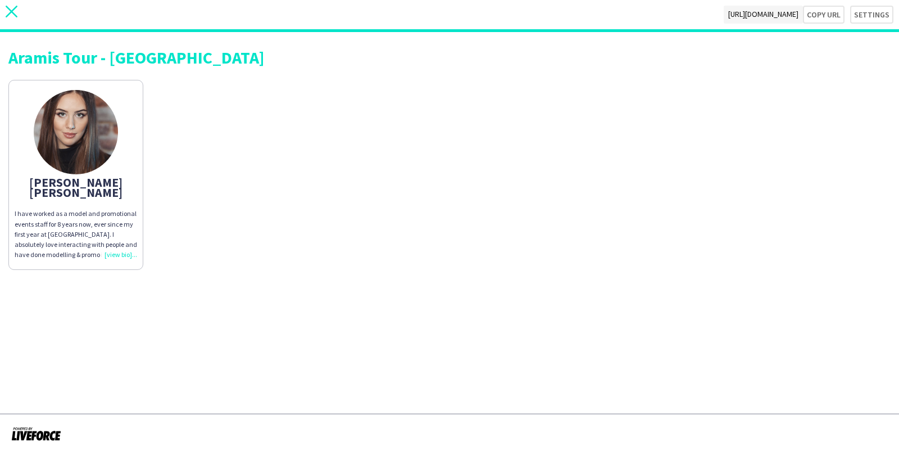
click at [8, 11] on icon "close" at bounding box center [12, 12] width 12 height 12
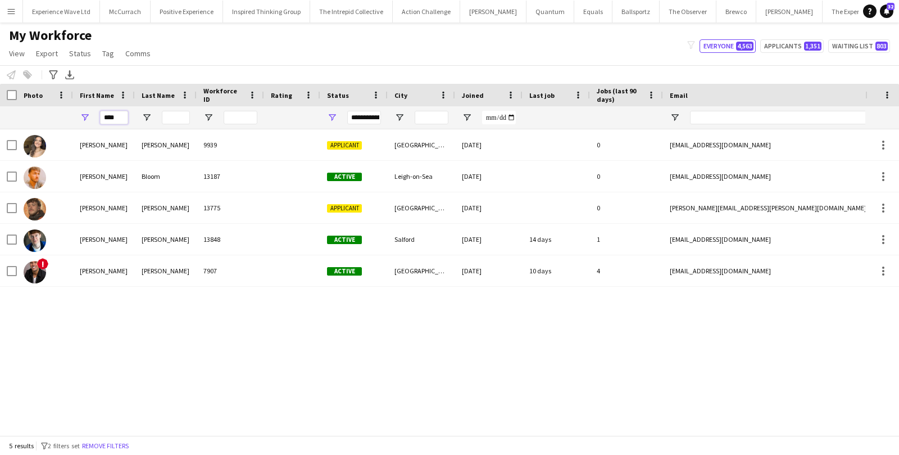
drag, startPoint x: 120, startPoint y: 114, endPoint x: 88, endPoint y: 114, distance: 32.6
click at [88, 114] on div "****" at bounding box center [104, 117] width 62 height 22
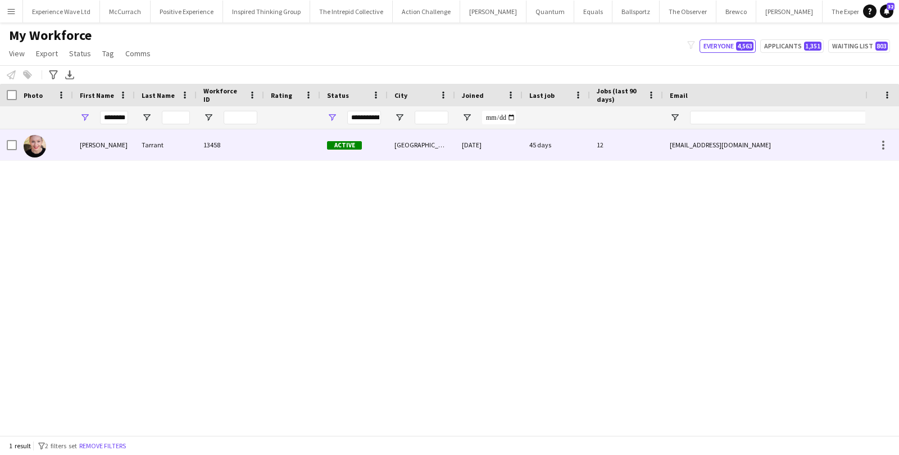
click at [6, 148] on div at bounding box center [8, 144] width 17 height 31
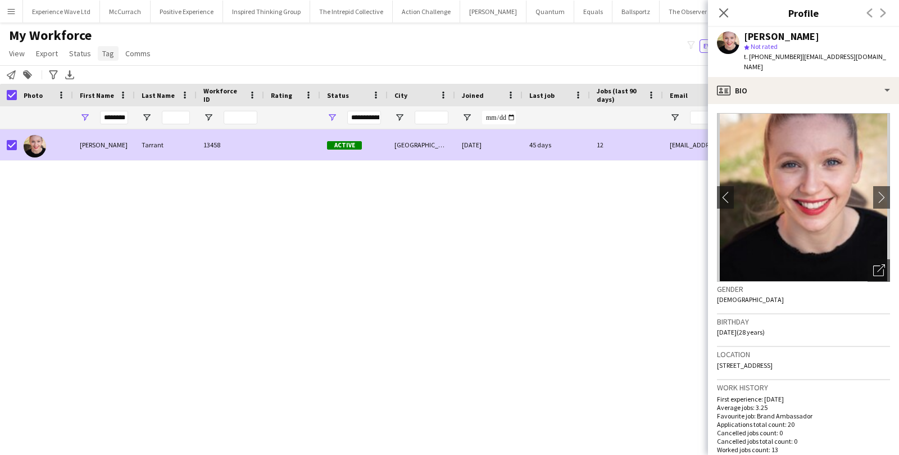
click at [110, 54] on span "Tag" at bounding box center [108, 53] width 12 height 10
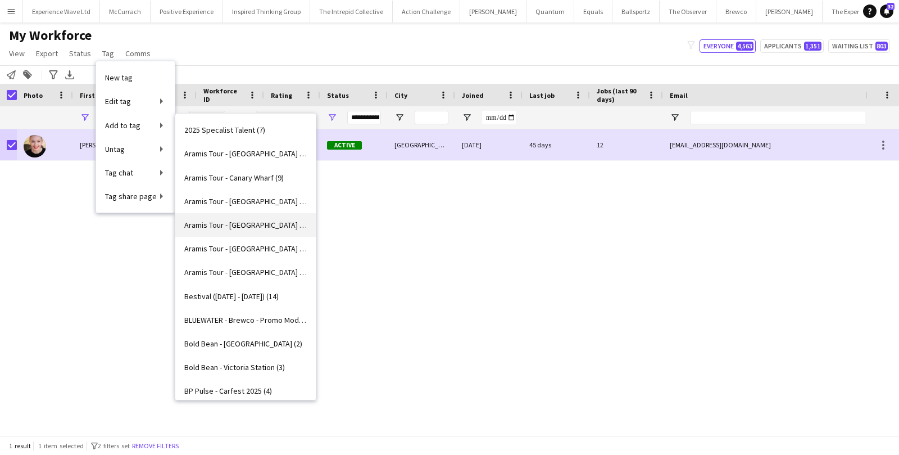
click at [217, 229] on span "Aramis Tour - [GEOGRAPHIC_DATA] (1)" at bounding box center [245, 225] width 123 height 10
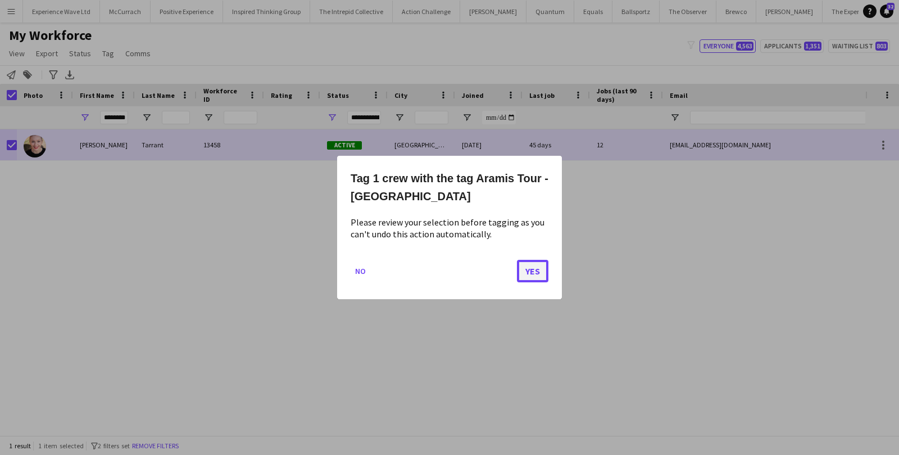
click at [525, 266] on button "Yes" at bounding box center [532, 271] width 31 height 22
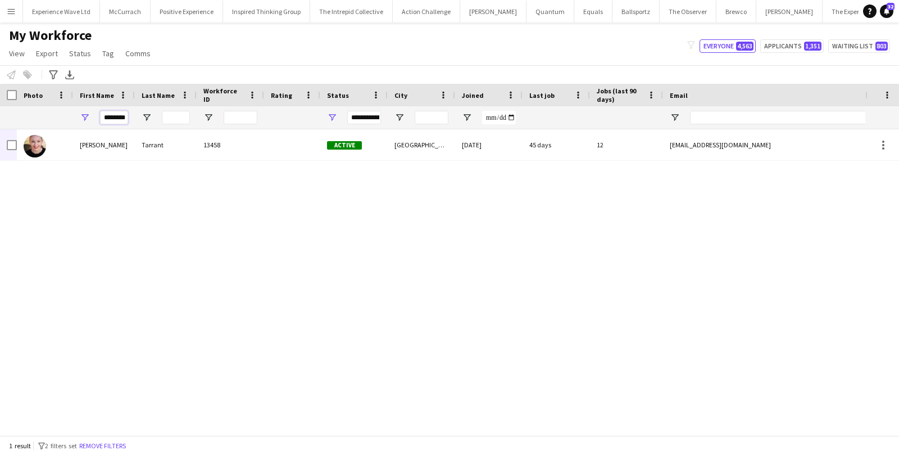
click at [116, 120] on input "********" at bounding box center [114, 117] width 28 height 13
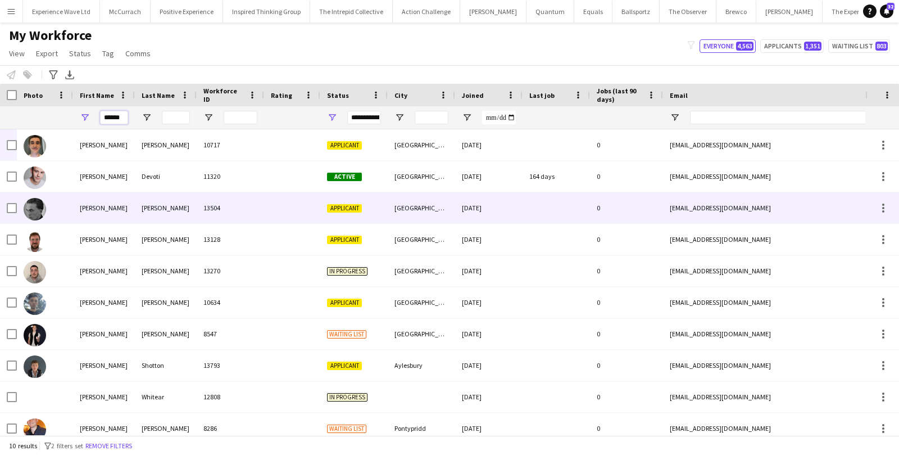
type input "******"
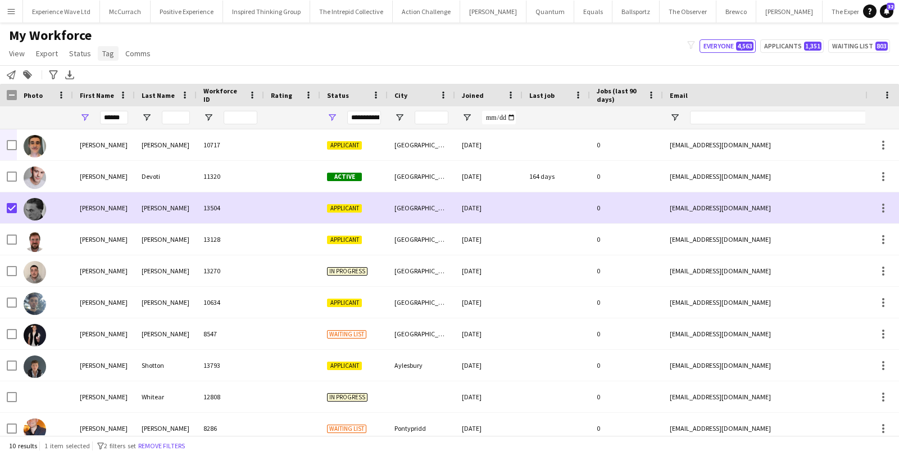
click at [107, 59] on link "Tag" at bounding box center [108, 53] width 21 height 15
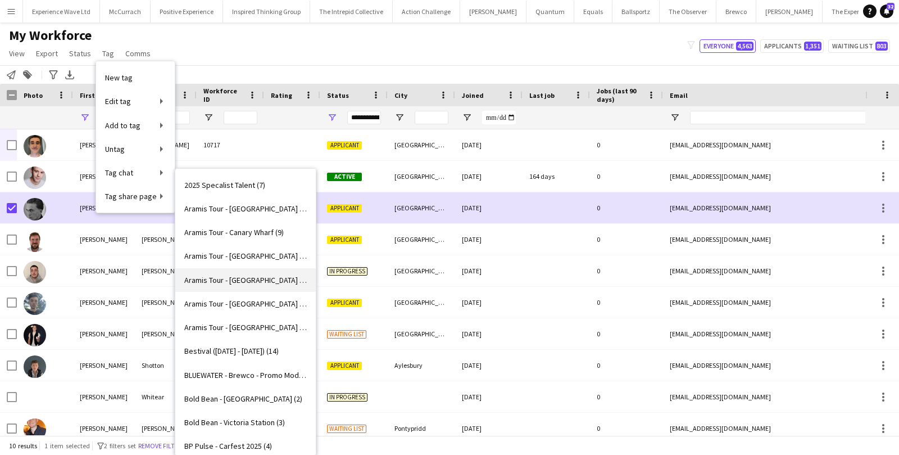
click at [211, 282] on span "Aramis Tour - [GEOGRAPHIC_DATA] (2)" at bounding box center [245, 280] width 123 height 10
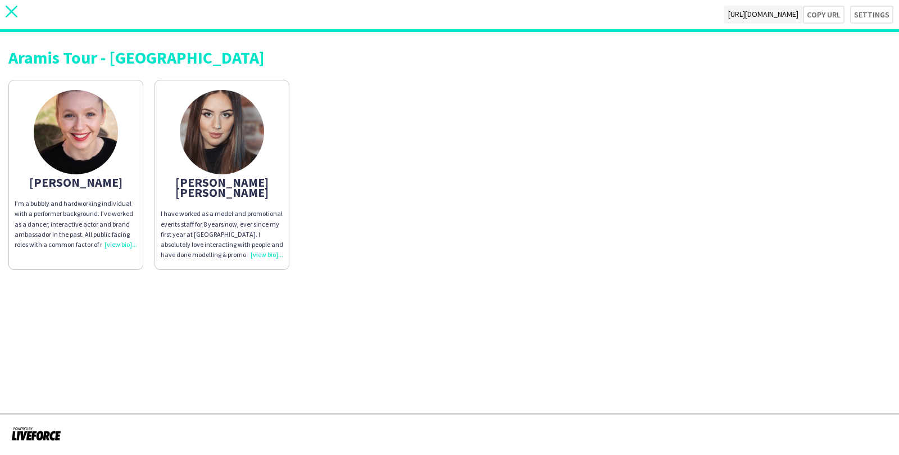
click at [6, 11] on icon "close" at bounding box center [12, 12] width 12 height 12
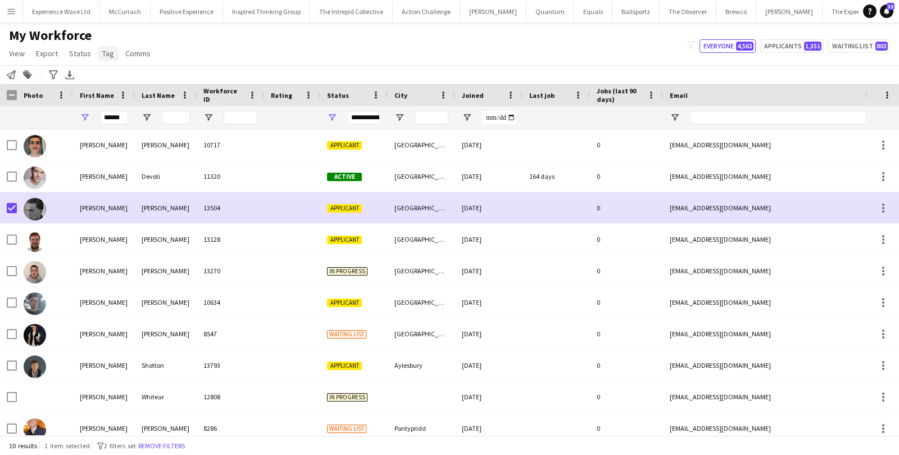
click at [98, 57] on link "Tag" at bounding box center [108, 53] width 21 height 15
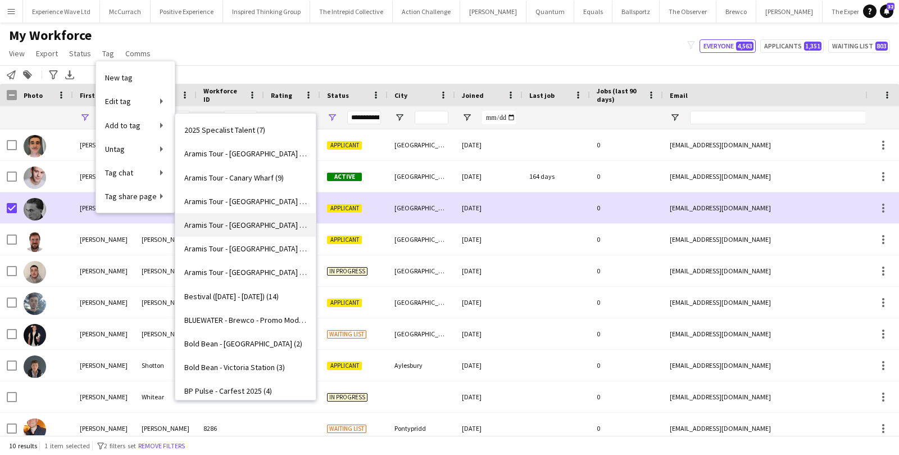
click at [232, 227] on span "Aramis Tour - [GEOGRAPHIC_DATA] (2)" at bounding box center [245, 225] width 123 height 10
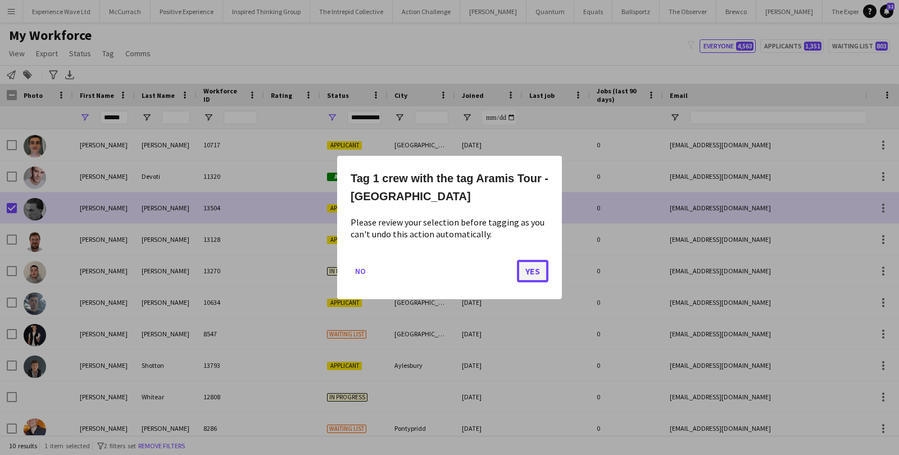
click at [524, 271] on button "Yes" at bounding box center [532, 271] width 31 height 22
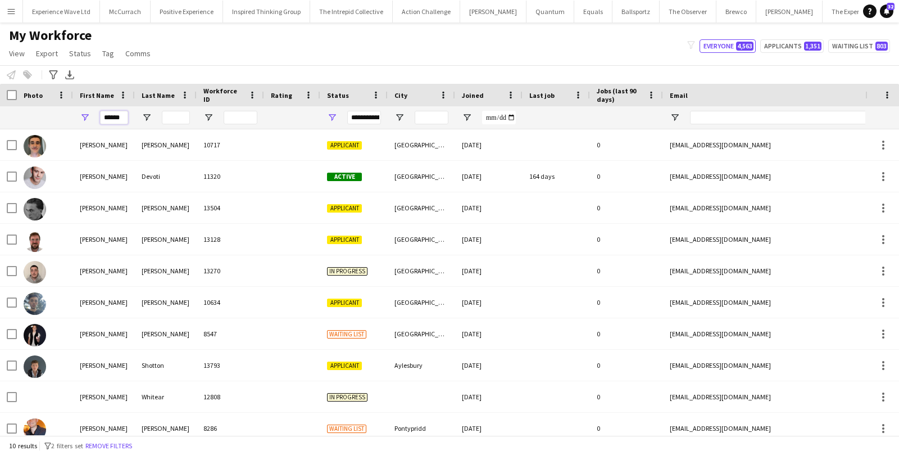
drag, startPoint x: 125, startPoint y: 119, endPoint x: 77, endPoint y: 115, distance: 47.9
click at [78, 115] on div "******" at bounding box center [104, 117] width 62 height 22
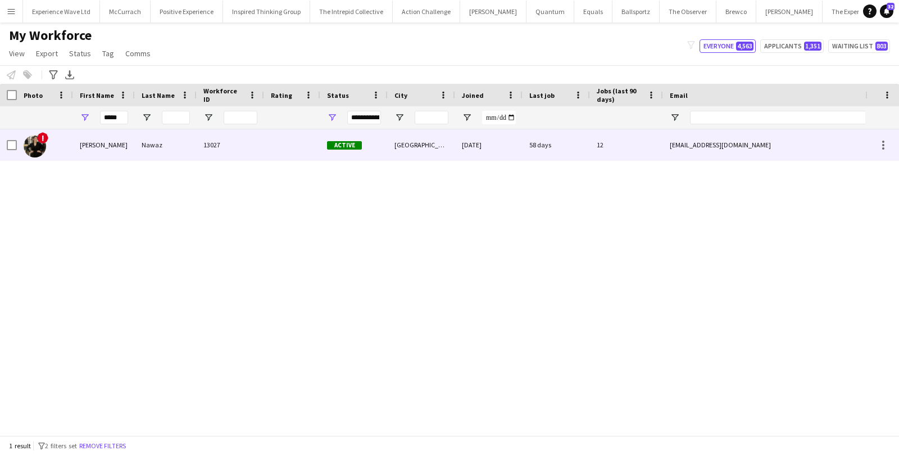
click at [80, 141] on div "[PERSON_NAME]" at bounding box center [104, 144] width 62 height 31
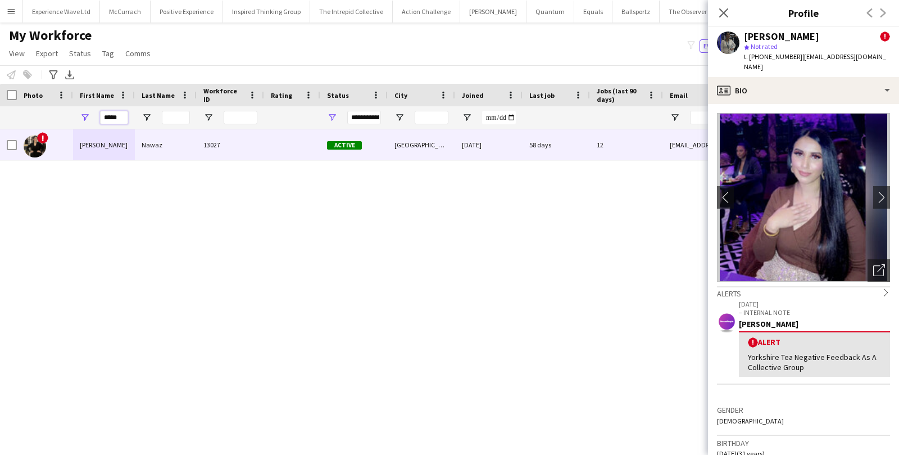
drag, startPoint x: 121, startPoint y: 116, endPoint x: 71, endPoint y: 115, distance: 50.6
click at [71, 115] on div "*****" at bounding box center [609, 117] width 1218 height 22
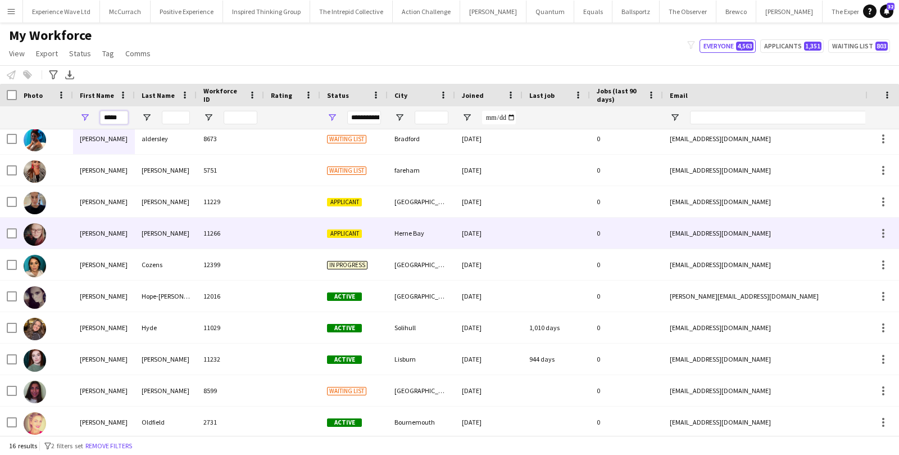
scroll to position [10, 0]
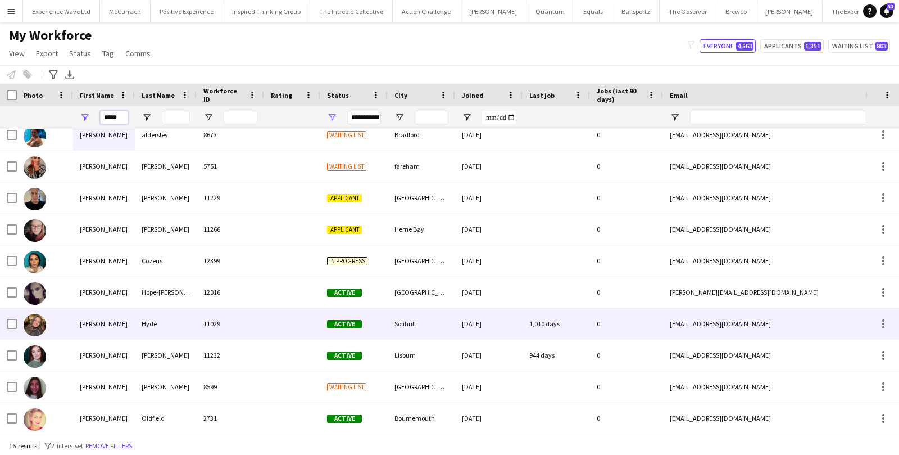
type input "*****"
click at [118, 315] on div "[PERSON_NAME]" at bounding box center [104, 323] width 62 height 31
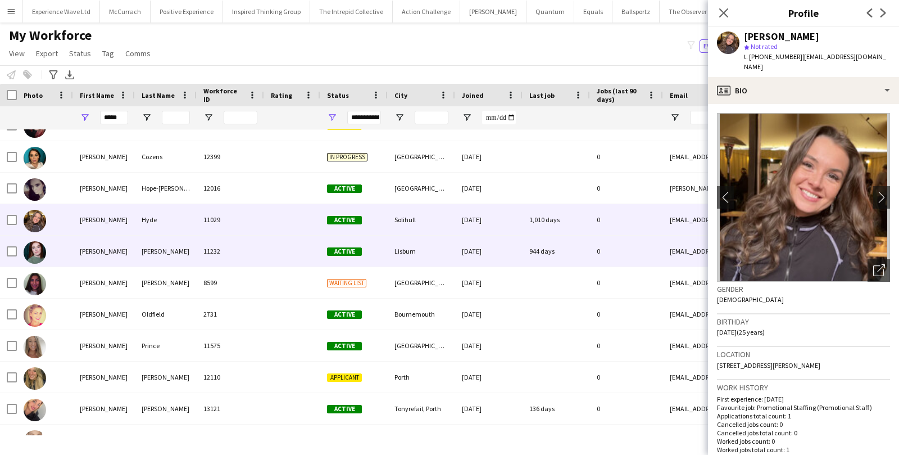
scroll to position [119, 0]
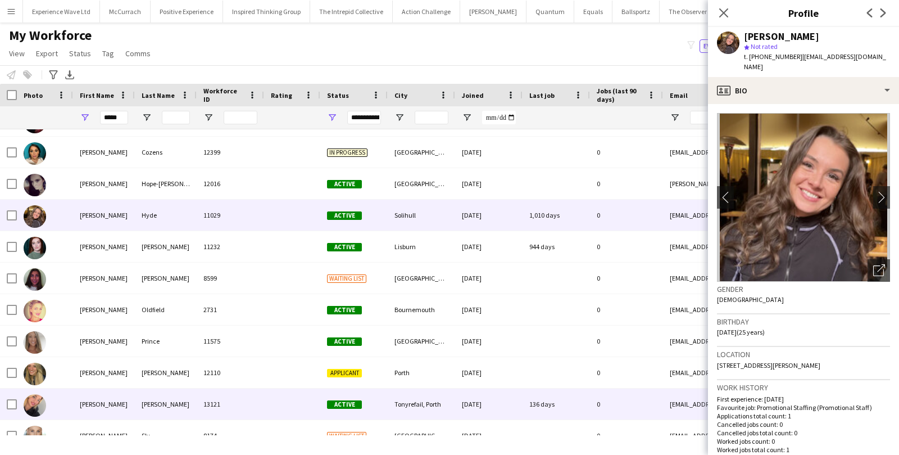
click at [286, 399] on div at bounding box center [292, 403] width 56 height 31
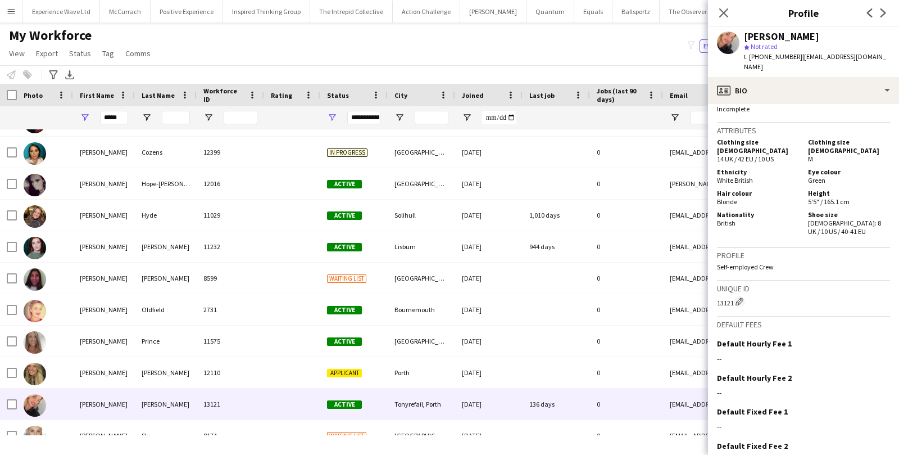
scroll to position [620, 0]
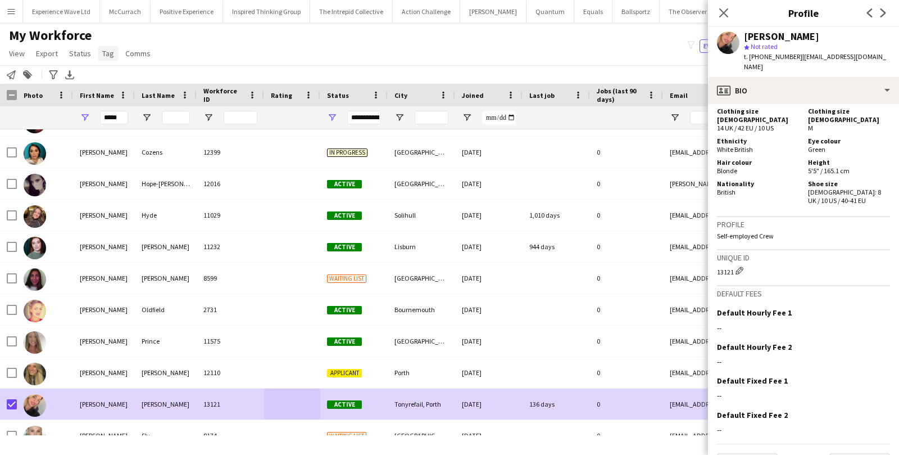
click at [112, 55] on link "Tag" at bounding box center [108, 53] width 21 height 15
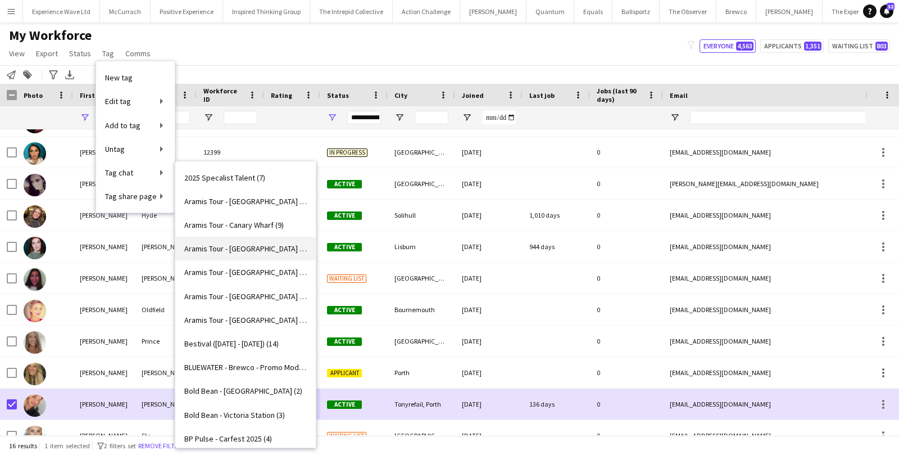
click at [212, 241] on link "Aramis Tour - [GEOGRAPHIC_DATA] (3)" at bounding box center [245, 249] width 140 height 24
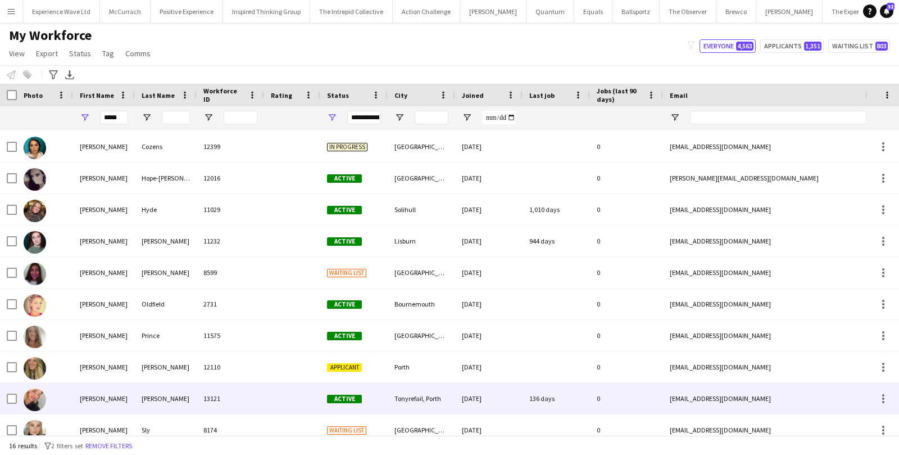
scroll to position [137, 0]
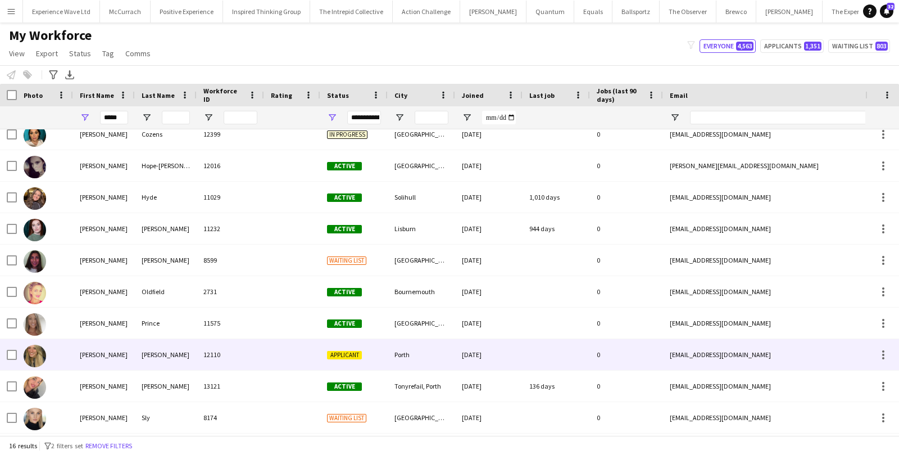
click at [83, 357] on div "[PERSON_NAME]" at bounding box center [104, 354] width 62 height 31
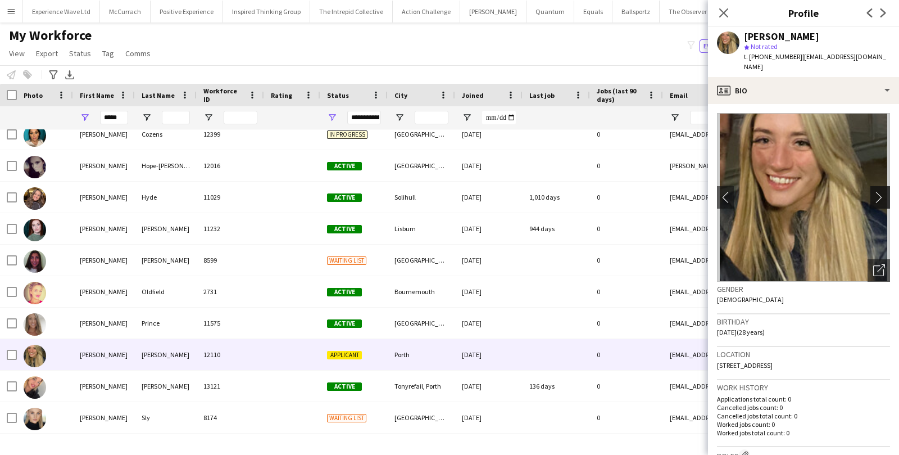
click at [878, 191] on app-icon "chevron-right" at bounding box center [881, 197] width 17 height 12
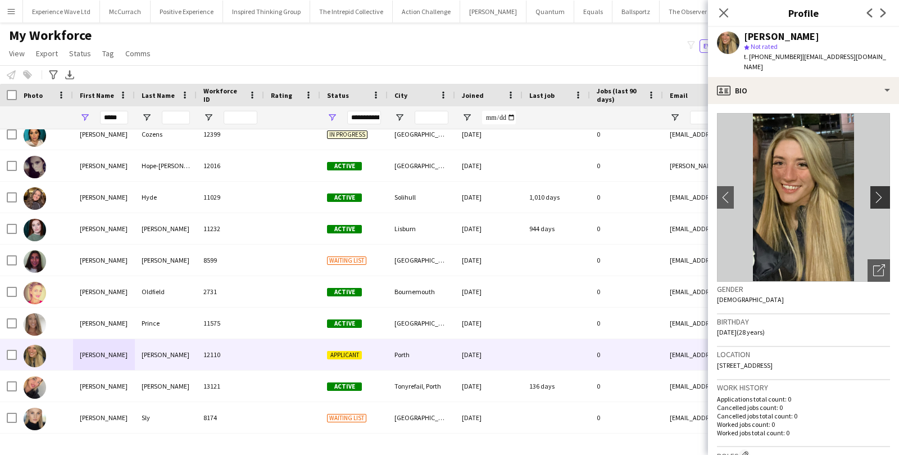
click at [878, 191] on app-icon "chevron-right" at bounding box center [881, 197] width 17 height 12
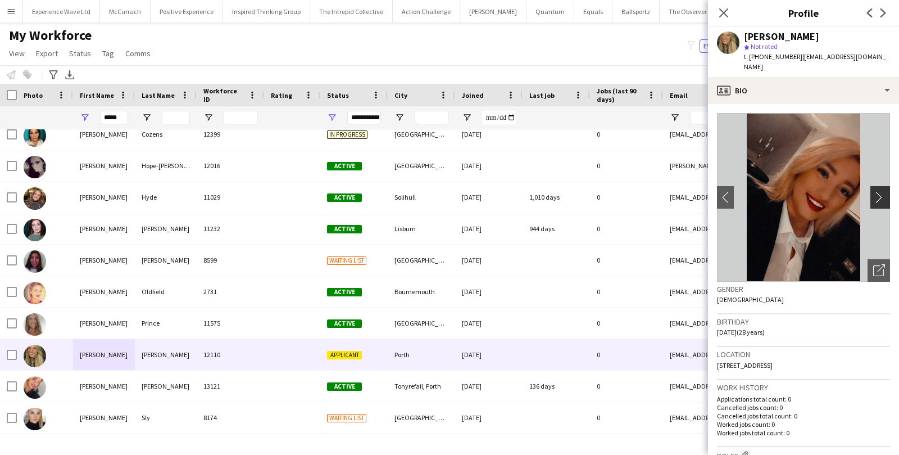
click at [878, 191] on app-icon "chevron-right" at bounding box center [881, 197] width 17 height 12
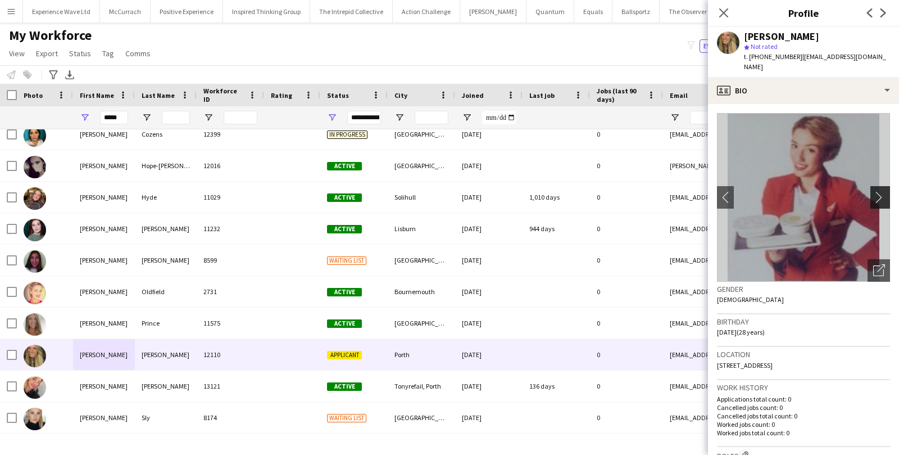
click at [878, 191] on app-icon "chevron-right" at bounding box center [881, 197] width 17 height 12
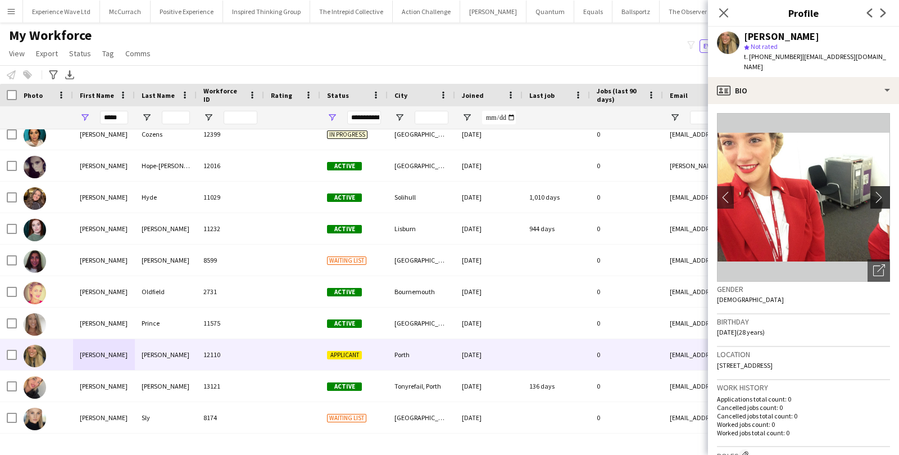
click at [878, 191] on app-icon "chevron-right" at bounding box center [881, 197] width 17 height 12
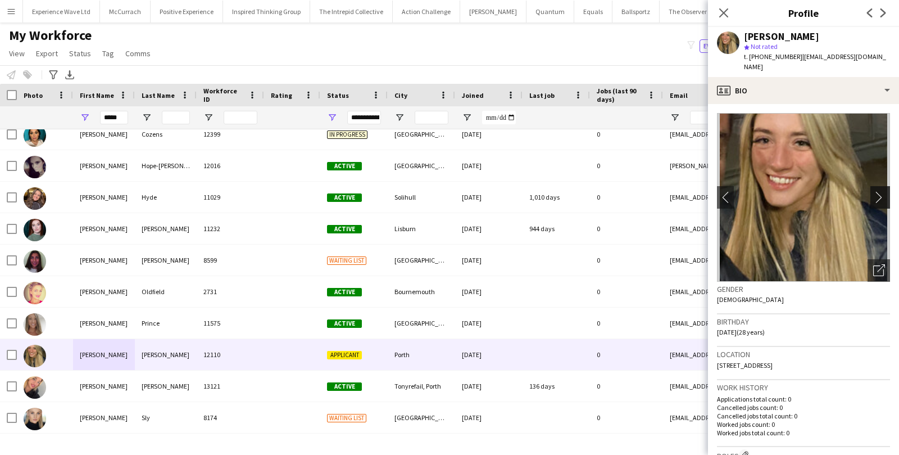
click at [878, 191] on app-icon "chevron-right" at bounding box center [881, 197] width 17 height 12
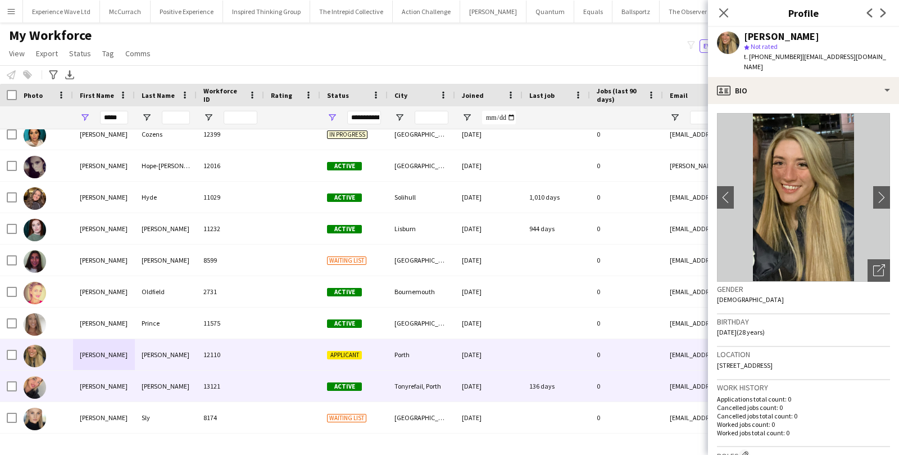
click at [398, 394] on div "Tonyrefail, Porth" at bounding box center [421, 385] width 67 height 31
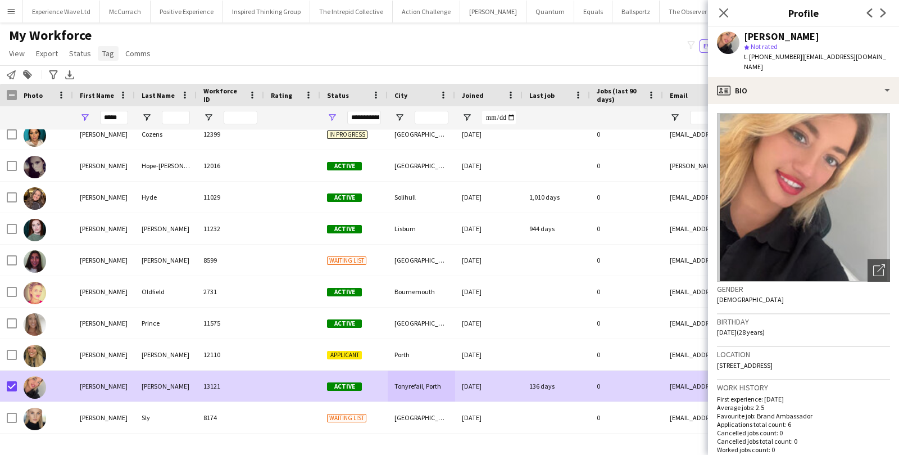
click at [106, 51] on span "Tag" at bounding box center [108, 53] width 12 height 10
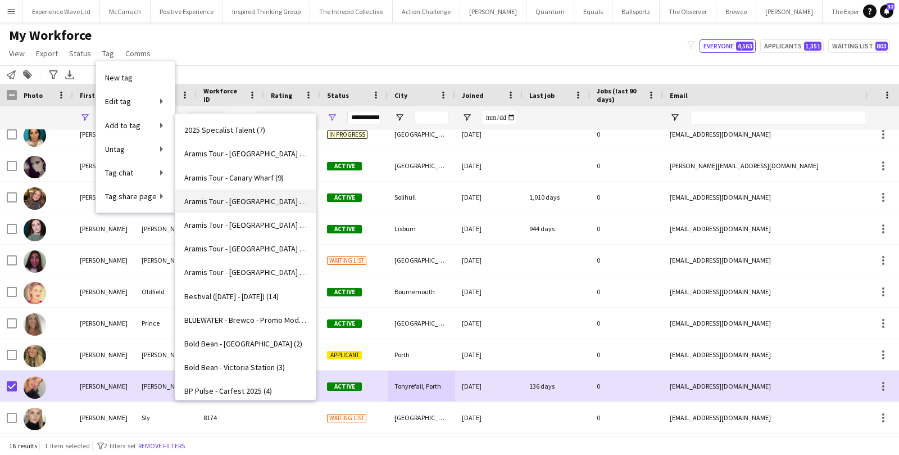
click at [220, 193] on link "Aramis Tour - [GEOGRAPHIC_DATA] (3)" at bounding box center [245, 201] width 140 height 24
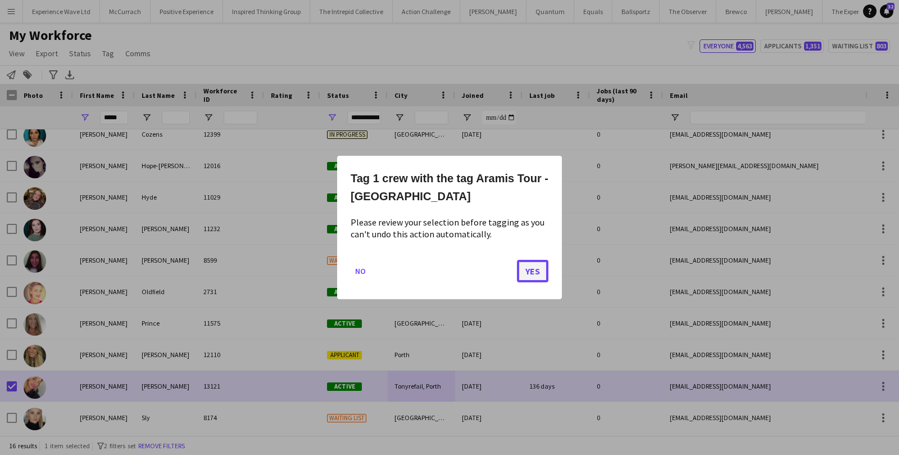
click at [544, 269] on button "Yes" at bounding box center [532, 271] width 31 height 22
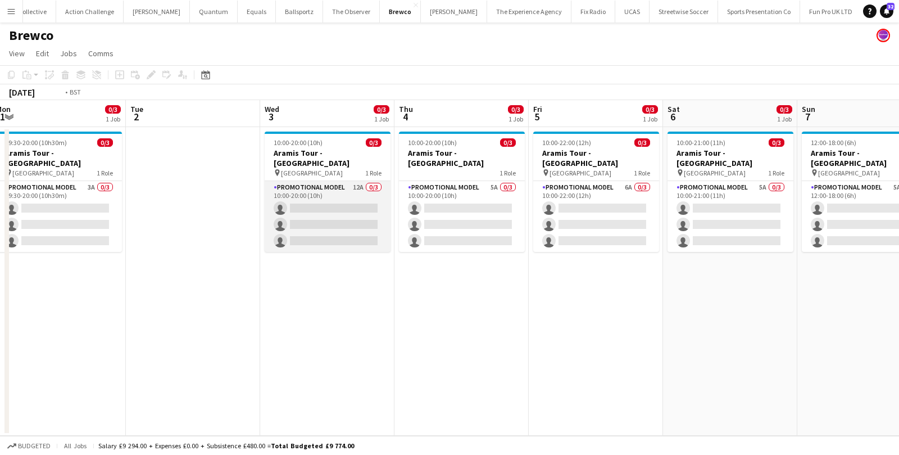
scroll to position [0, 328]
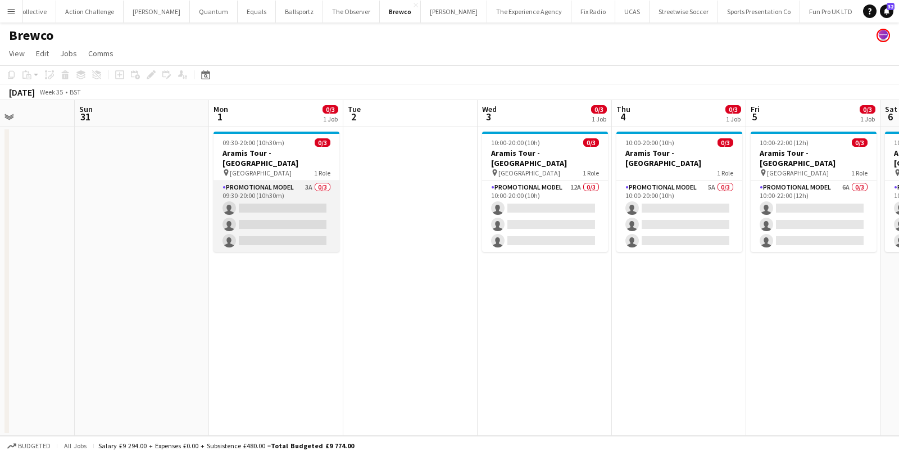
click at [287, 184] on app-card-role "Promotional Model 3A 0/3 09:30-20:00 (10h30m) single-neutral-actions single-neu…" at bounding box center [277, 216] width 126 height 71
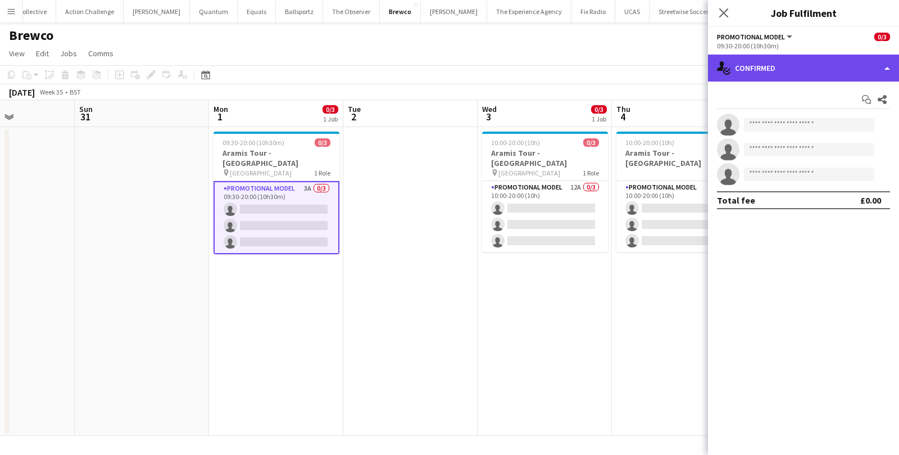
click at [799, 67] on div "single-neutral-actions-check-2 Confirmed" at bounding box center [803, 68] width 191 height 27
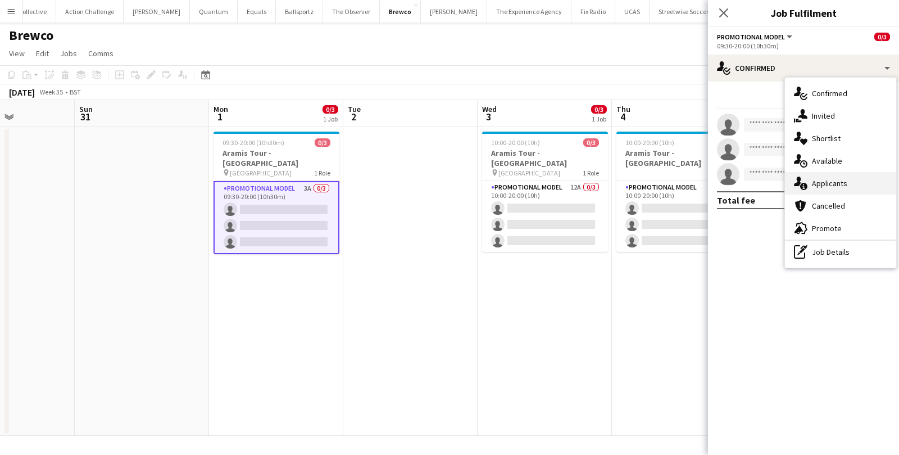
click at [832, 183] on div "single-neutral-actions-information Applicants" at bounding box center [840, 183] width 111 height 22
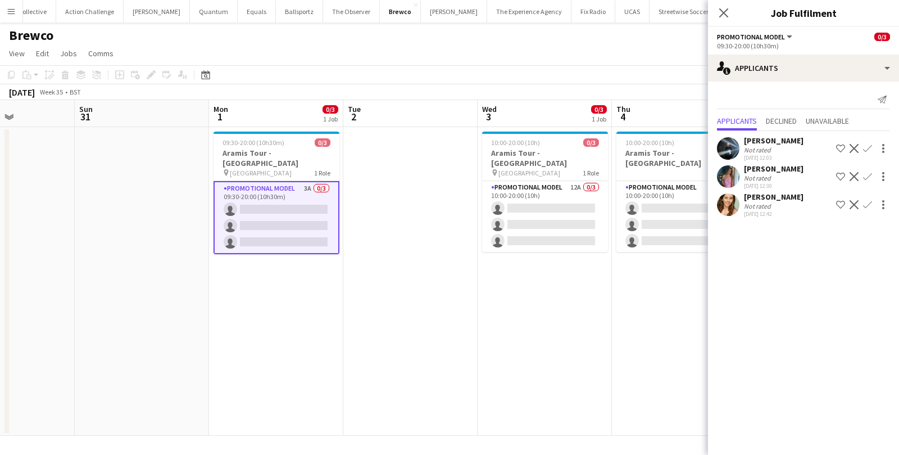
click at [777, 174] on div "LOUISE EMMA EASTWOOD" at bounding box center [774, 169] width 60 height 10
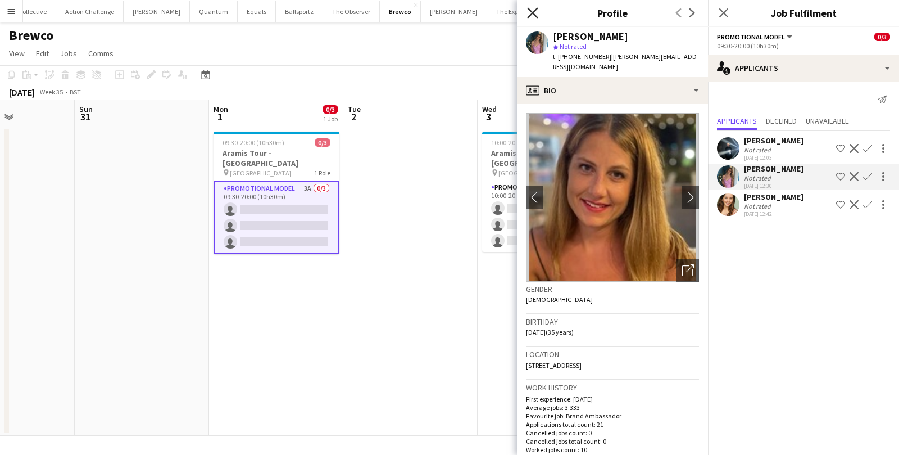
click at [529, 8] on icon "Close pop-in" at bounding box center [532, 12] width 11 height 11
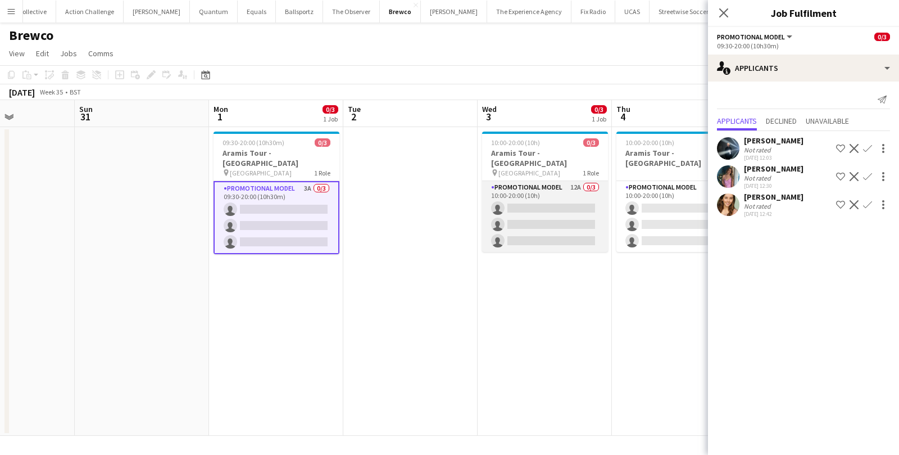
click at [554, 206] on app-card-role "Promotional Model 12A 0/3 10:00-20:00 (10h) single-neutral-actions single-neutr…" at bounding box center [545, 216] width 126 height 71
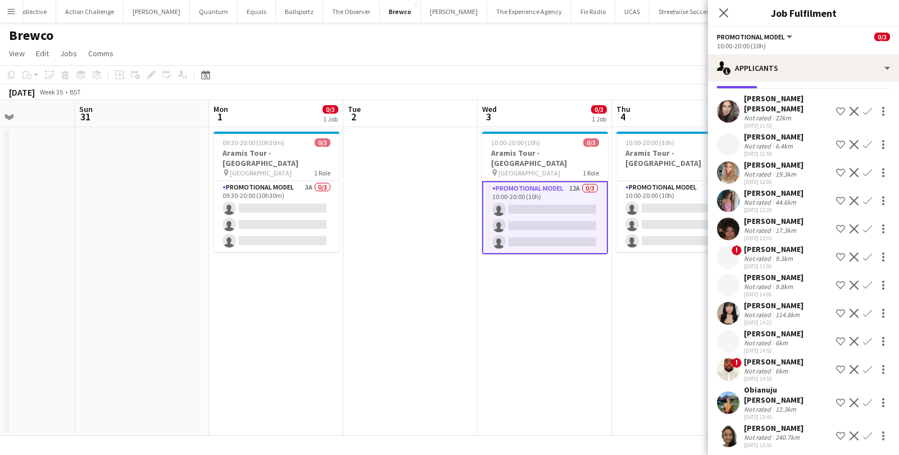
scroll to position [47, 0]
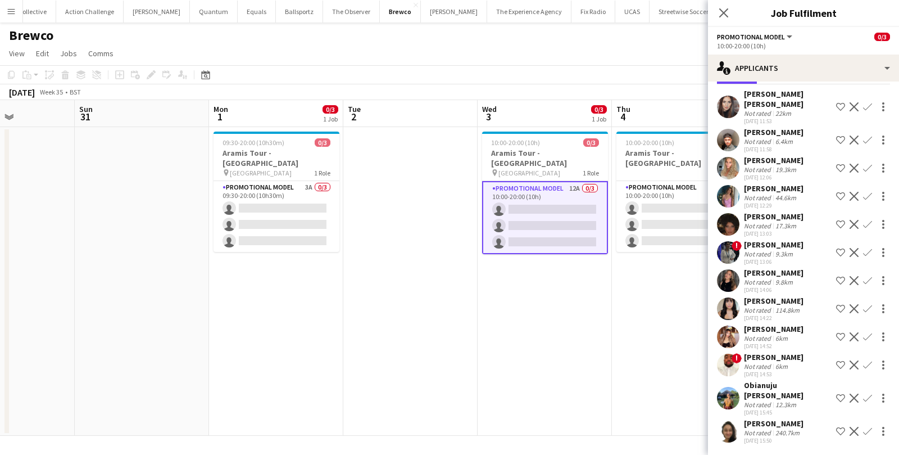
click at [763, 396] on div "Obianuju Rosemary Ofodu" at bounding box center [788, 390] width 88 height 20
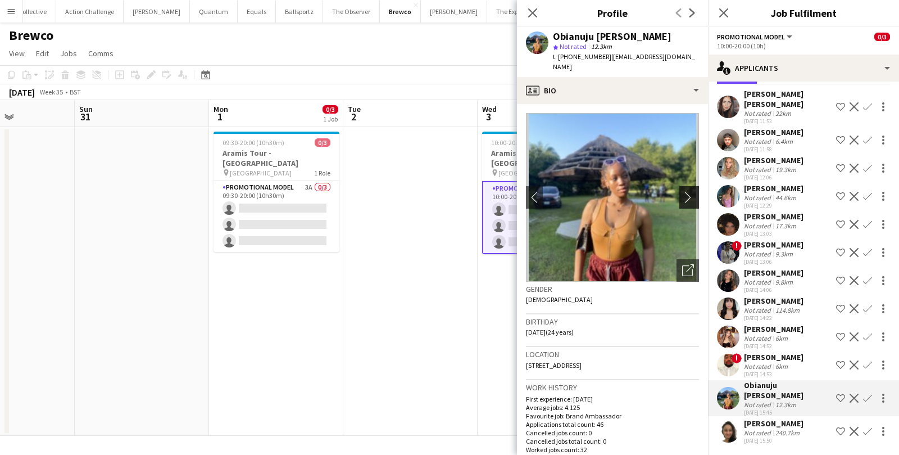
click at [686, 191] on app-icon "chevron-right" at bounding box center [690, 197] width 17 height 12
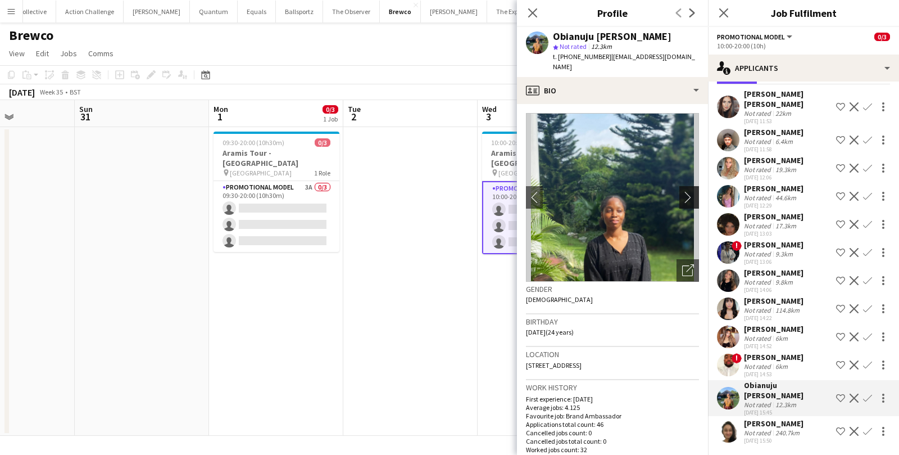
click at [690, 191] on app-icon "chevron-right" at bounding box center [690, 197] width 17 height 12
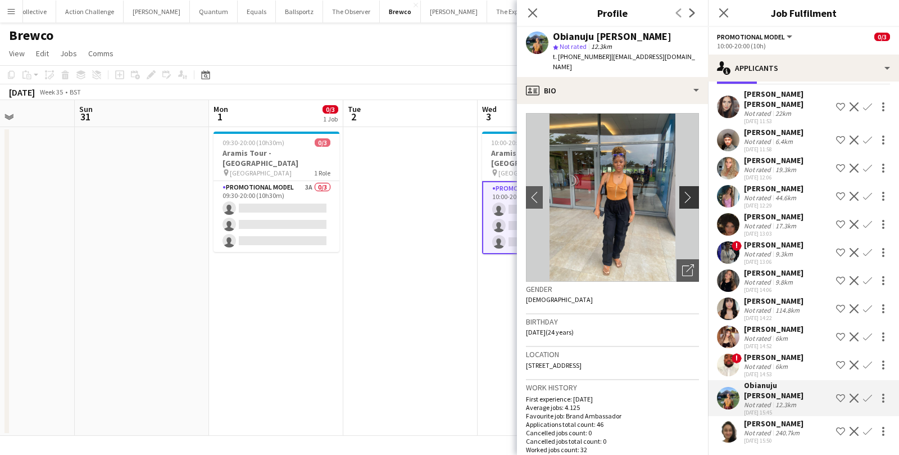
click at [690, 191] on app-icon "chevron-right" at bounding box center [690, 197] width 17 height 12
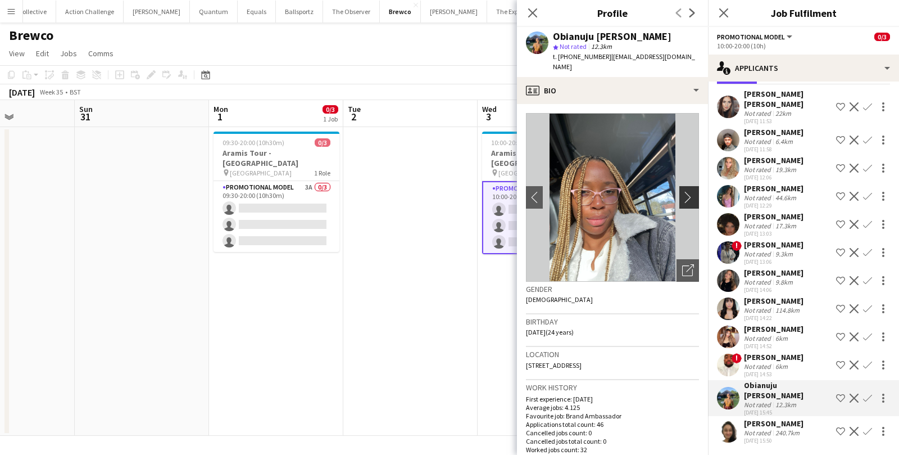
click at [690, 191] on app-icon "chevron-right" at bounding box center [690, 197] width 17 height 12
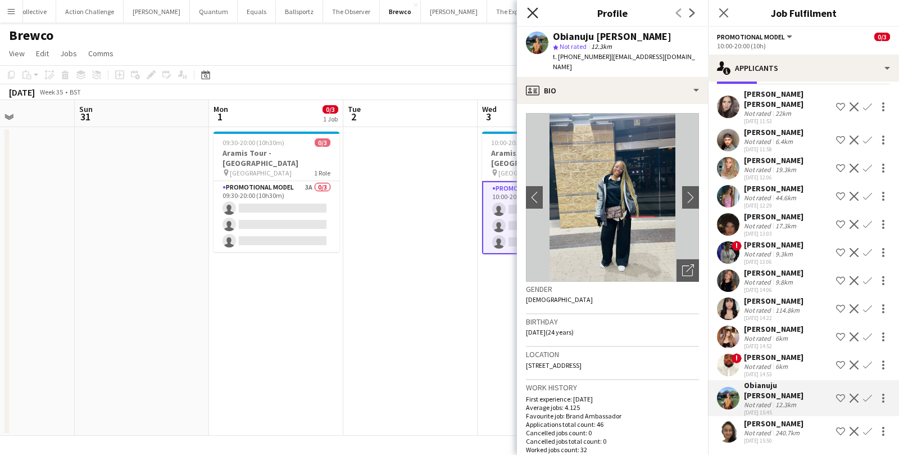
click at [537, 16] on icon "Close pop-in" at bounding box center [532, 12] width 11 height 11
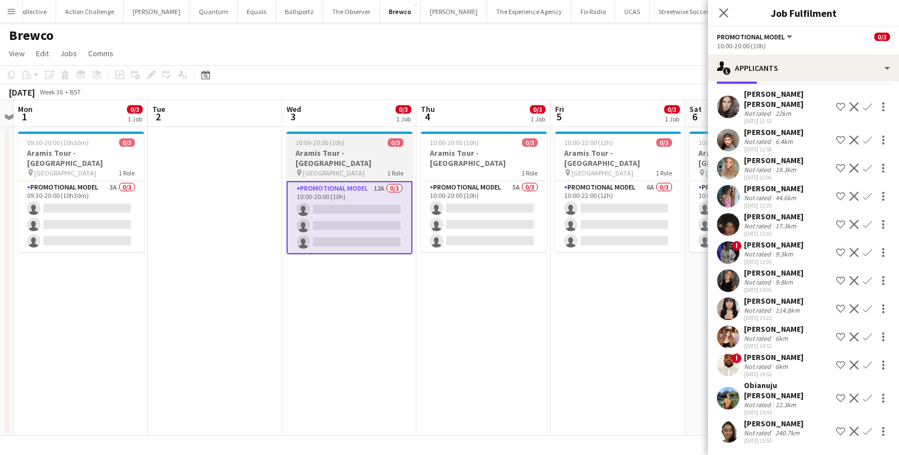
scroll to position [0, 420]
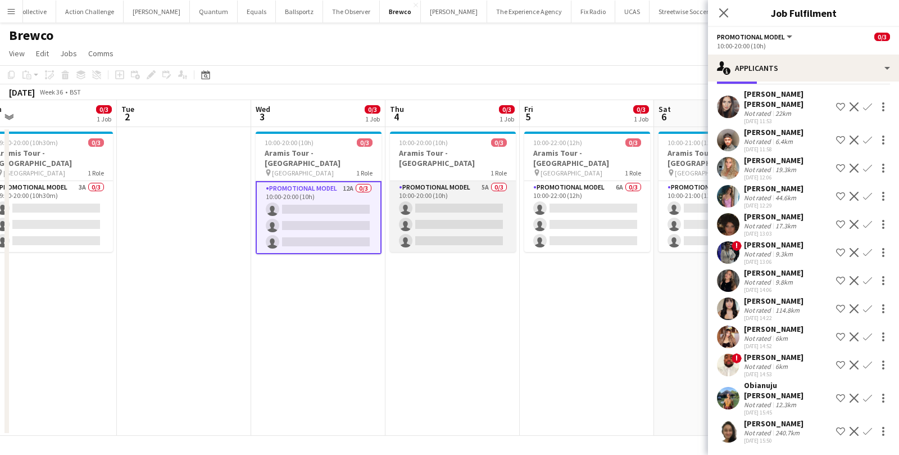
click at [485, 184] on app-card-role "Promotional Model 5A 0/3 10:00-20:00 (10h) single-neutral-actions single-neutra…" at bounding box center [453, 216] width 126 height 71
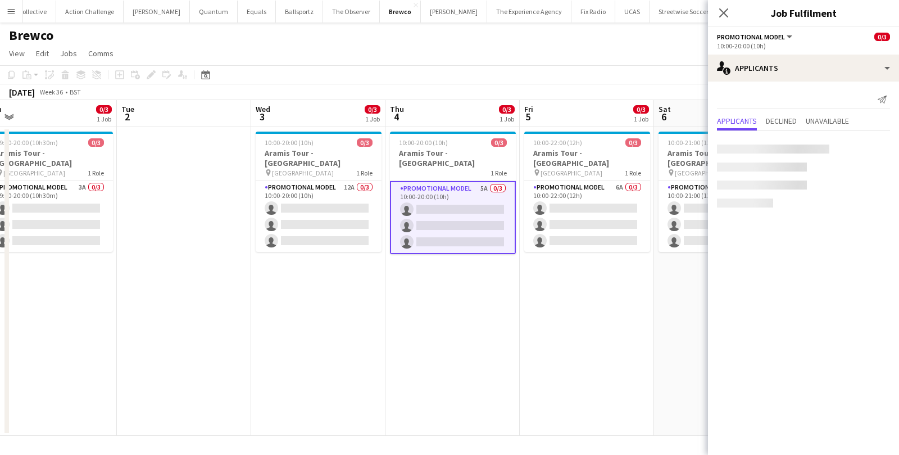
scroll to position [0, 0]
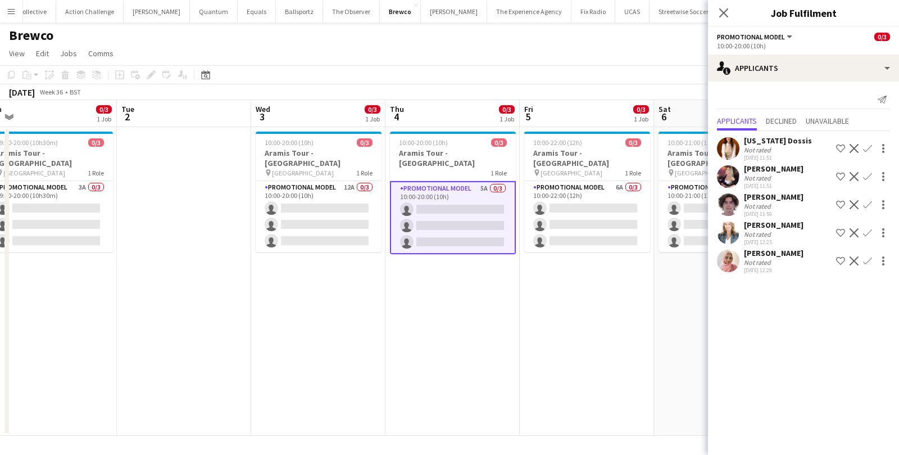
click at [780, 144] on div "Georgia Dossis" at bounding box center [778, 140] width 68 height 10
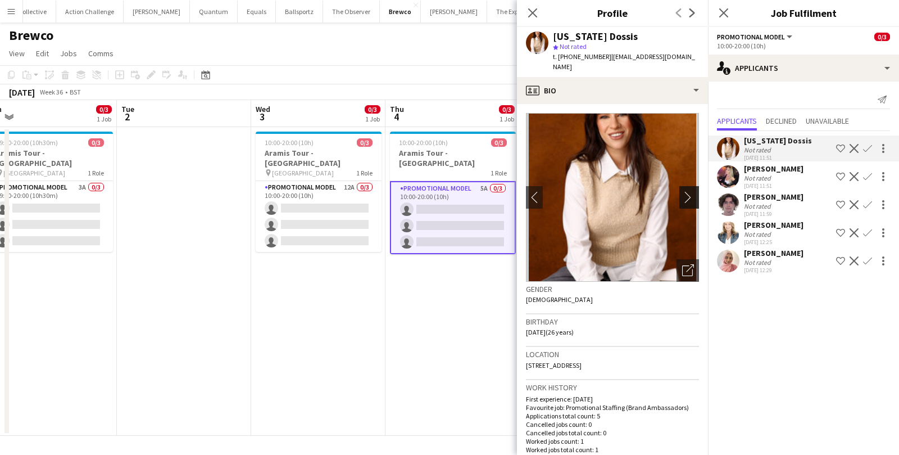
click at [685, 191] on app-icon "chevron-right" at bounding box center [690, 197] width 17 height 12
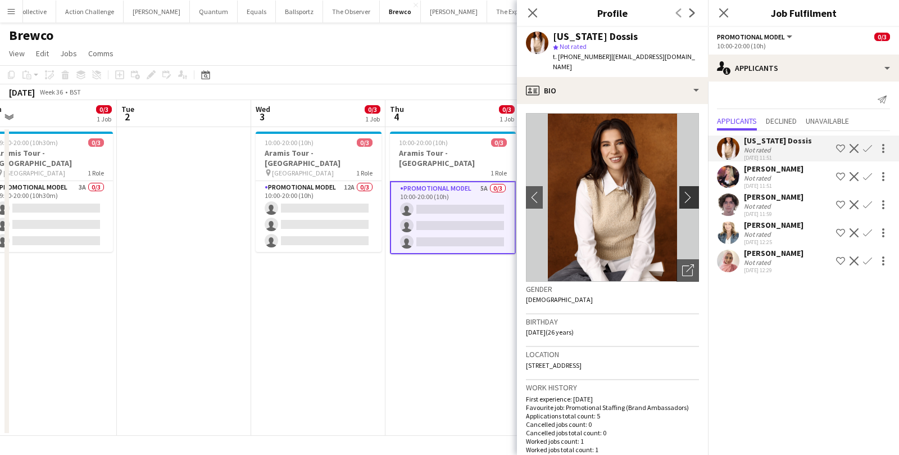
click at [686, 191] on app-icon "chevron-right" at bounding box center [690, 197] width 17 height 12
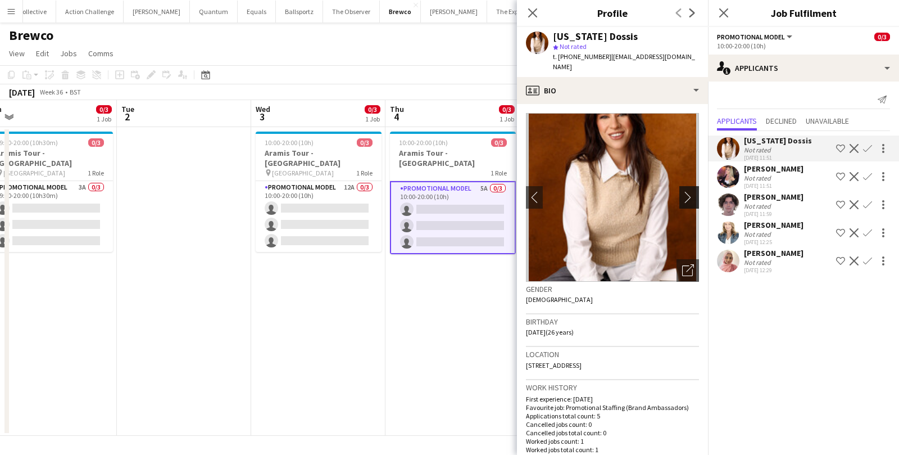
click at [686, 191] on app-icon "chevron-right" at bounding box center [690, 197] width 17 height 12
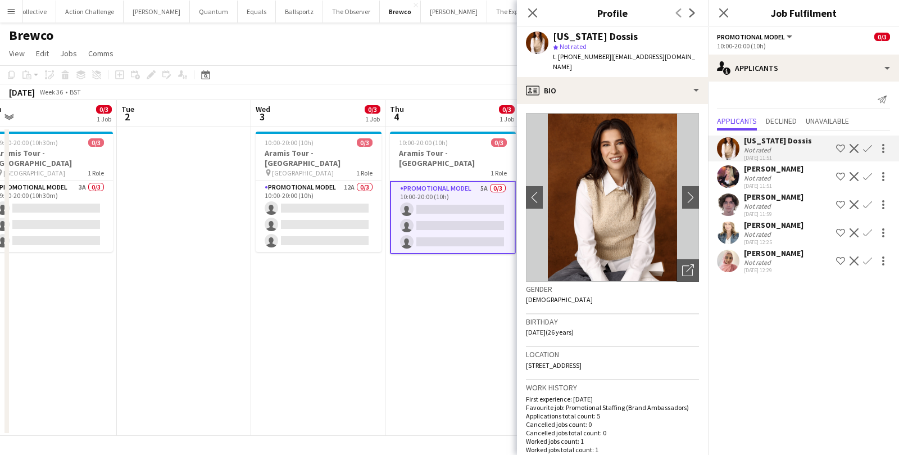
click at [768, 177] on div "Not rated" at bounding box center [758, 178] width 29 height 8
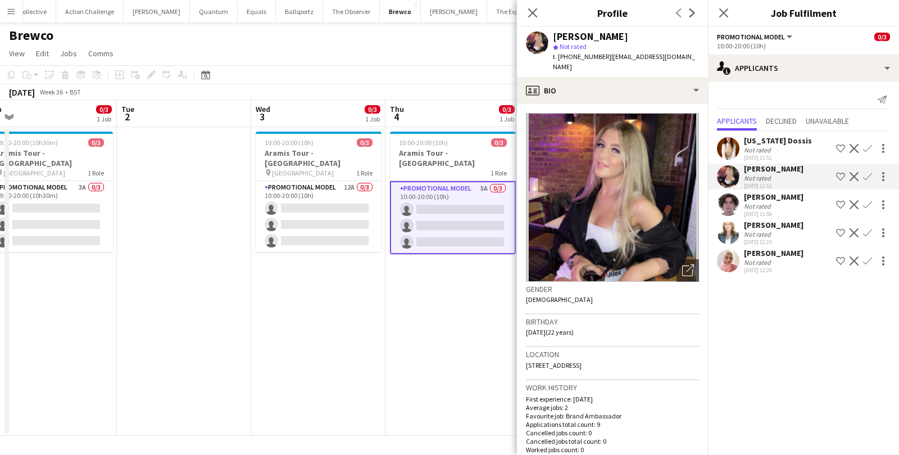
click at [764, 203] on div "Not rated" at bounding box center [758, 206] width 29 height 8
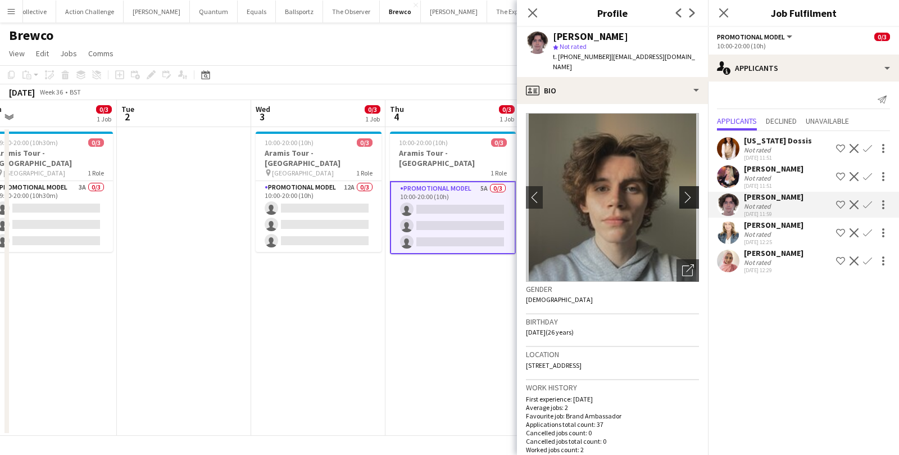
click at [691, 191] on app-icon "chevron-right" at bounding box center [690, 197] width 17 height 12
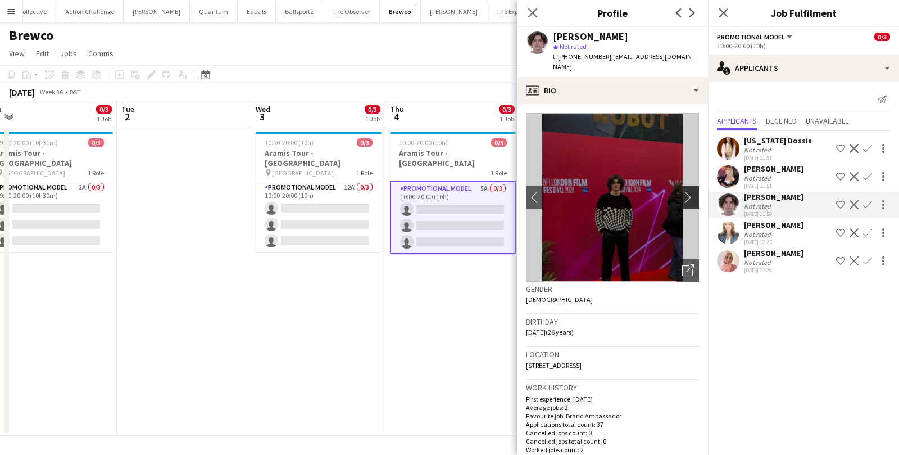
click at [691, 191] on app-icon "chevron-right" at bounding box center [690, 197] width 17 height 12
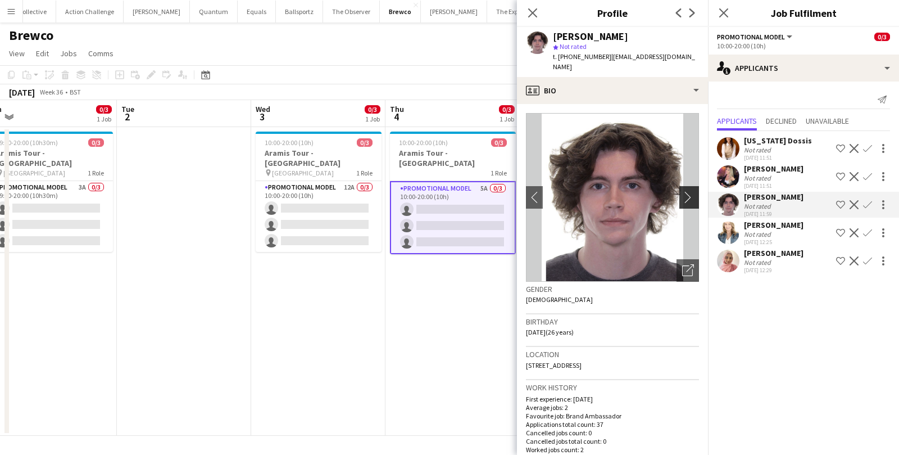
click at [691, 191] on app-icon "chevron-right" at bounding box center [690, 197] width 17 height 12
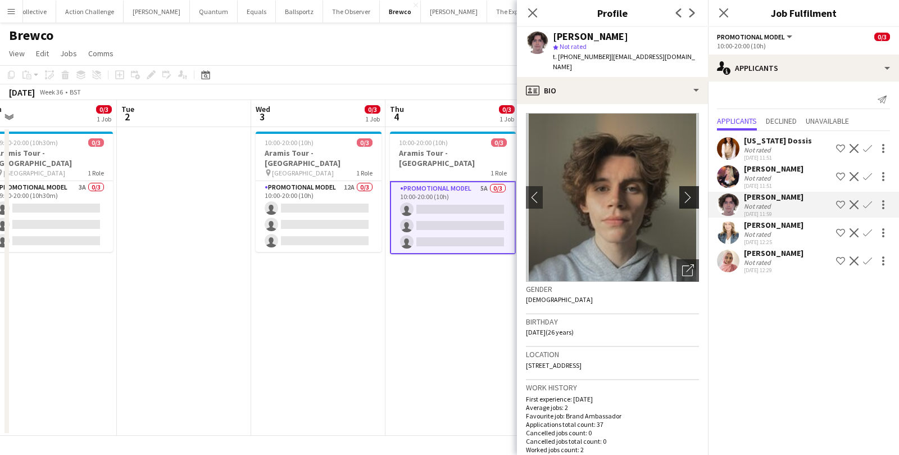
click at [691, 191] on app-icon "chevron-right" at bounding box center [690, 197] width 17 height 12
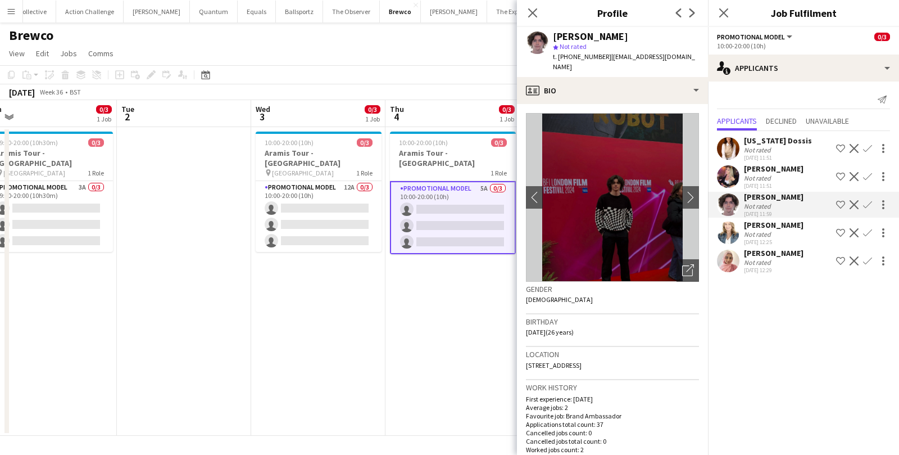
click at [412, 303] on app-date-cell "10:00-20:00 (10h) 0/3 Aramis Tour - Liverpool 1 Role Promotional Model 5A 0/3 1…" at bounding box center [453, 281] width 134 height 309
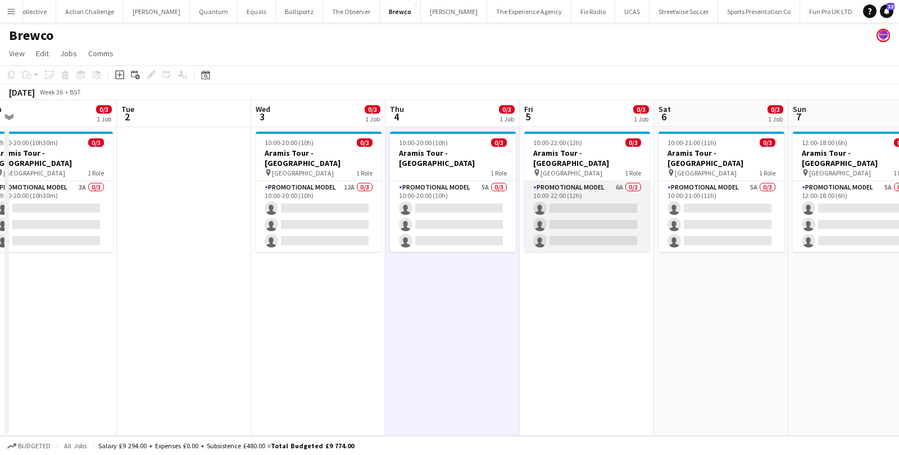
click at [578, 191] on app-card-role "Promotional Model 6A 0/3 10:00-22:00 (12h) single-neutral-actions single-neutra…" at bounding box center [587, 216] width 126 height 71
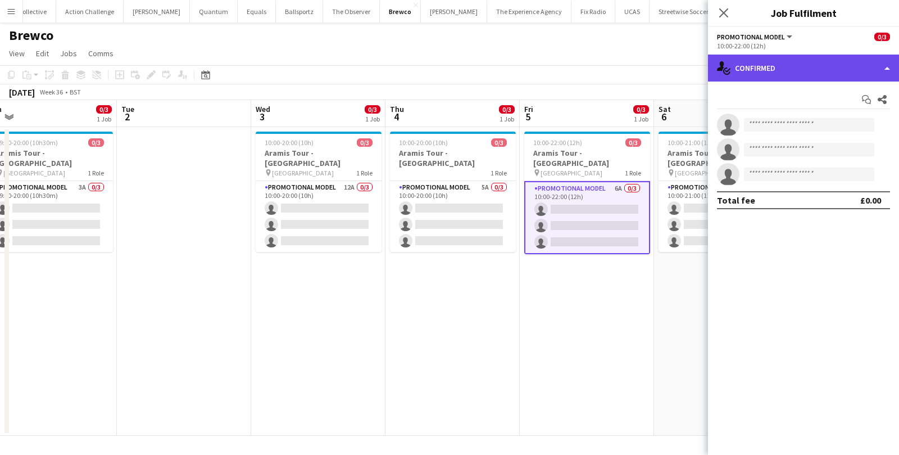
click at [769, 69] on div "single-neutral-actions-check-2 Confirmed" at bounding box center [803, 68] width 191 height 27
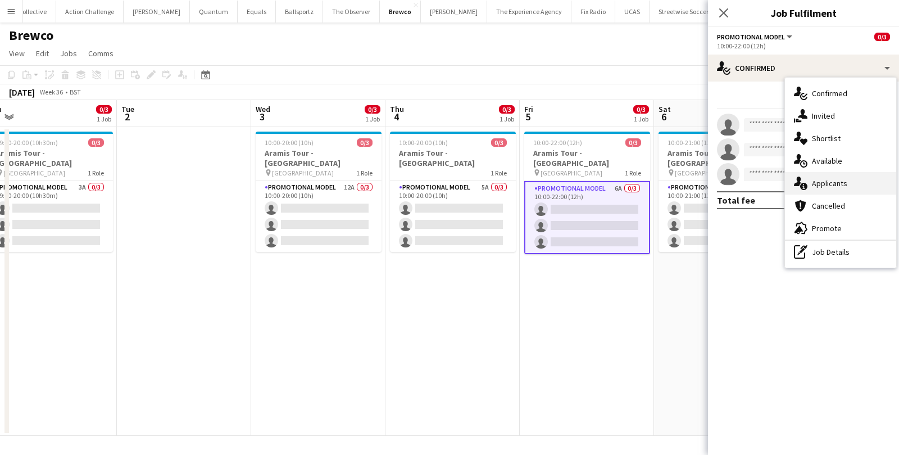
click at [808, 178] on div "single-neutral-actions-information Applicants" at bounding box center [840, 183] width 111 height 22
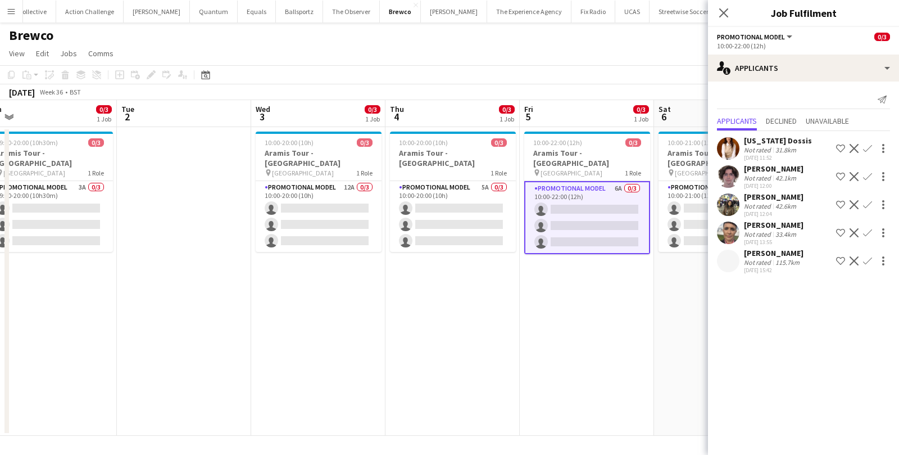
click at [759, 261] on div "Not rated" at bounding box center [758, 262] width 29 height 8
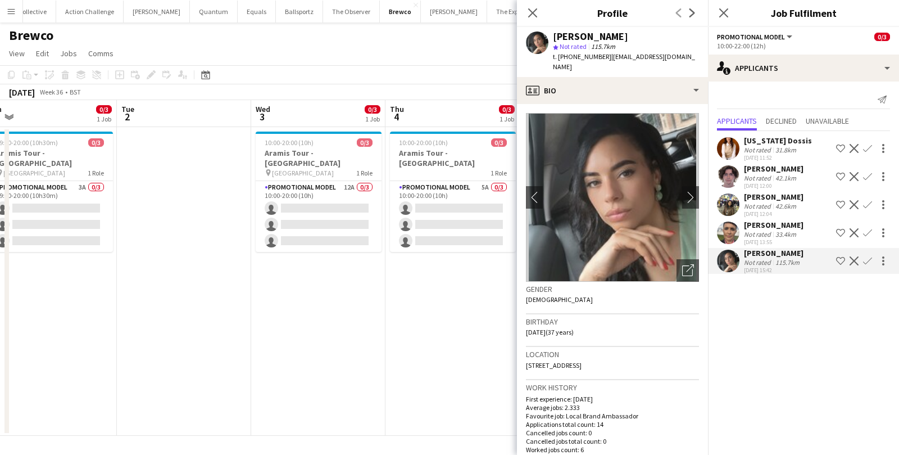
click at [758, 148] on div "Not rated" at bounding box center [758, 150] width 29 height 8
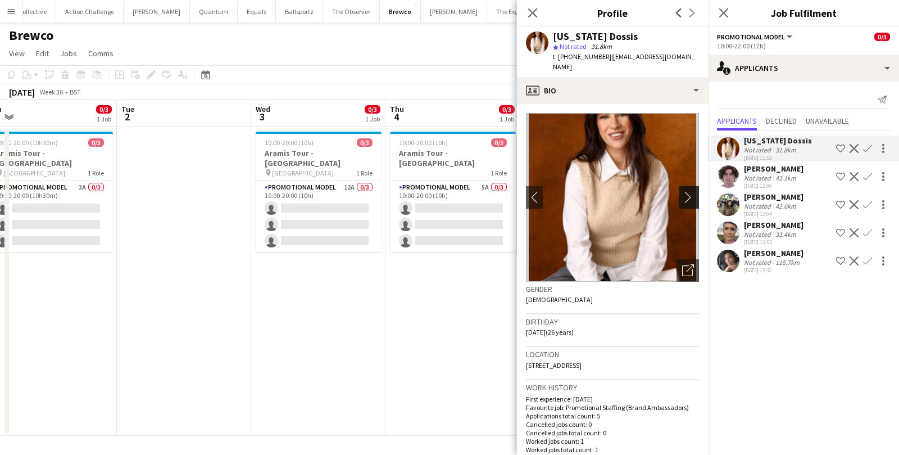
click at [683, 191] on app-icon "chevron-right" at bounding box center [690, 197] width 17 height 12
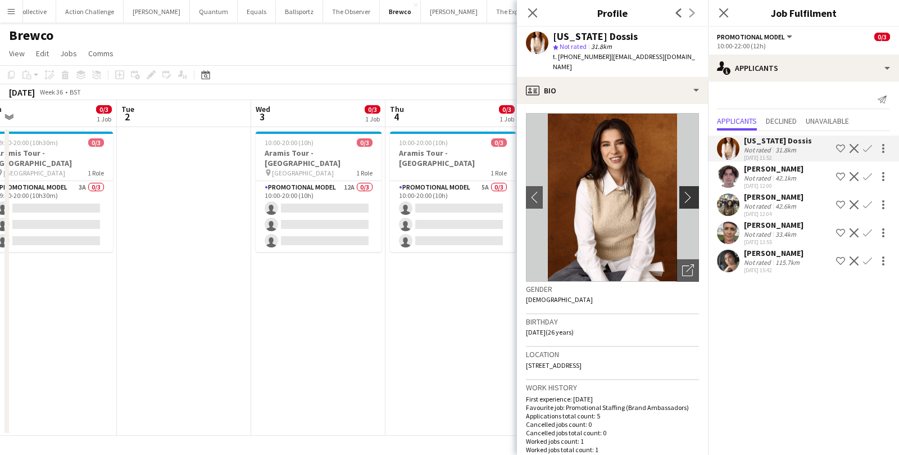
click at [683, 191] on app-icon "chevron-right" at bounding box center [690, 197] width 17 height 12
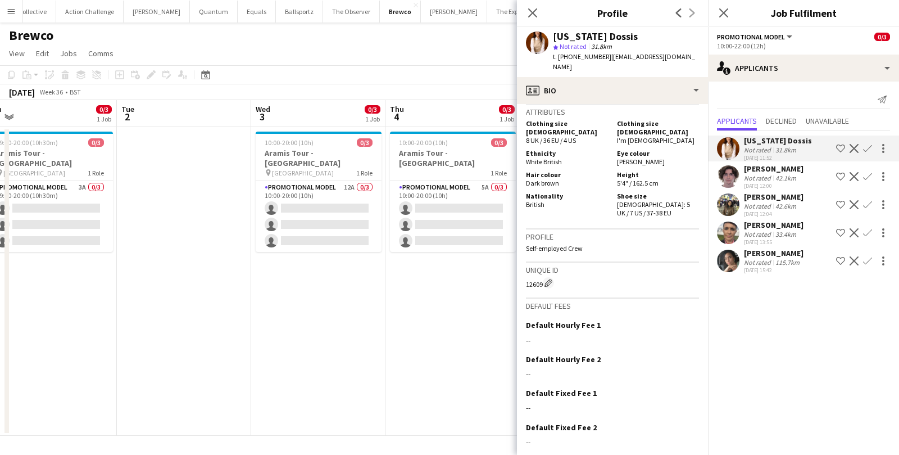
scroll to position [568, 0]
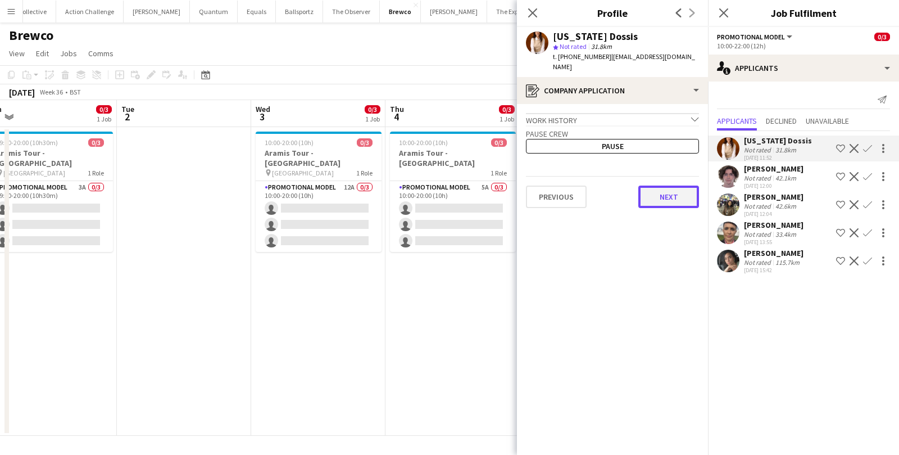
click at [663, 187] on button "Next" at bounding box center [668, 196] width 61 height 22
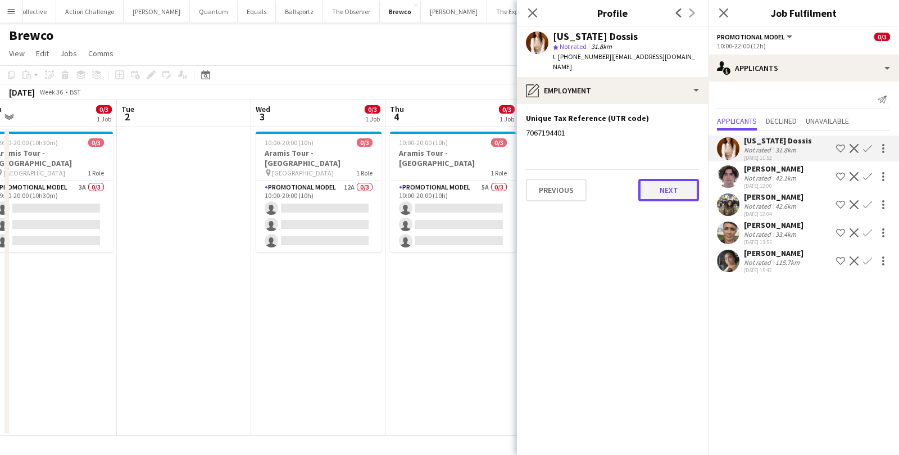
click at [668, 179] on button "Next" at bounding box center [668, 190] width 61 height 22
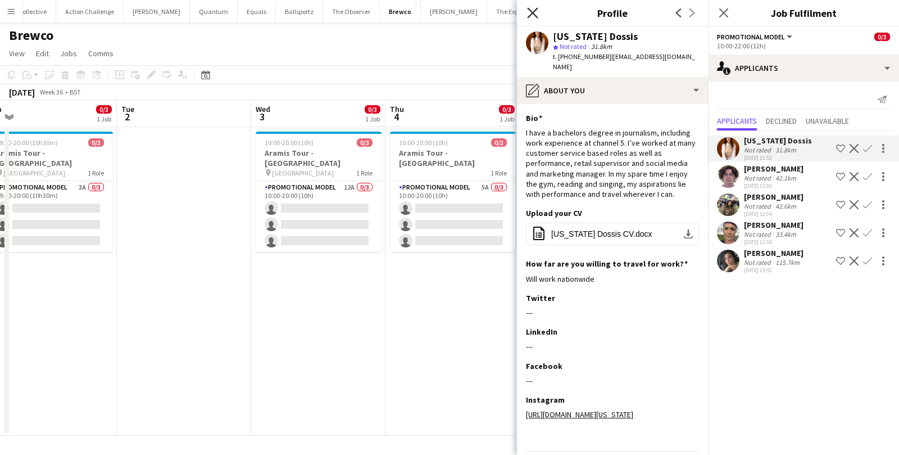
click at [531, 9] on icon "Close pop-in" at bounding box center [532, 12] width 11 height 11
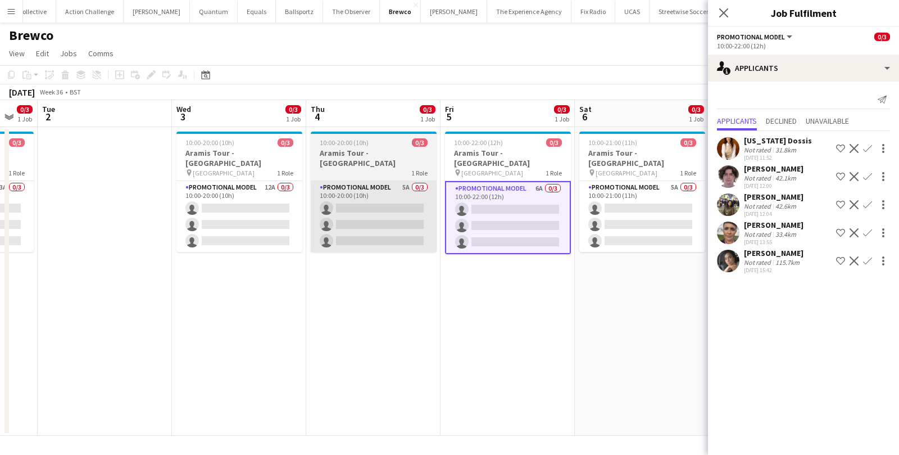
scroll to position [0, 370]
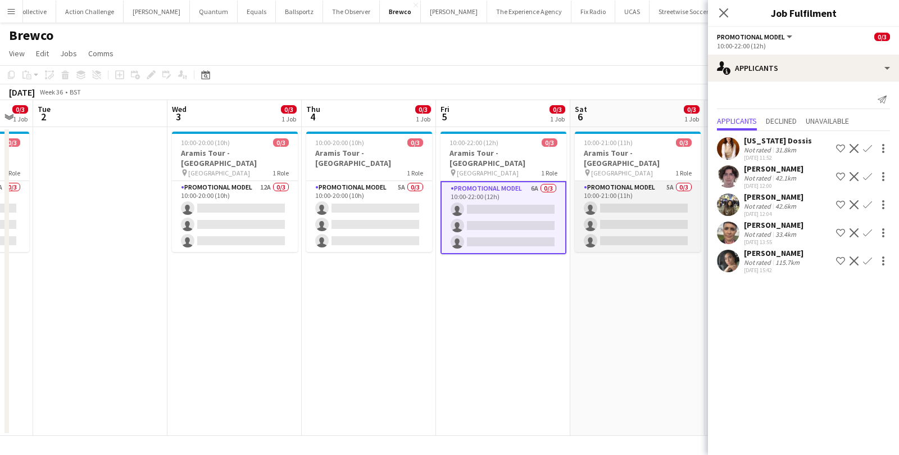
click at [670, 192] on app-card-role "Promotional Model 5A 0/3 10:00-21:00 (11h) single-neutral-actions single-neutra…" at bounding box center [638, 216] width 126 height 71
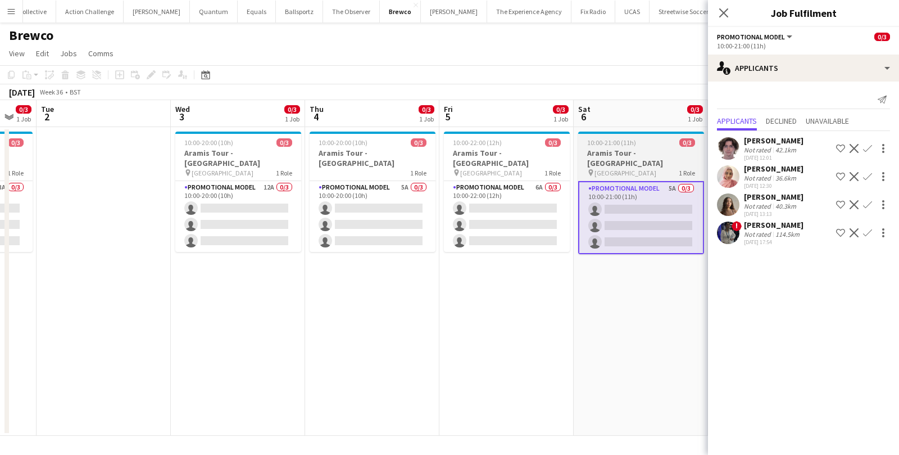
scroll to position [0, 369]
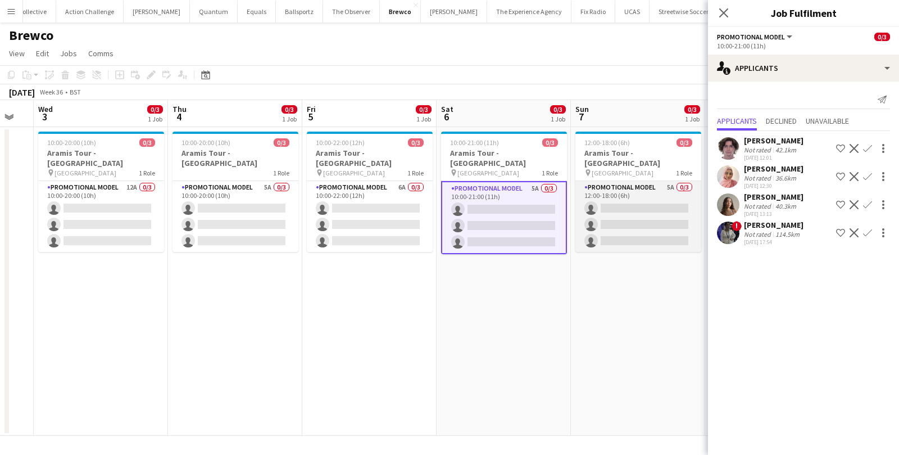
click at [656, 191] on app-card-role "Promotional Model 5A 0/3 12:00-18:00 (6h) single-neutral-actions single-neutral…" at bounding box center [638, 216] width 126 height 71
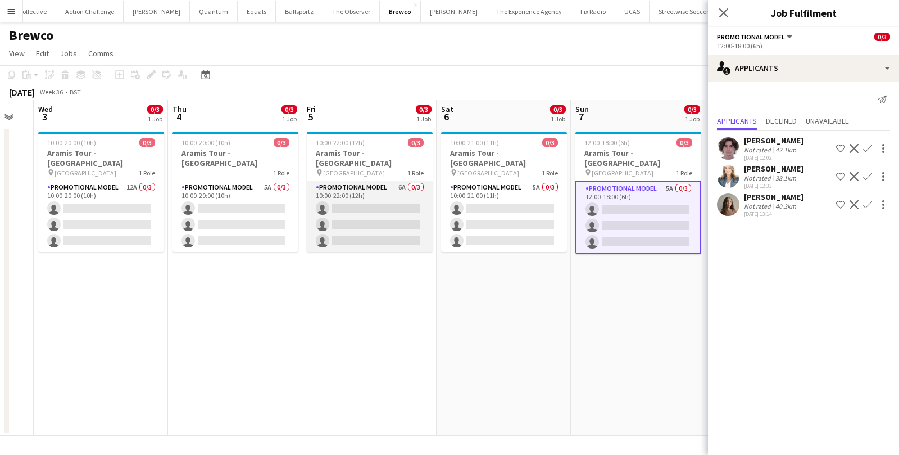
click at [384, 197] on app-card-role "Promotional Model 6A 0/3 10:00-22:00 (12h) single-neutral-actions single-neutra…" at bounding box center [370, 216] width 126 height 71
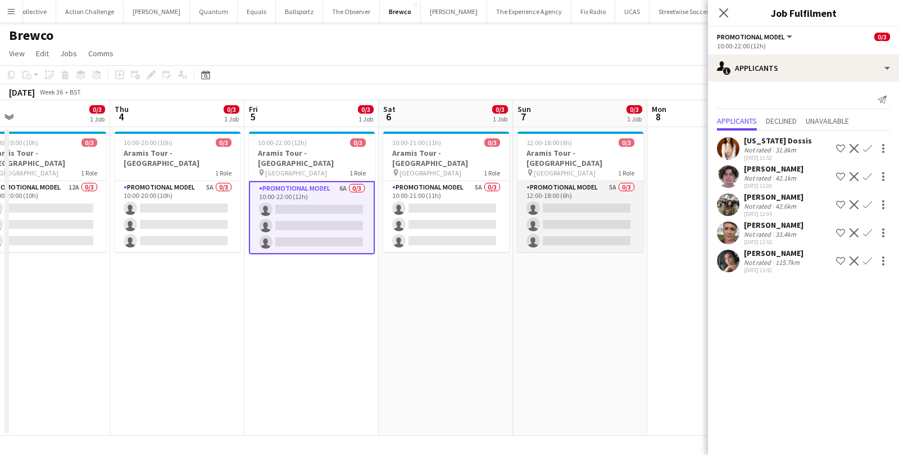
click at [584, 188] on app-card-role "Promotional Model 5A 0/3 12:00-18:00 (6h) single-neutral-actions single-neutral…" at bounding box center [581, 216] width 126 height 71
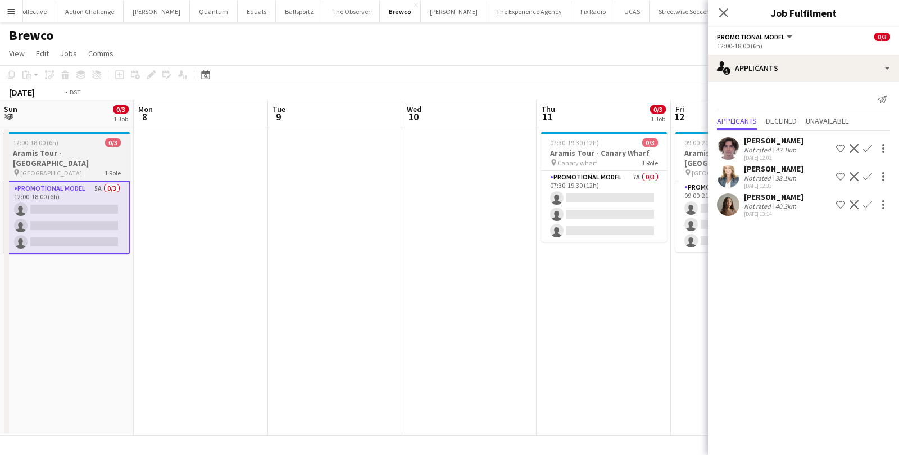
scroll to position [0, 456]
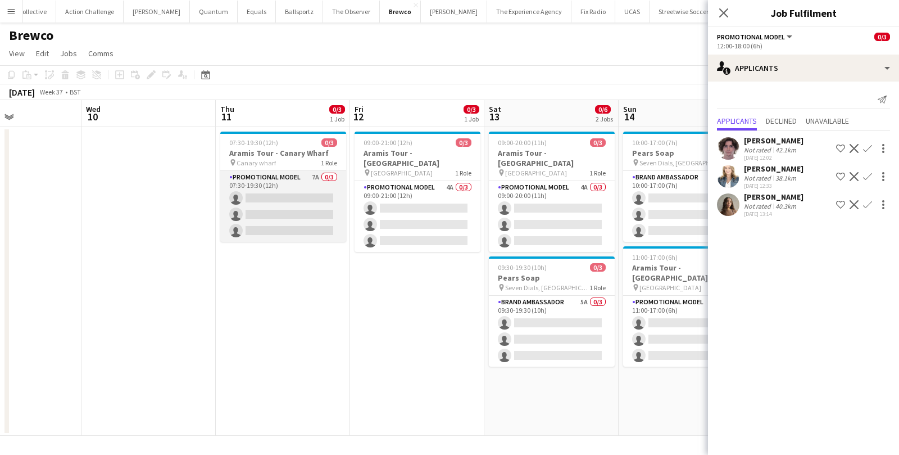
click at [293, 202] on app-card-role "Promotional Model 7A 0/3 07:30-19:30 (12h) single-neutral-actions single-neutra…" at bounding box center [283, 206] width 126 height 71
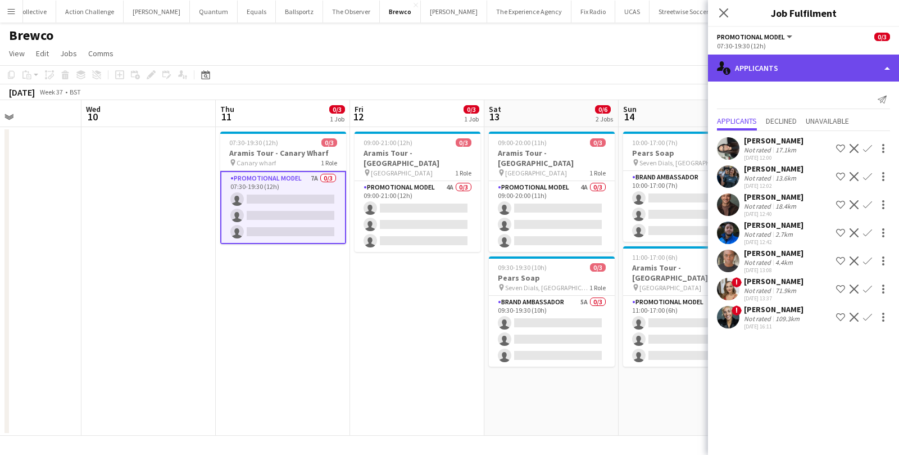
click at [854, 74] on div "single-neutral-actions-information Applicants" at bounding box center [803, 68] width 191 height 27
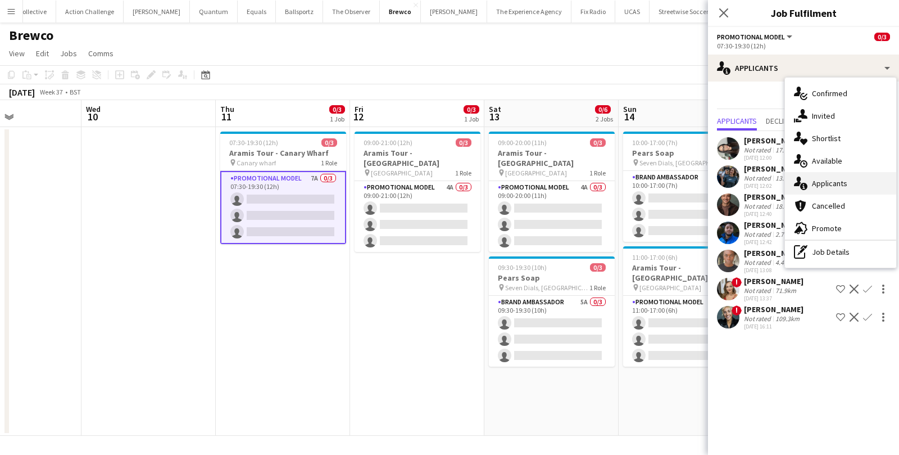
click at [831, 186] on div "single-neutral-actions-information Applicants" at bounding box center [840, 183] width 111 height 22
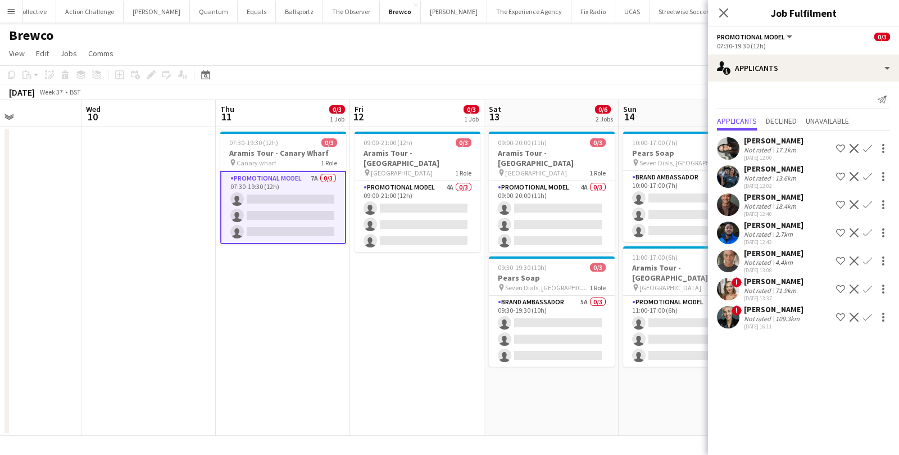
click at [780, 203] on div "18.4km" at bounding box center [785, 206] width 25 height 8
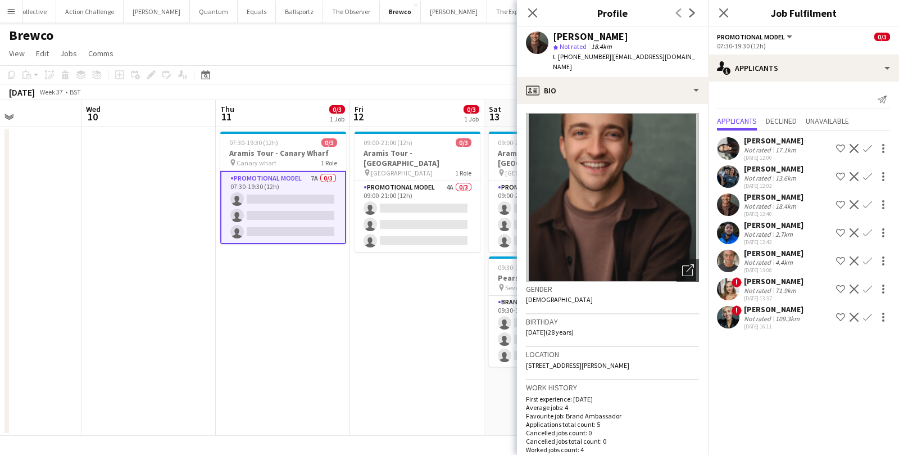
click at [784, 175] on div "13.6km" at bounding box center [785, 178] width 25 height 8
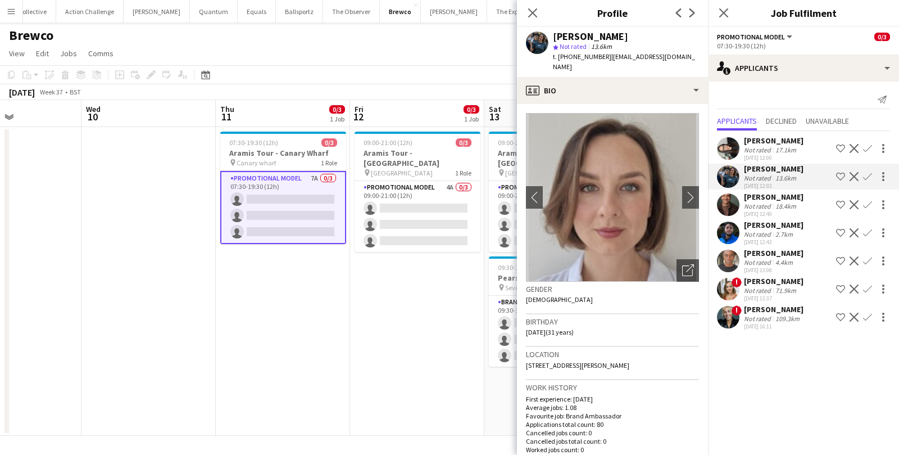
click at [770, 209] on div "Not rated" at bounding box center [758, 206] width 29 height 8
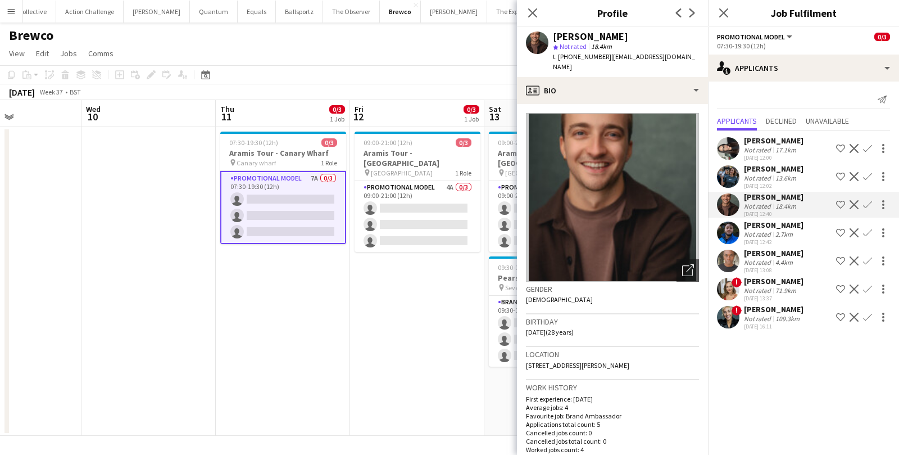
click at [767, 232] on div "Not rated" at bounding box center [758, 234] width 29 height 8
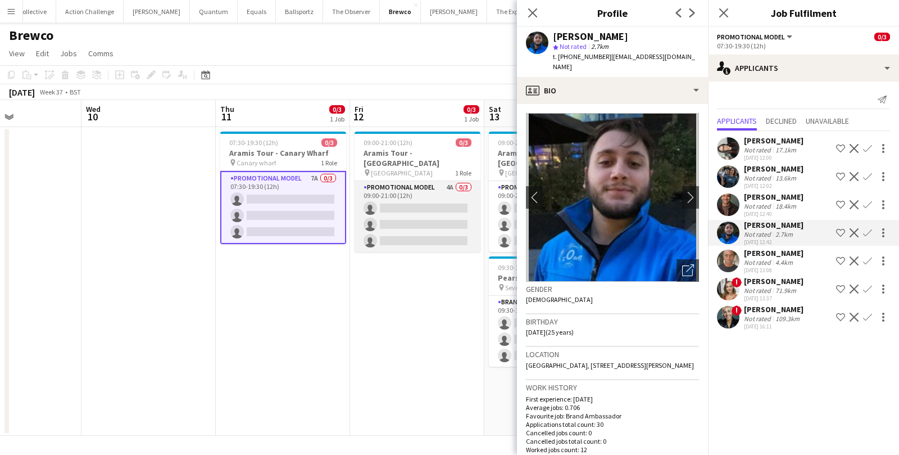
click at [416, 187] on app-card-role "Promotional Model 4A 0/3 09:00-21:00 (12h) single-neutral-actions single-neutra…" at bounding box center [418, 216] width 126 height 71
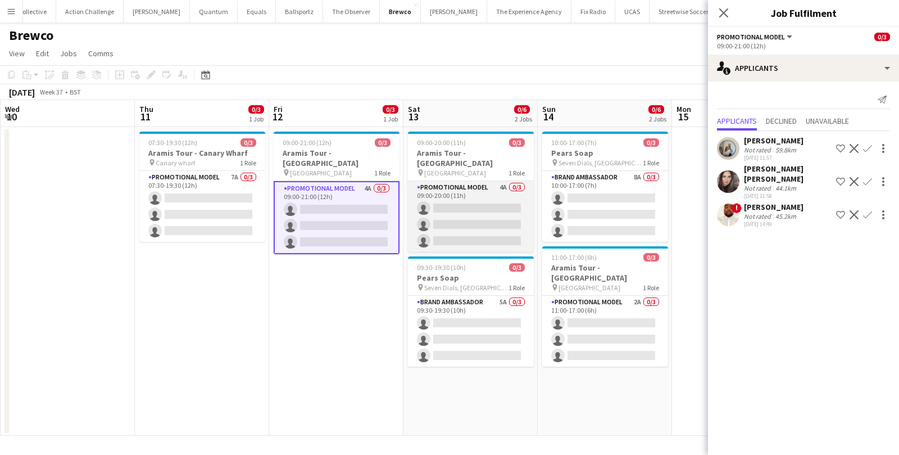
scroll to position [0, 405]
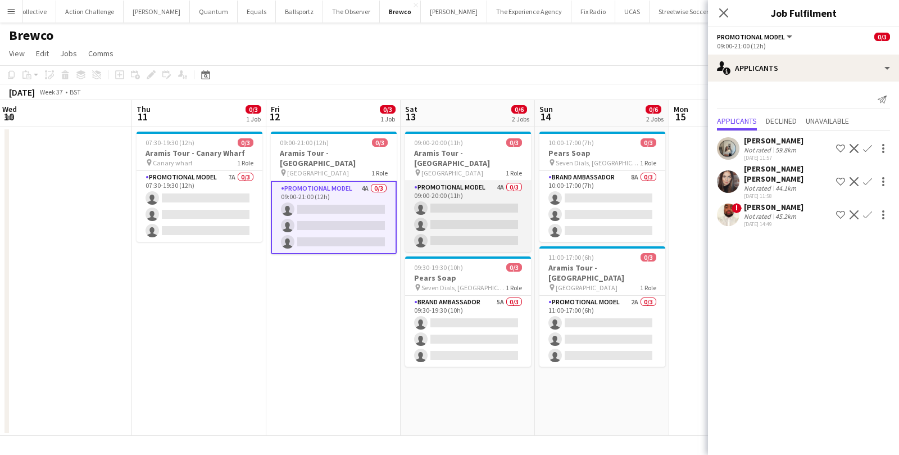
click at [485, 186] on app-card-role "Promotional Model 4A 0/3 09:00-20:00 (11h) single-neutral-actions single-neutra…" at bounding box center [468, 216] width 126 height 71
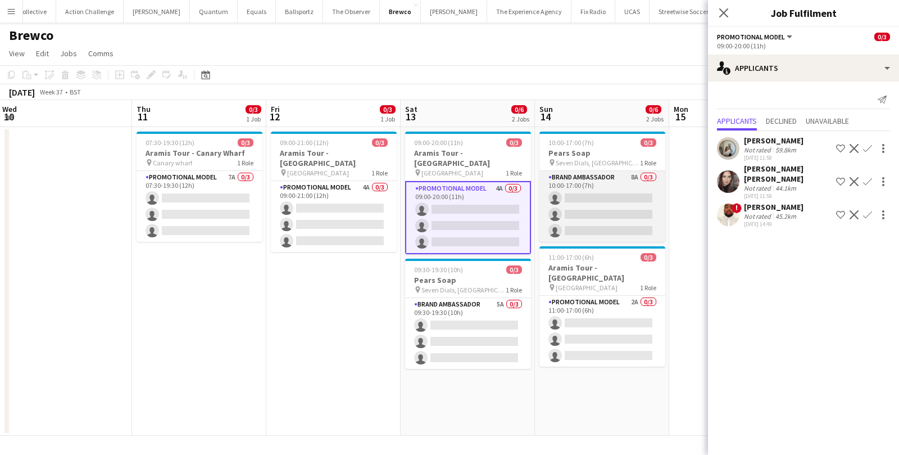
click at [591, 185] on app-card-role "Brand Ambassador 8A 0/3 10:00-17:00 (7h) single-neutral-actions single-neutral-…" at bounding box center [602, 206] width 126 height 71
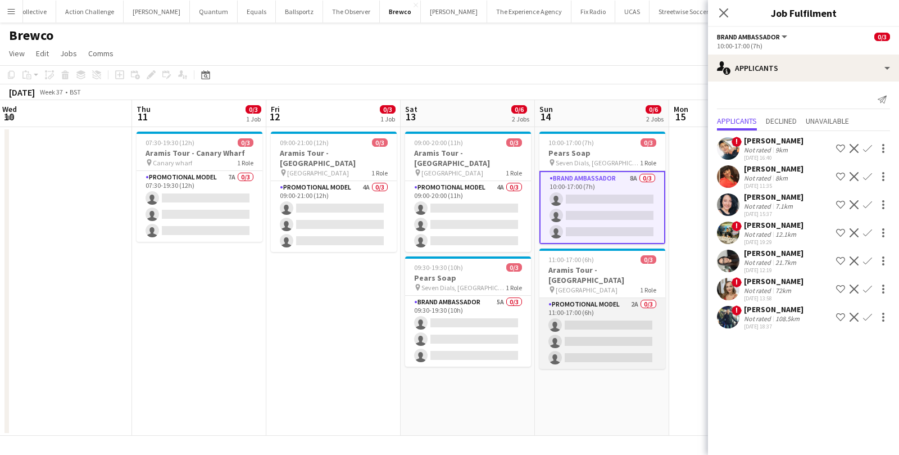
click at [595, 298] on app-card-role "Promotional Model 2A 0/3 11:00-17:00 (6h) single-neutral-actions single-neutral…" at bounding box center [602, 333] width 126 height 71
